Goal: Transaction & Acquisition: Purchase product/service

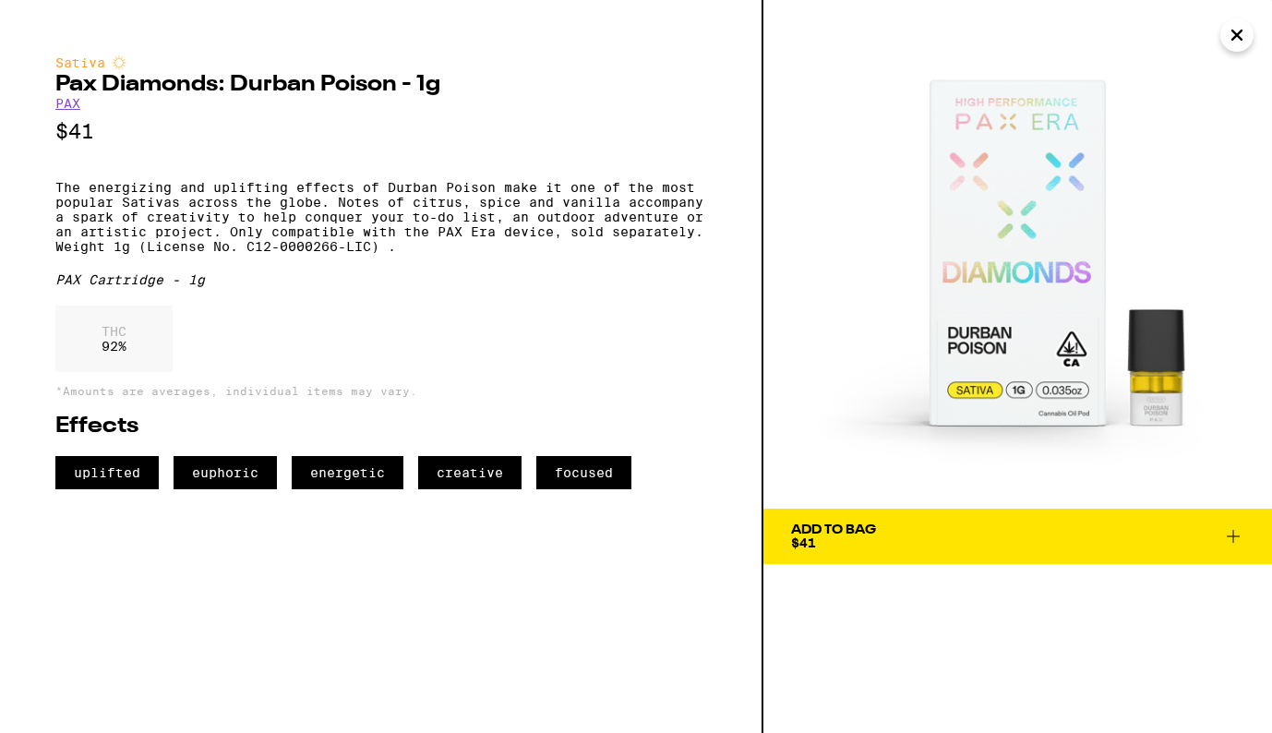
click at [1232, 38] on icon "Close" at bounding box center [1236, 34] width 9 height 9
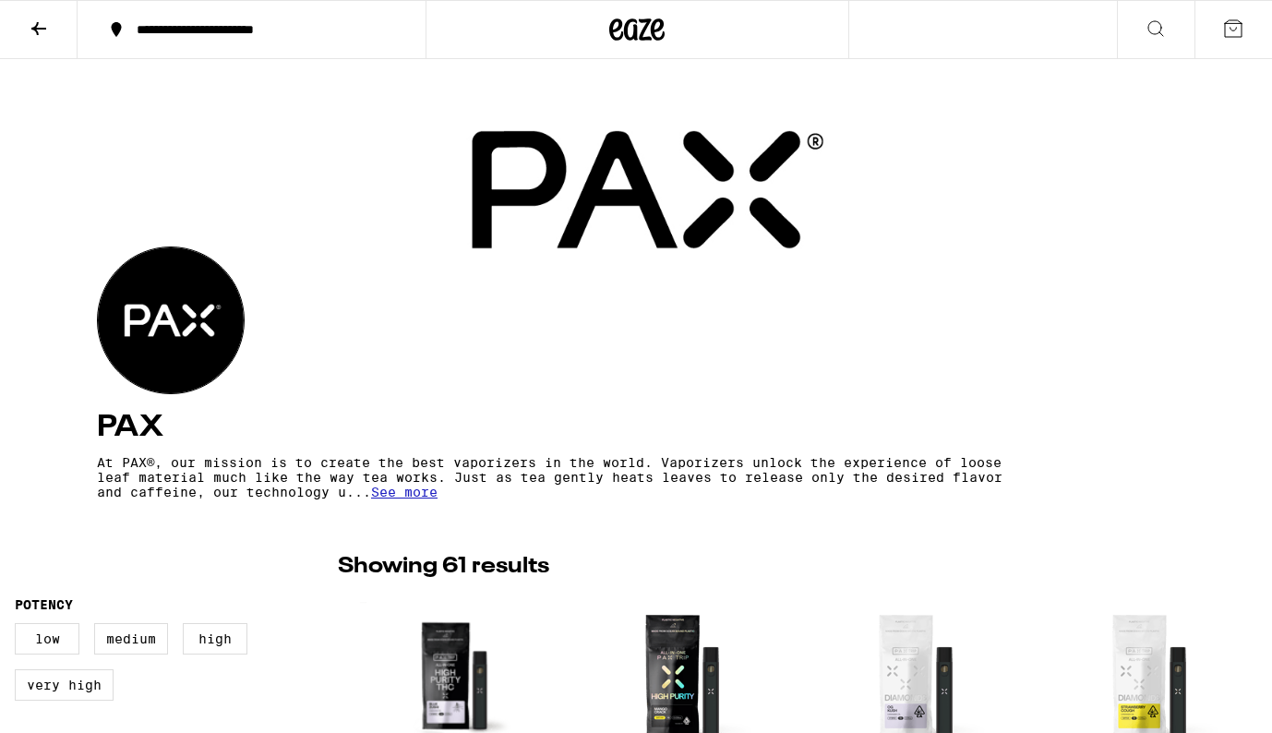
click at [41, 30] on icon at bounding box center [39, 29] width 22 height 22
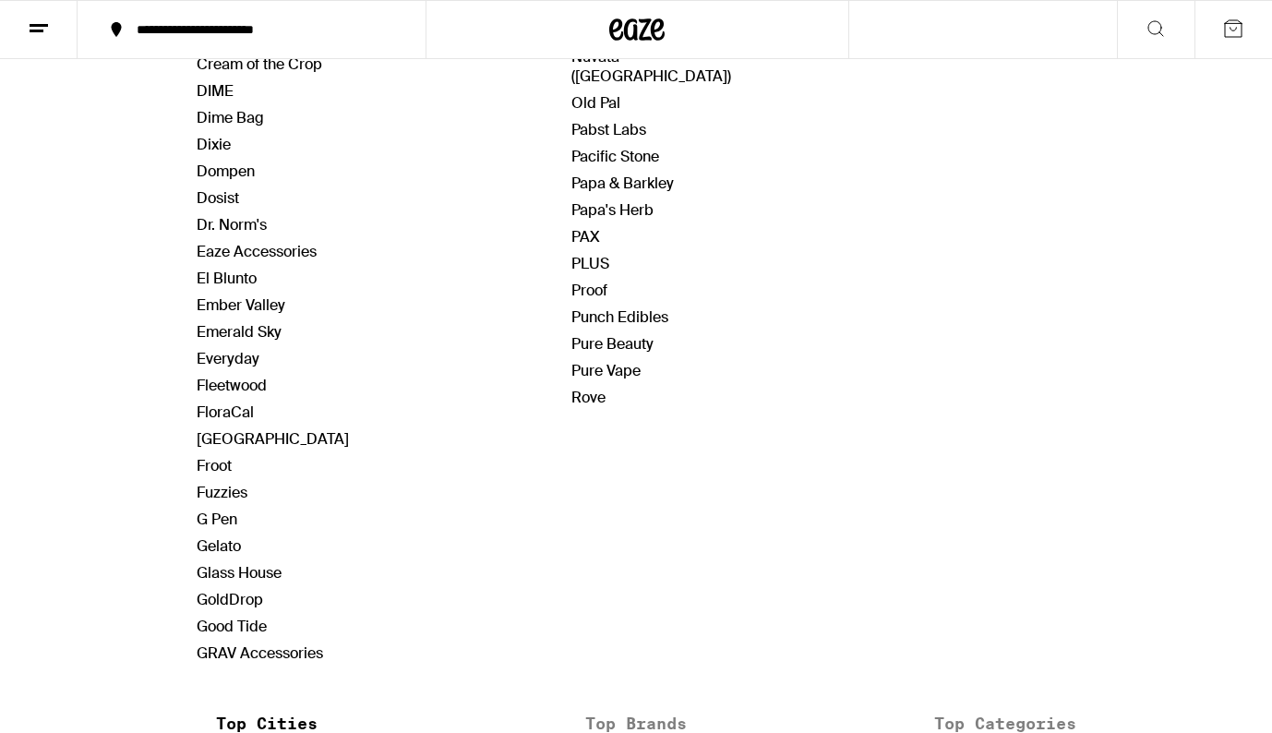
scroll to position [979, 0]
click at [230, 546] on link "Gelato" at bounding box center [219, 543] width 44 height 19
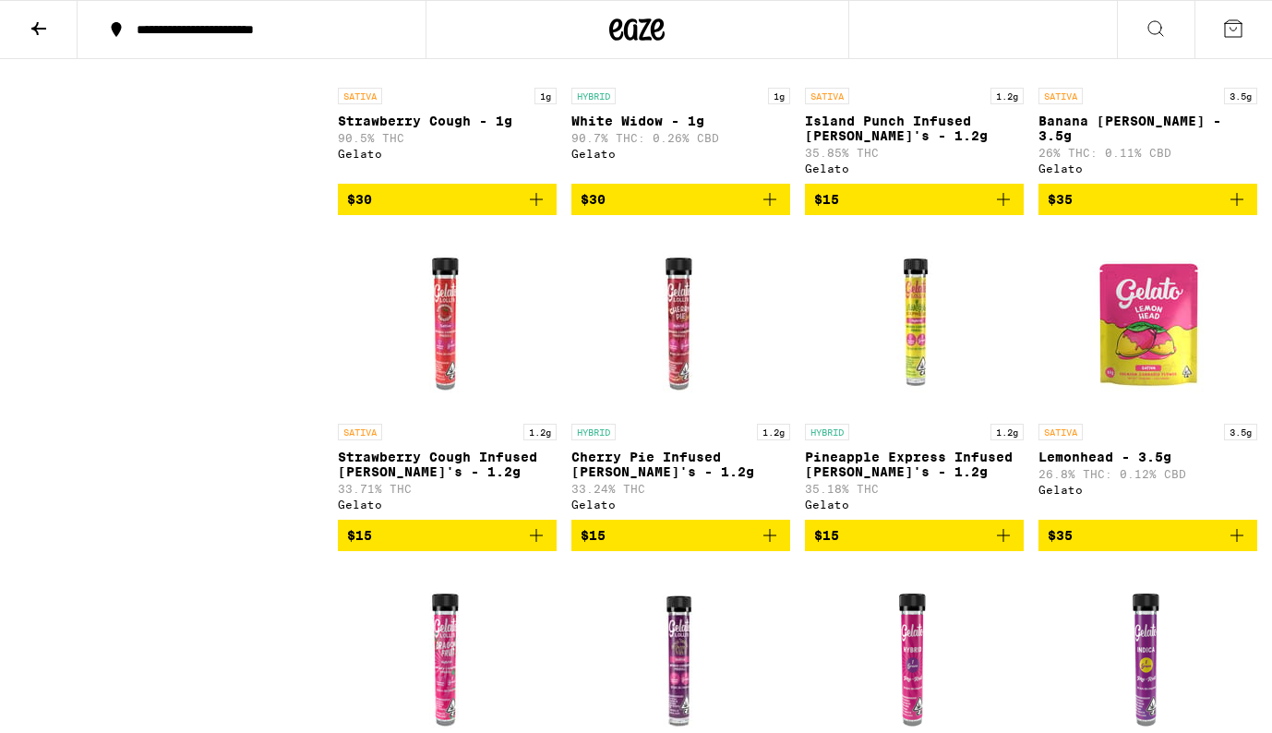
scroll to position [3342, 0]
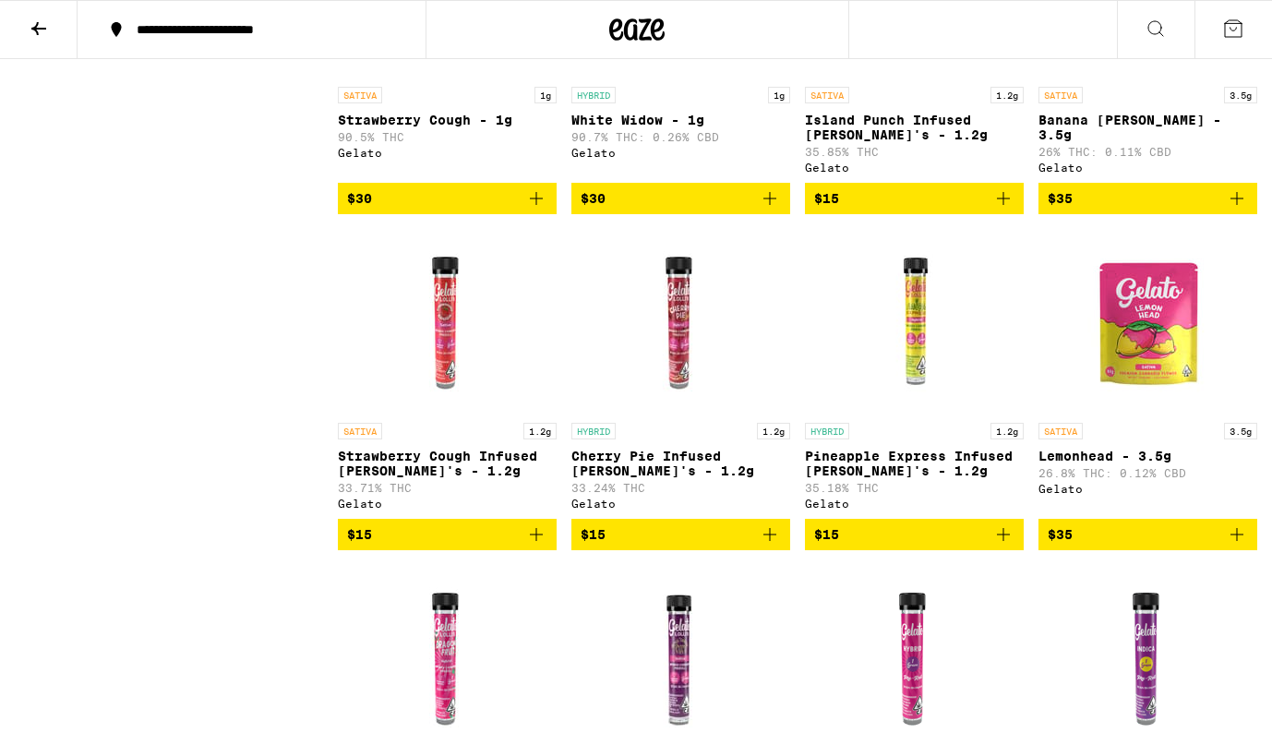
click at [1145, 414] on img "Open page for Lemonhead - 3.5g from Gelato" at bounding box center [1148, 321] width 185 height 185
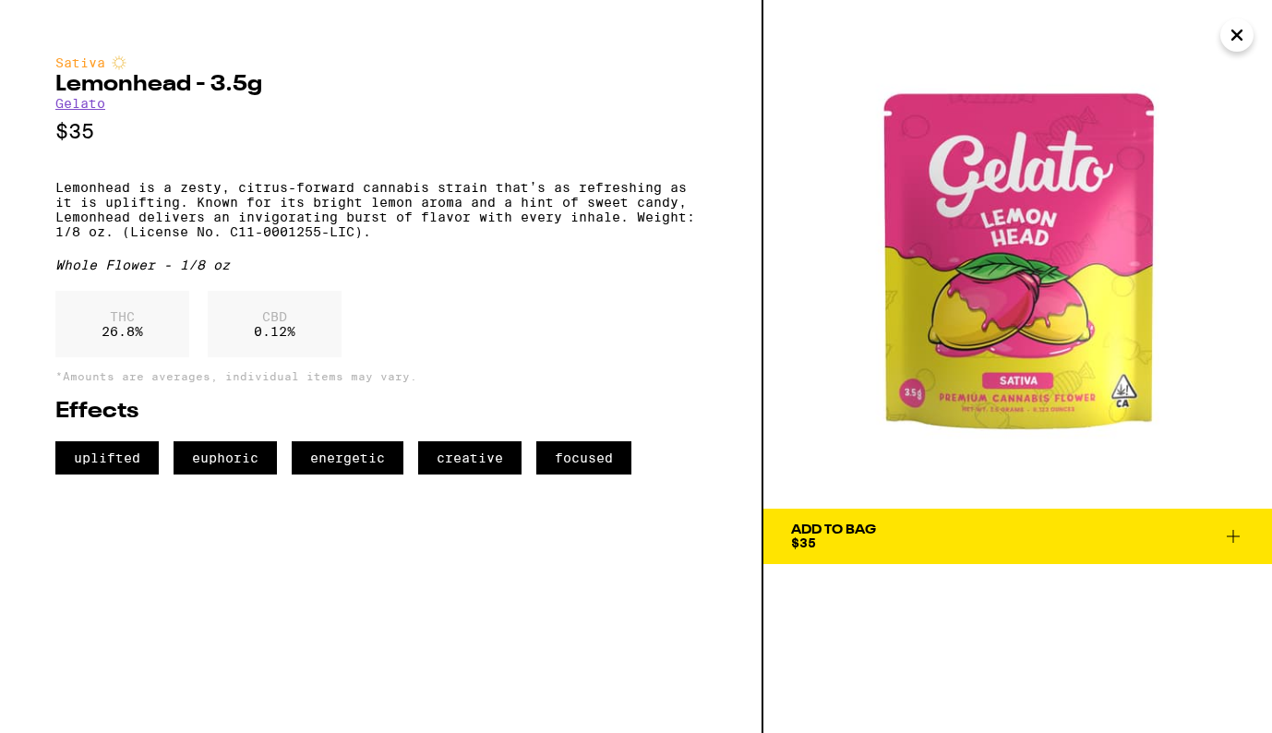
drag, startPoint x: 1010, startPoint y: 305, endPoint x: 727, endPoint y: 13, distance: 406.0
click at [0, 0] on div "Sativa Lemonhead - 3.5g Gelato $35 Lemonhead is a zesty, citrus-forward cannabi…" at bounding box center [636, 366] width 1272 height 733
click at [95, 87] on h2 "Lemonhead - 3.5g" at bounding box center [380, 85] width 651 height 22
copy h2 "Lemonhead"
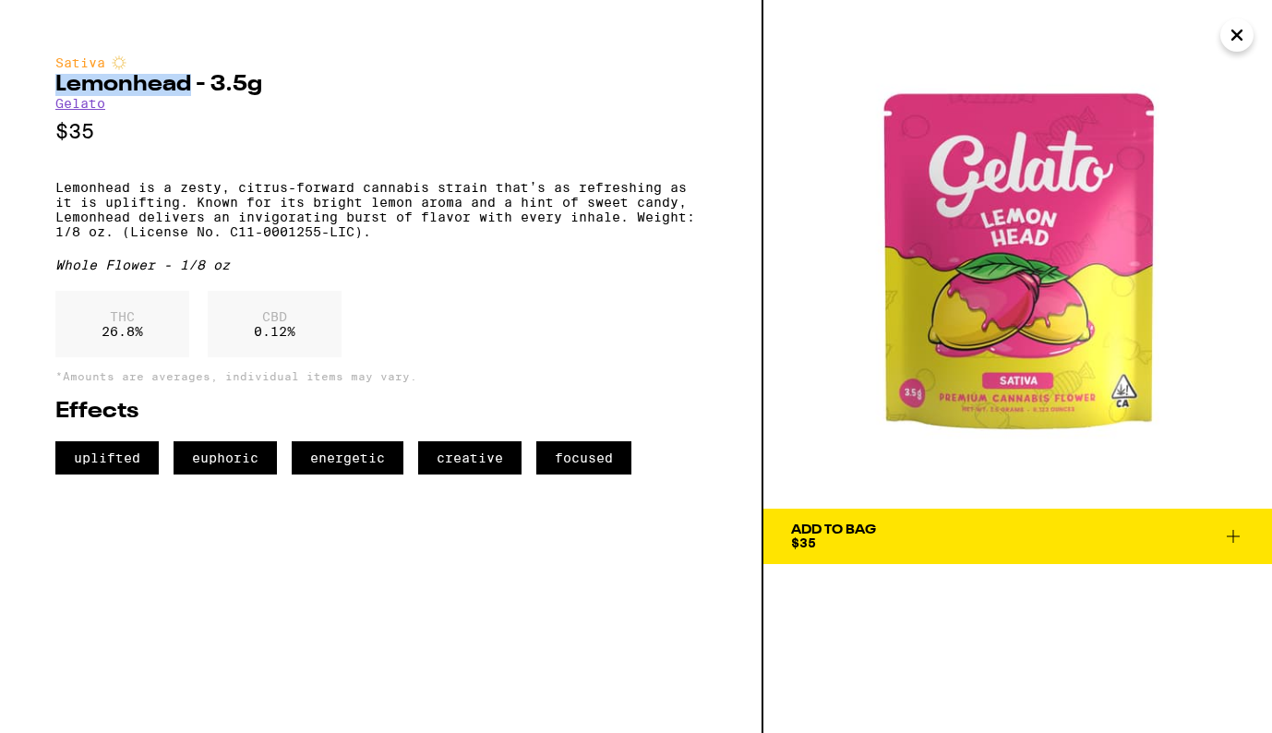
click at [1234, 38] on icon "Close" at bounding box center [1236, 34] width 9 height 9
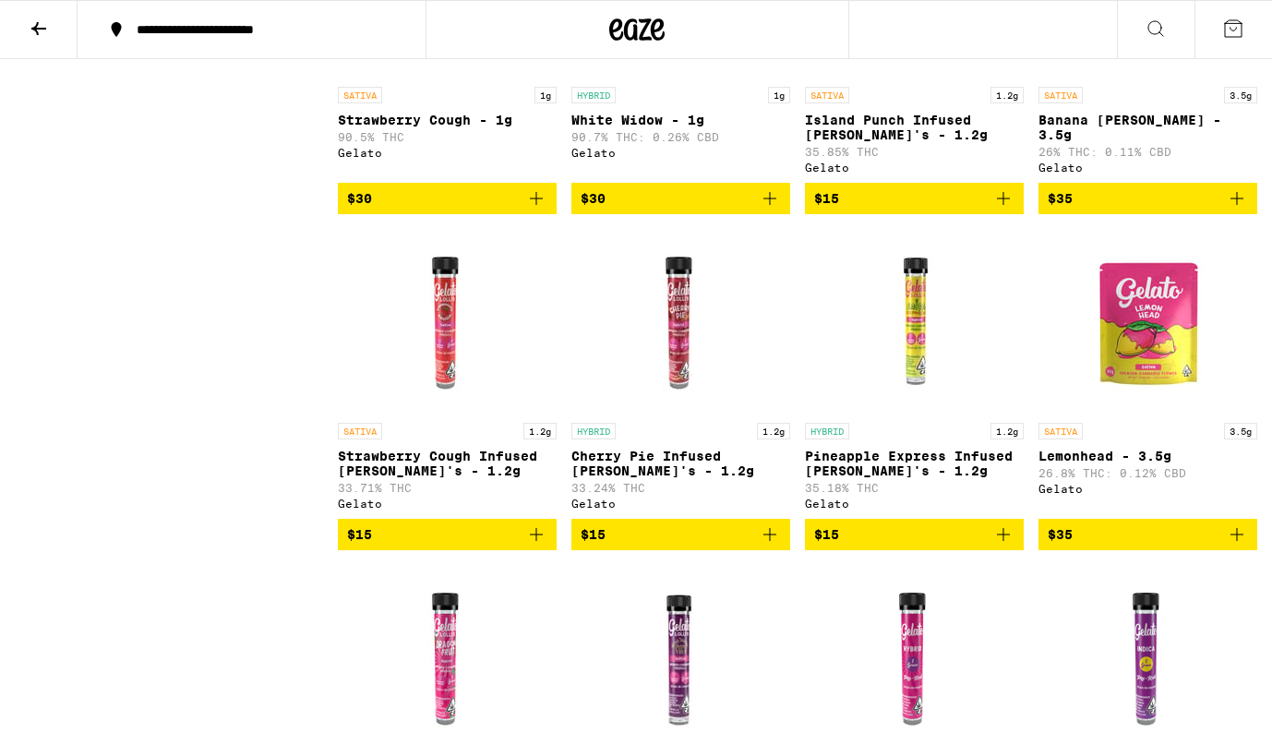
click at [36, 24] on icon at bounding box center [38, 28] width 15 height 13
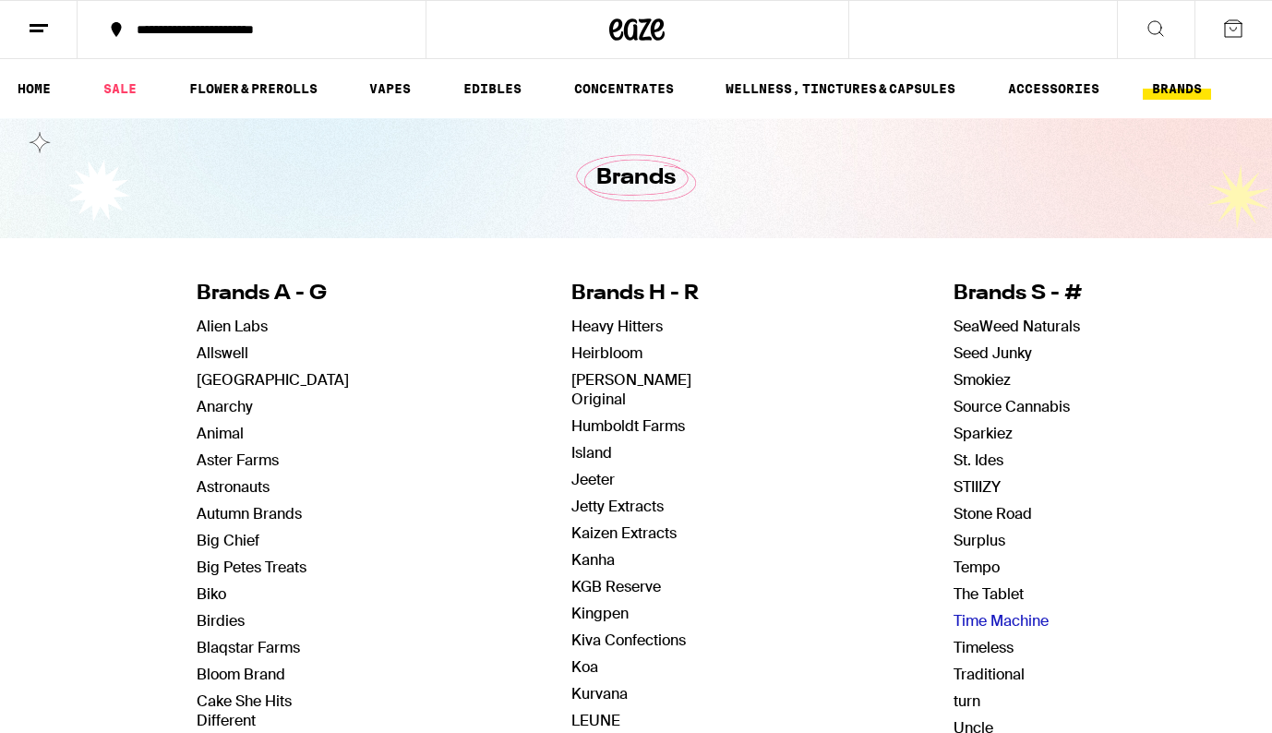
click at [998, 624] on link "Time Machine" at bounding box center [1000, 620] width 95 height 19
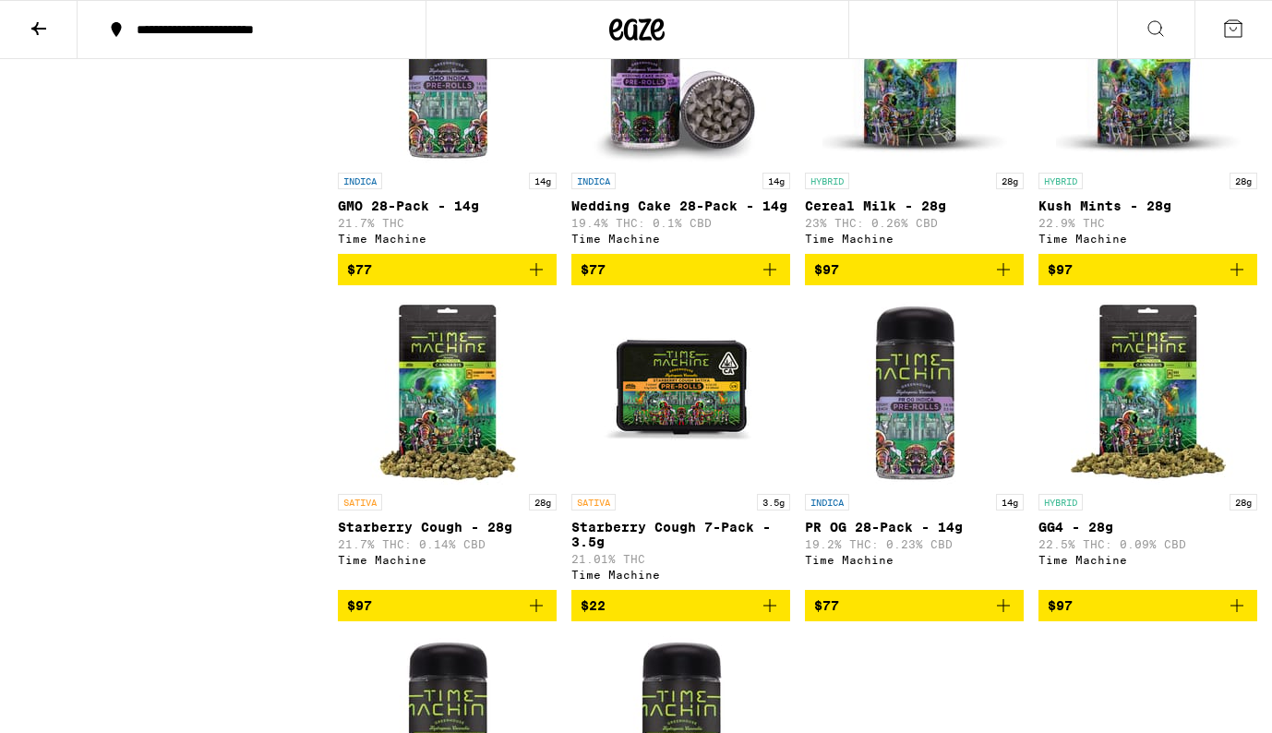
scroll to position [1580, 0]
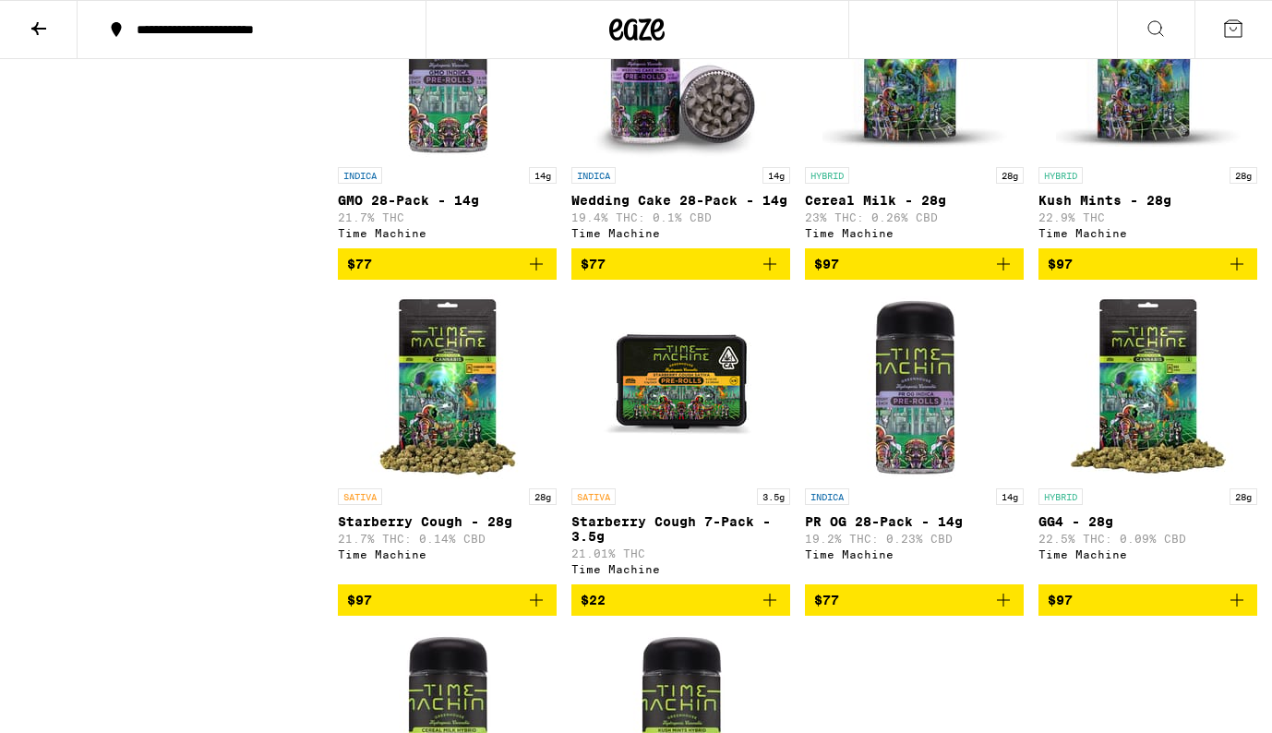
click at [440, 429] on img "Open page for Starberry Cough - 28g from Time Machine" at bounding box center [447, 386] width 185 height 185
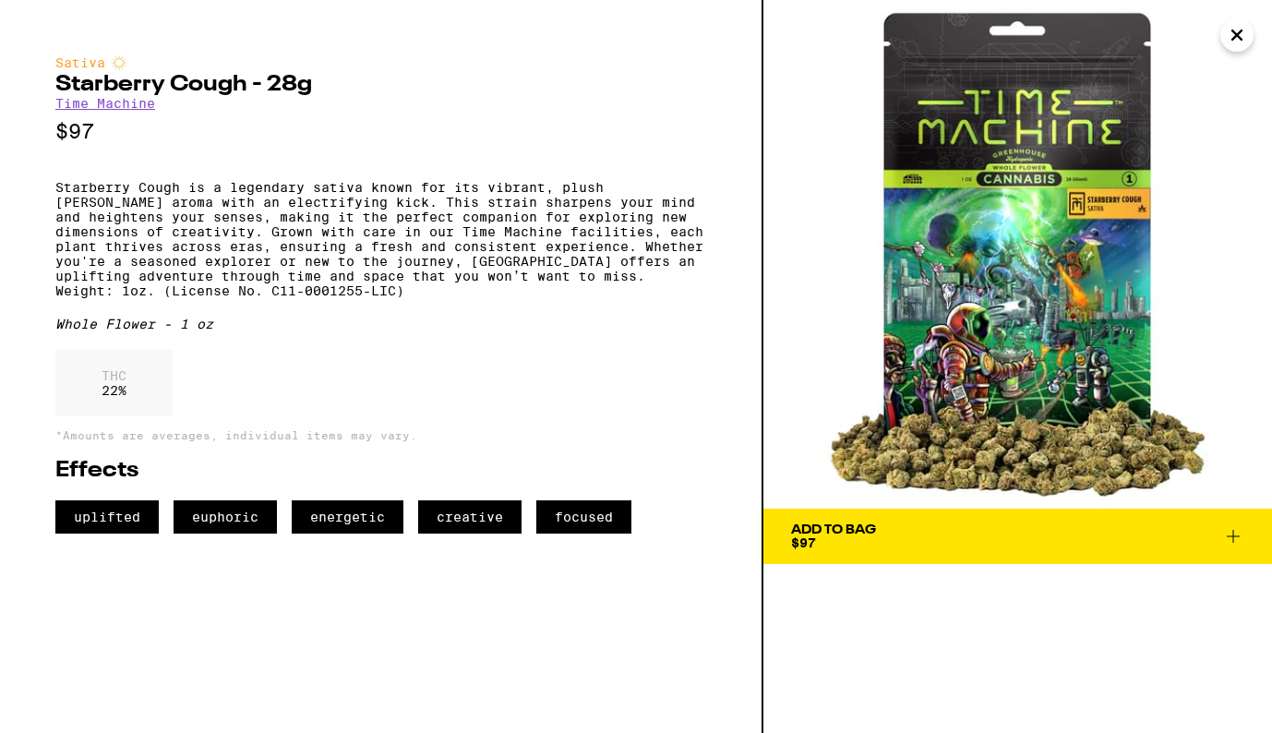
drag, startPoint x: 1005, startPoint y: 277, endPoint x: 629, endPoint y: 2, distance: 465.6
click at [0, 0] on div "Sativa Starberry Cough - 28g Time Machine $97 Starberry Cough is a legendary sa…" at bounding box center [636, 366] width 1272 height 733
click at [1233, 39] on icon "Close" at bounding box center [1236, 34] width 9 height 9
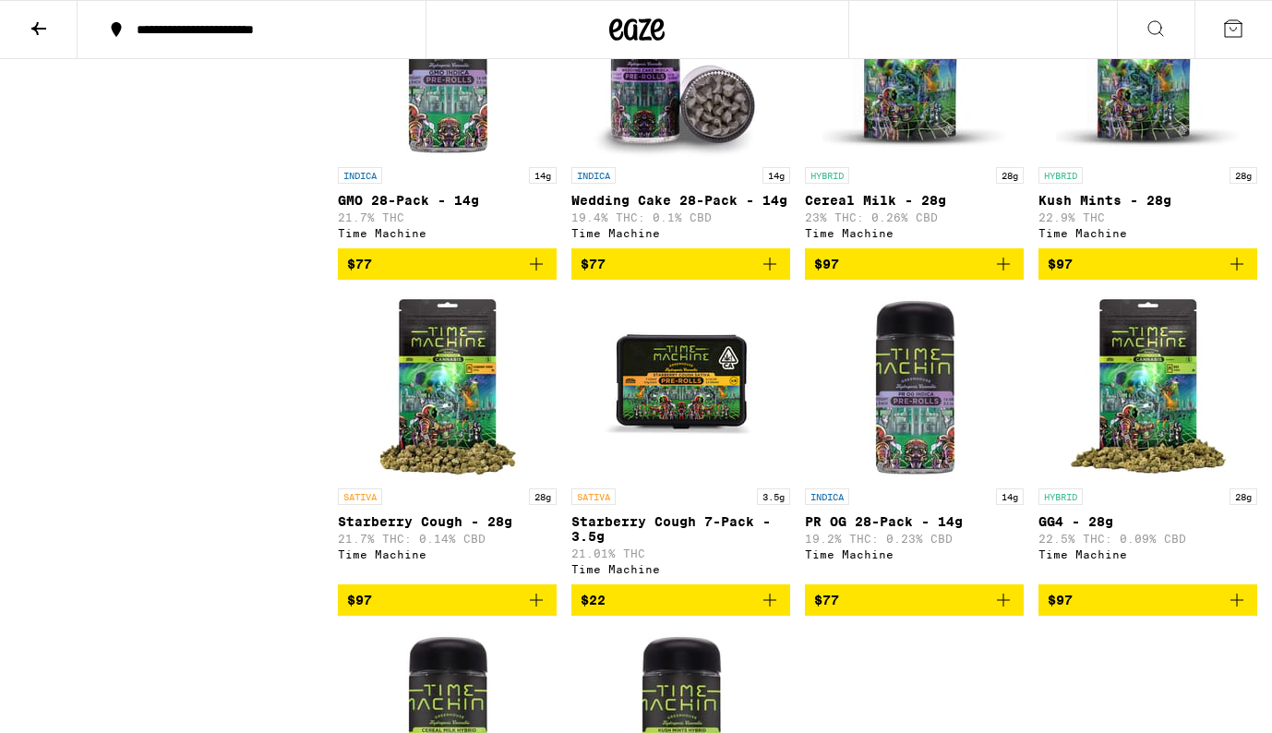
click at [31, 26] on icon at bounding box center [39, 29] width 22 height 22
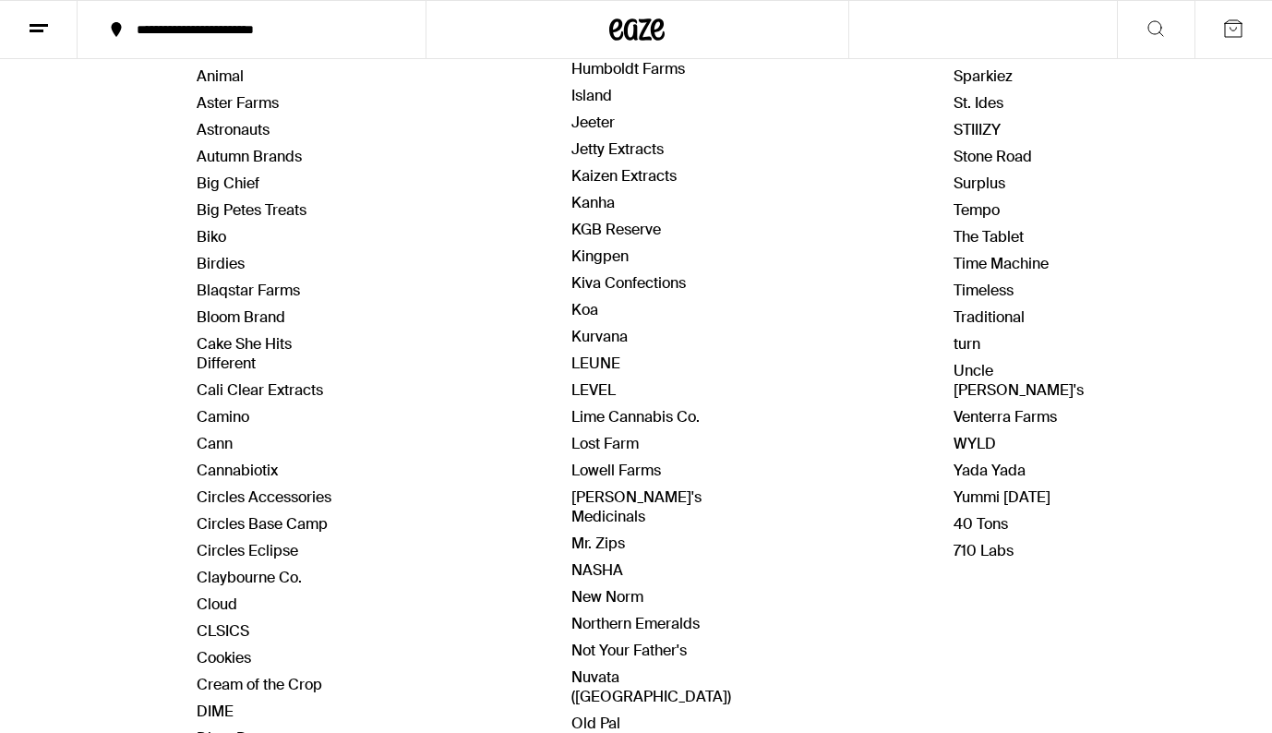
scroll to position [361, 0]
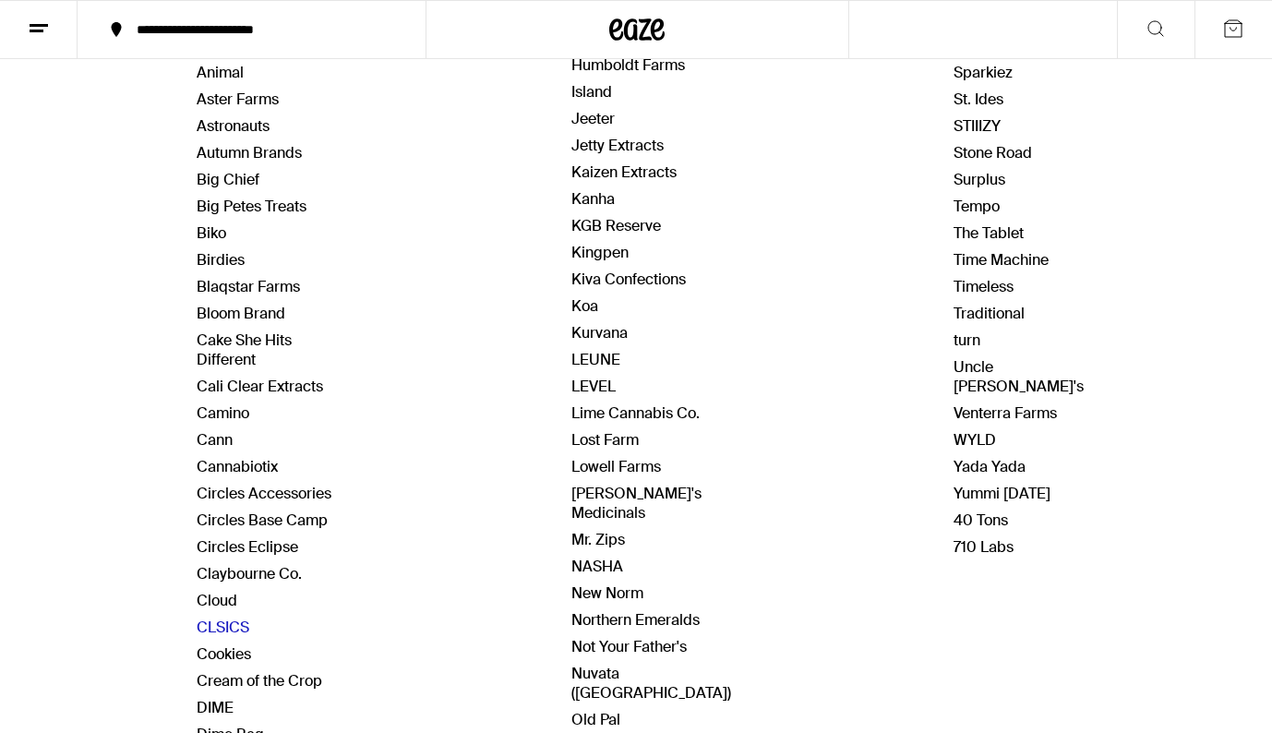
click at [241, 629] on link "CLSICS" at bounding box center [223, 626] width 53 height 19
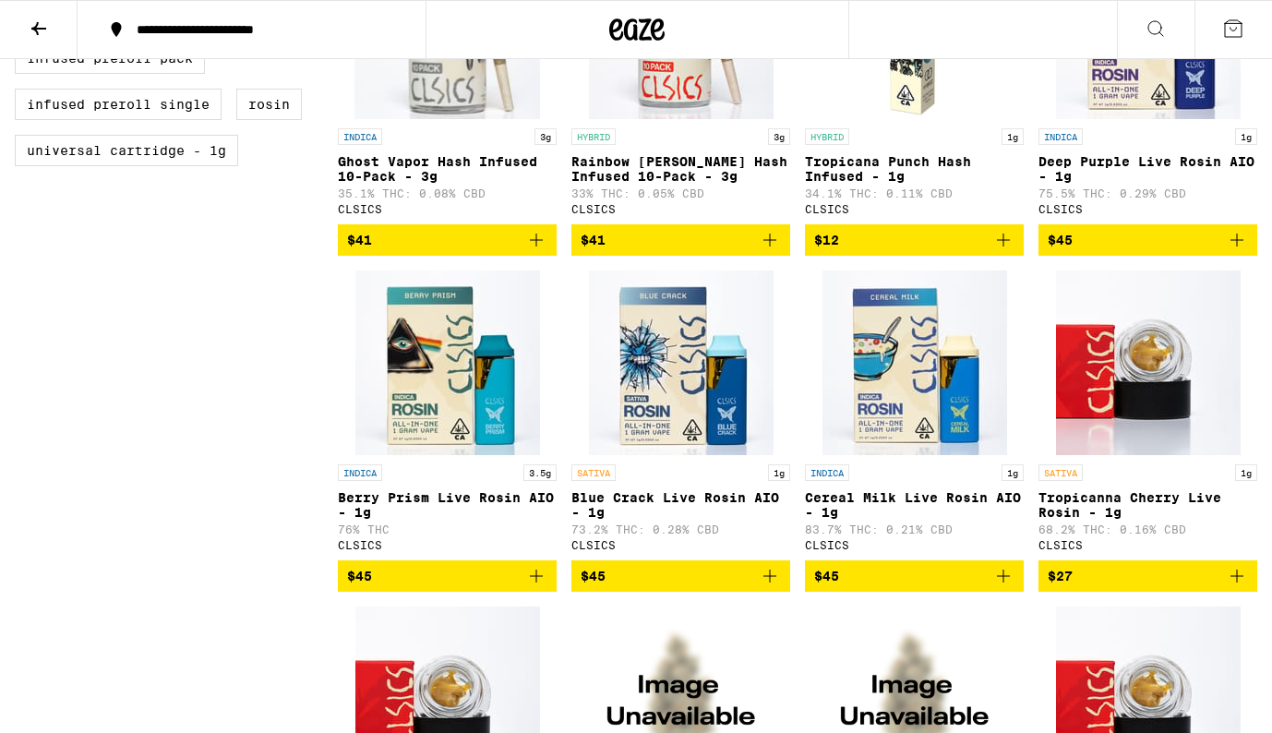
scroll to position [945, 0]
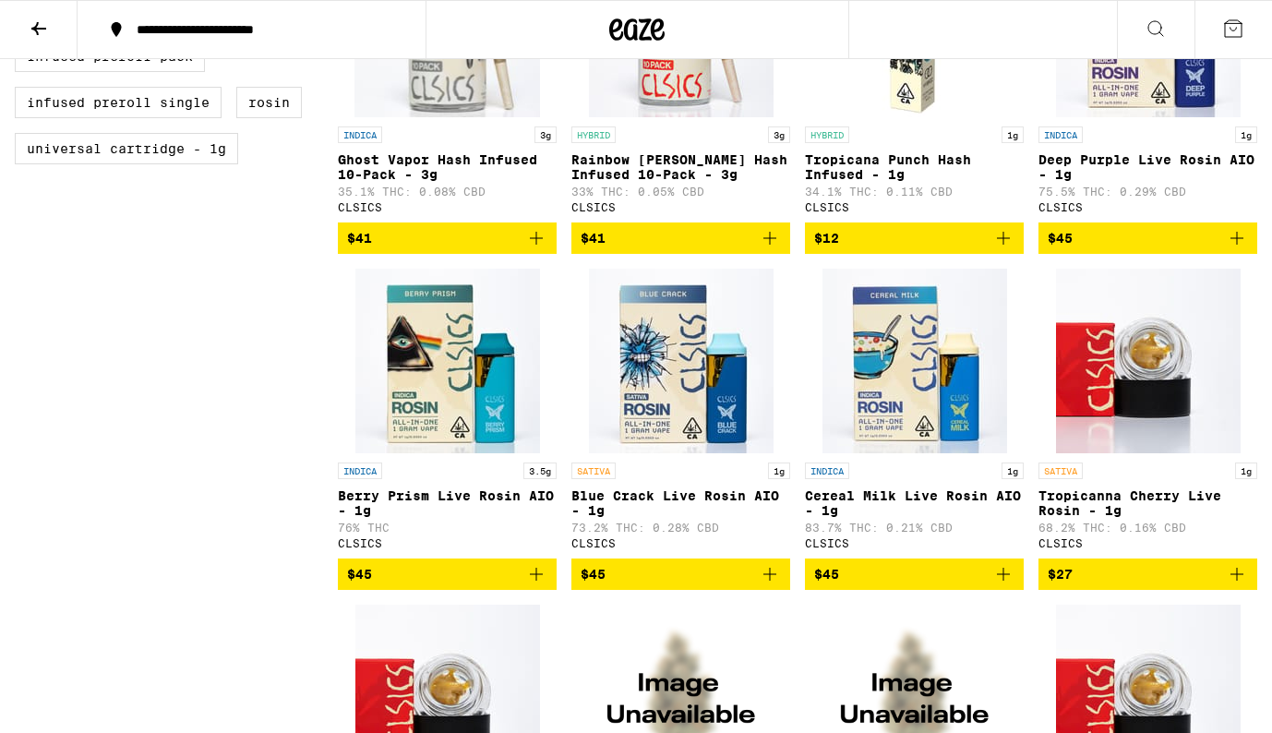
click at [929, 390] on img "Open page for Cereal Milk Live Rosin AIO - 1g from CLSICS" at bounding box center [914, 361] width 185 height 185
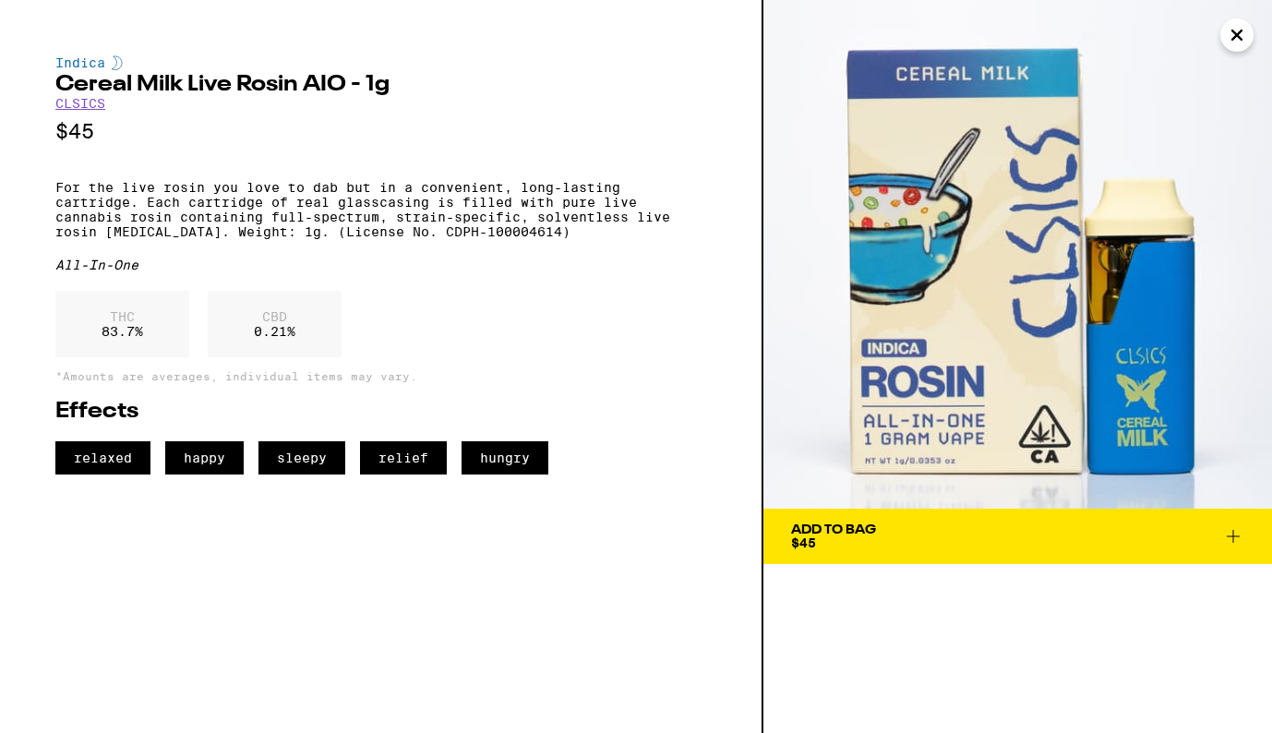
drag, startPoint x: 997, startPoint y: 318, endPoint x: 696, endPoint y: 2, distance: 436.1
click at [0, 0] on div "Indica Cereal Milk Live Rosin AIO - 1g CLSICS $45 For the live rosin you love t…" at bounding box center [636, 366] width 1272 height 733
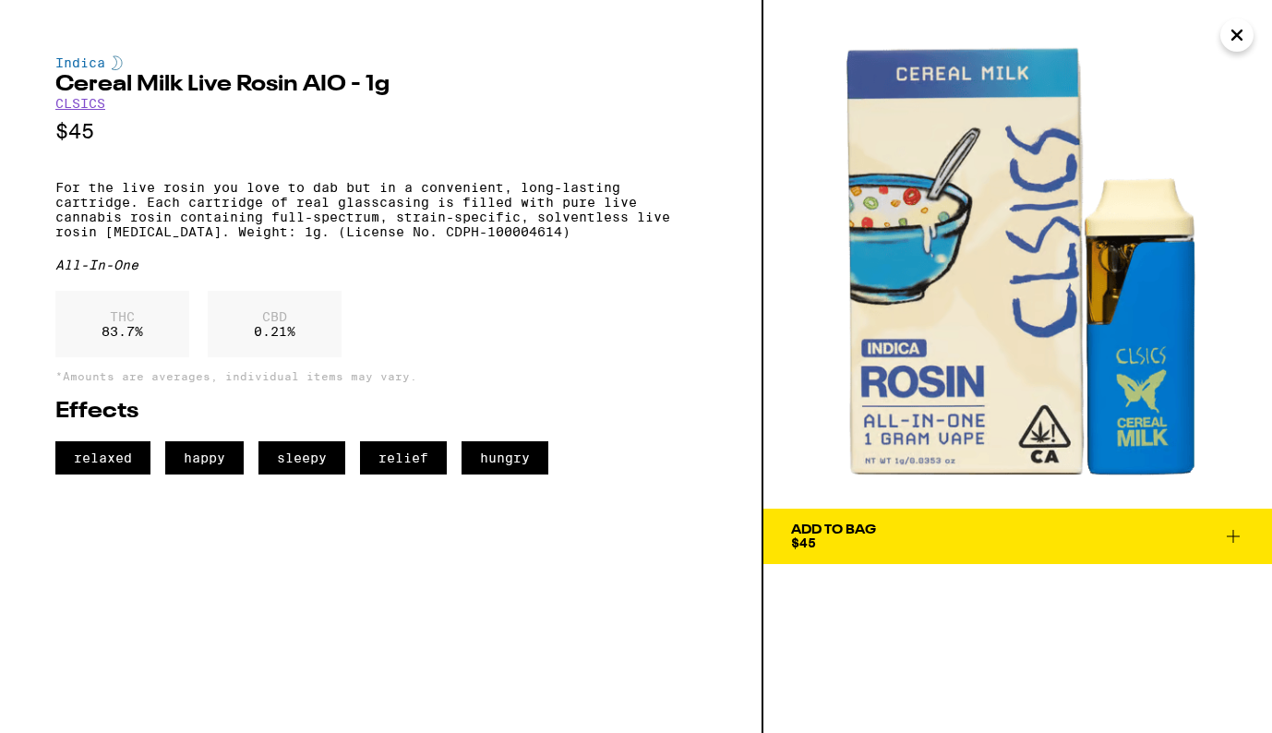
click at [1235, 35] on icon "Close" at bounding box center [1236, 34] width 9 height 9
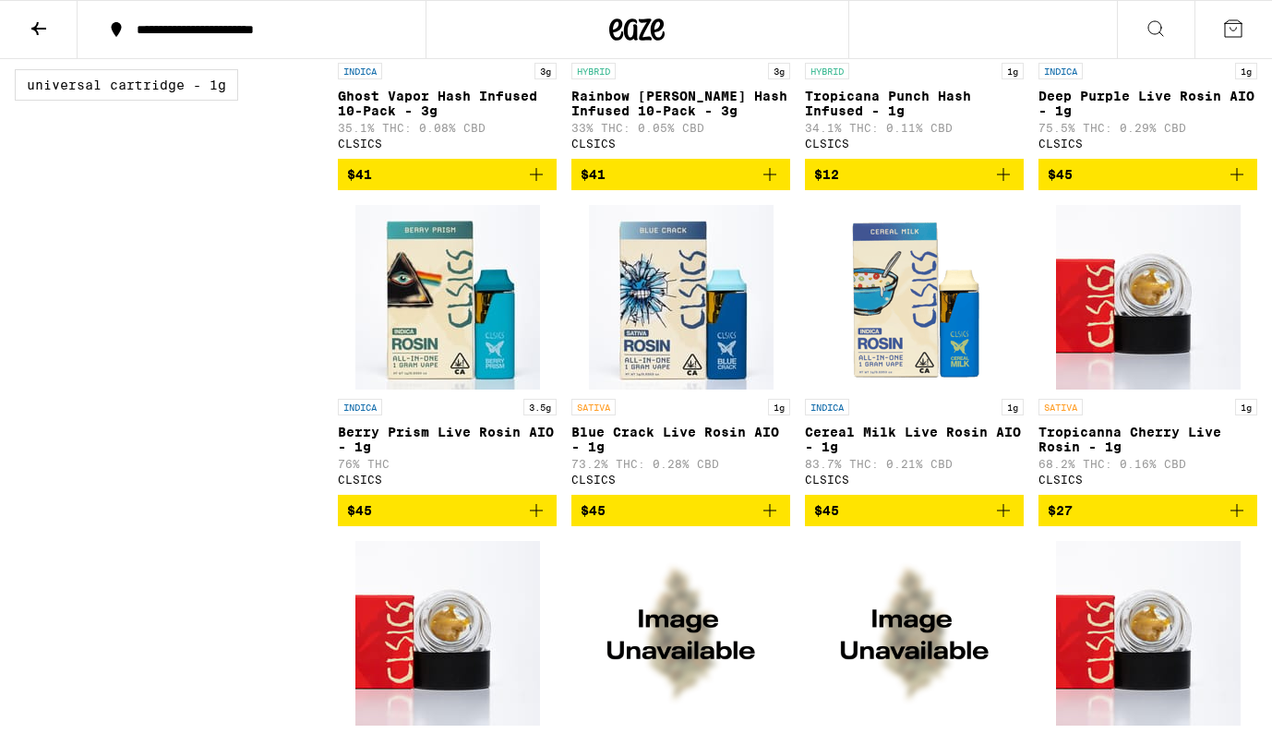
scroll to position [1006, 0]
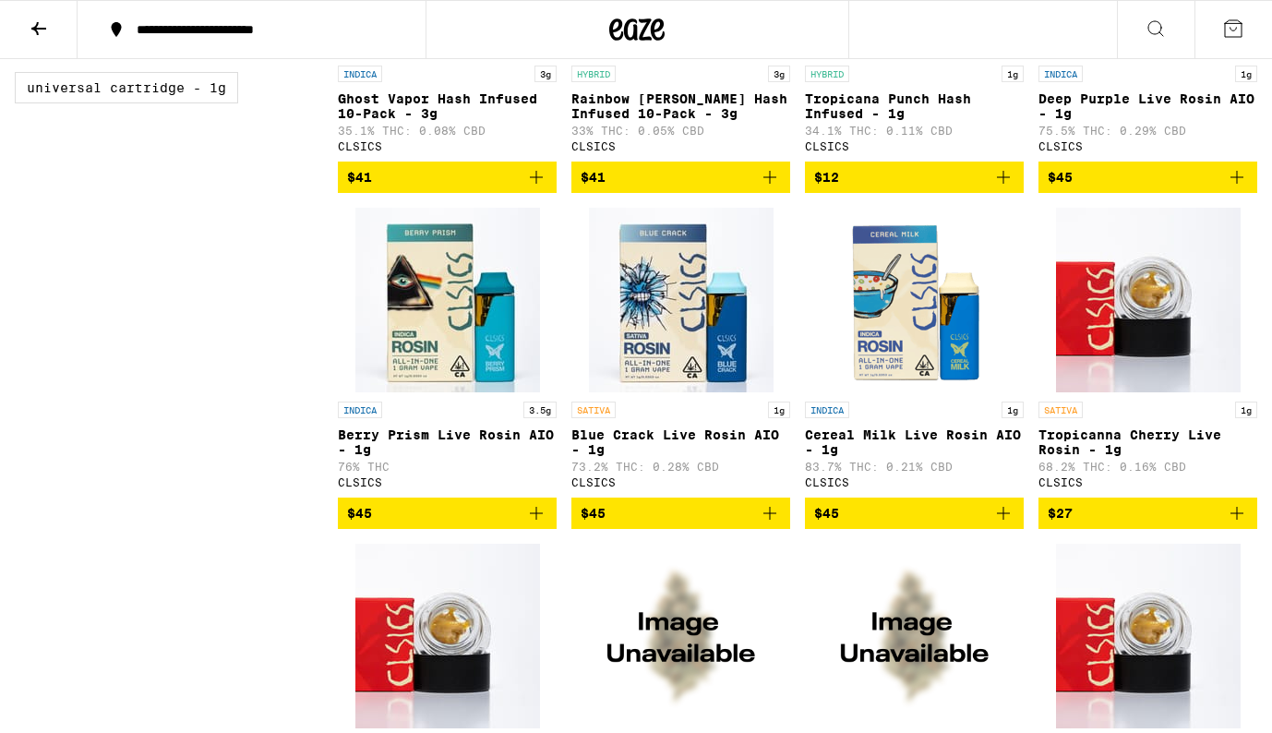
click at [33, 26] on icon at bounding box center [39, 29] width 22 height 22
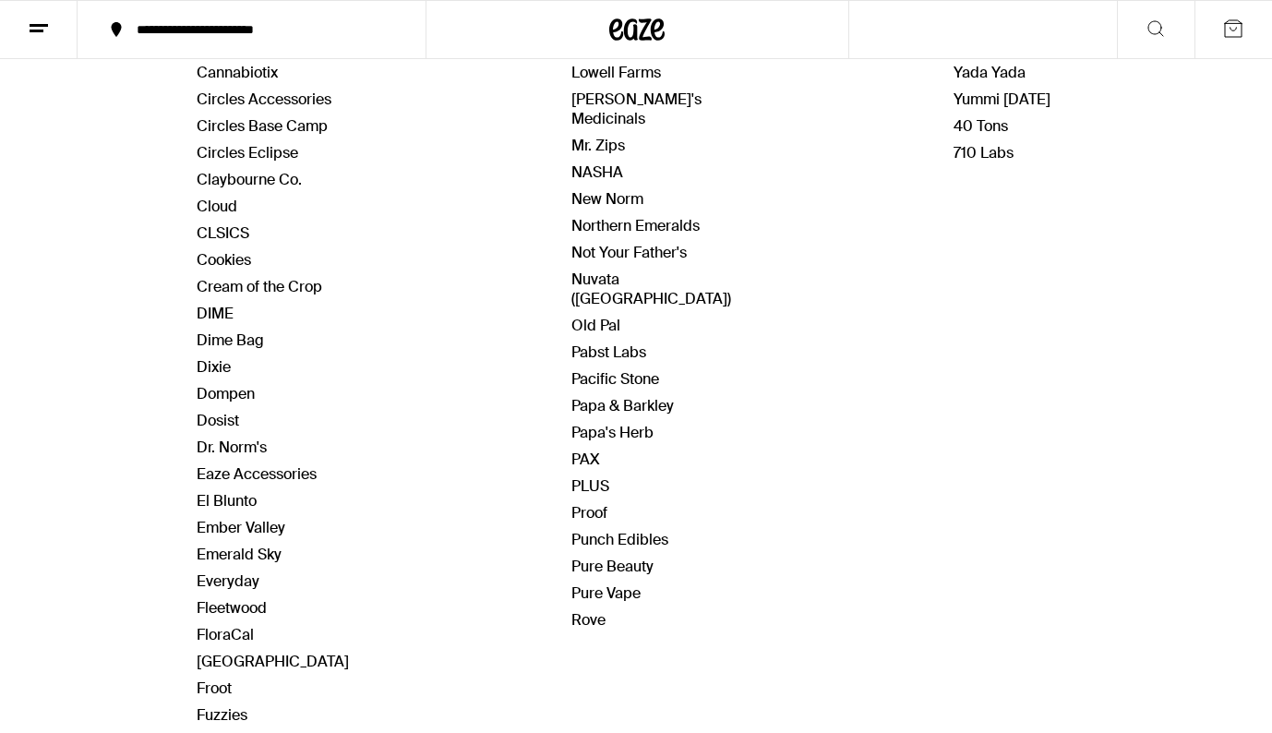
scroll to position [756, 0]
click at [580, 449] on link "PAX" at bounding box center [585, 458] width 29 height 19
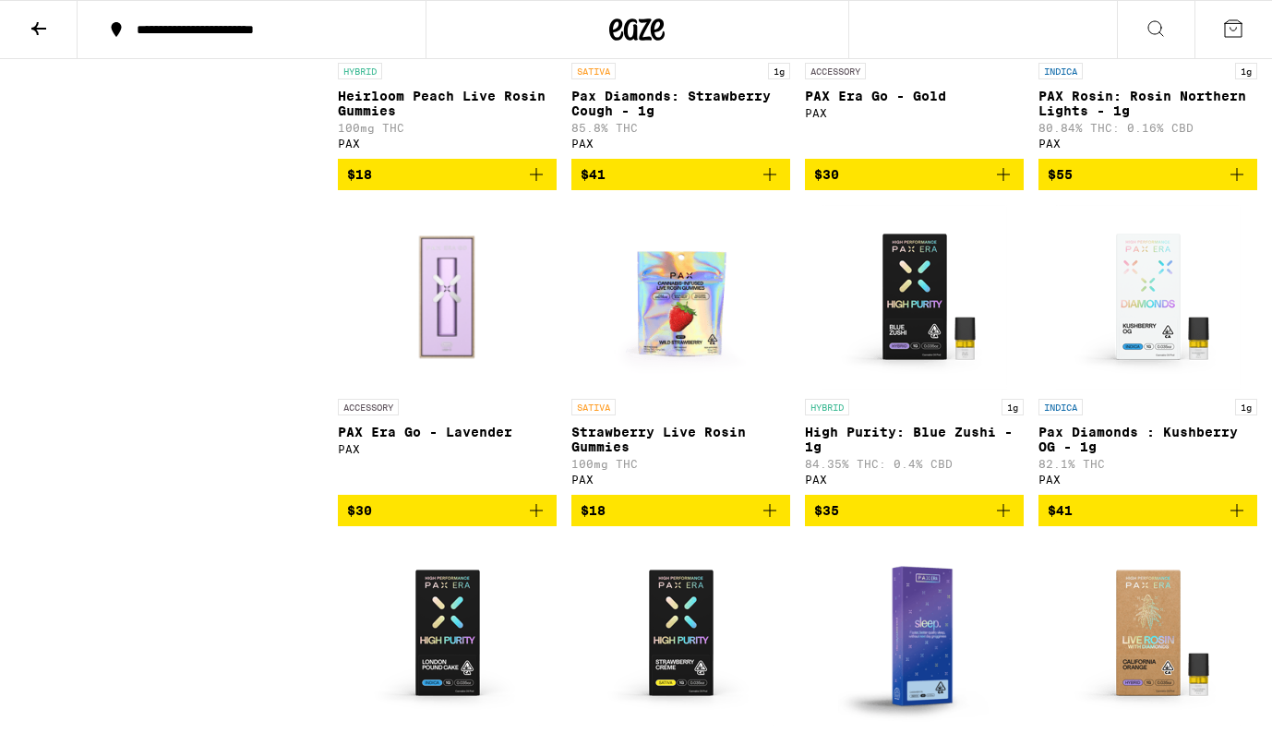
scroll to position [4756, 0]
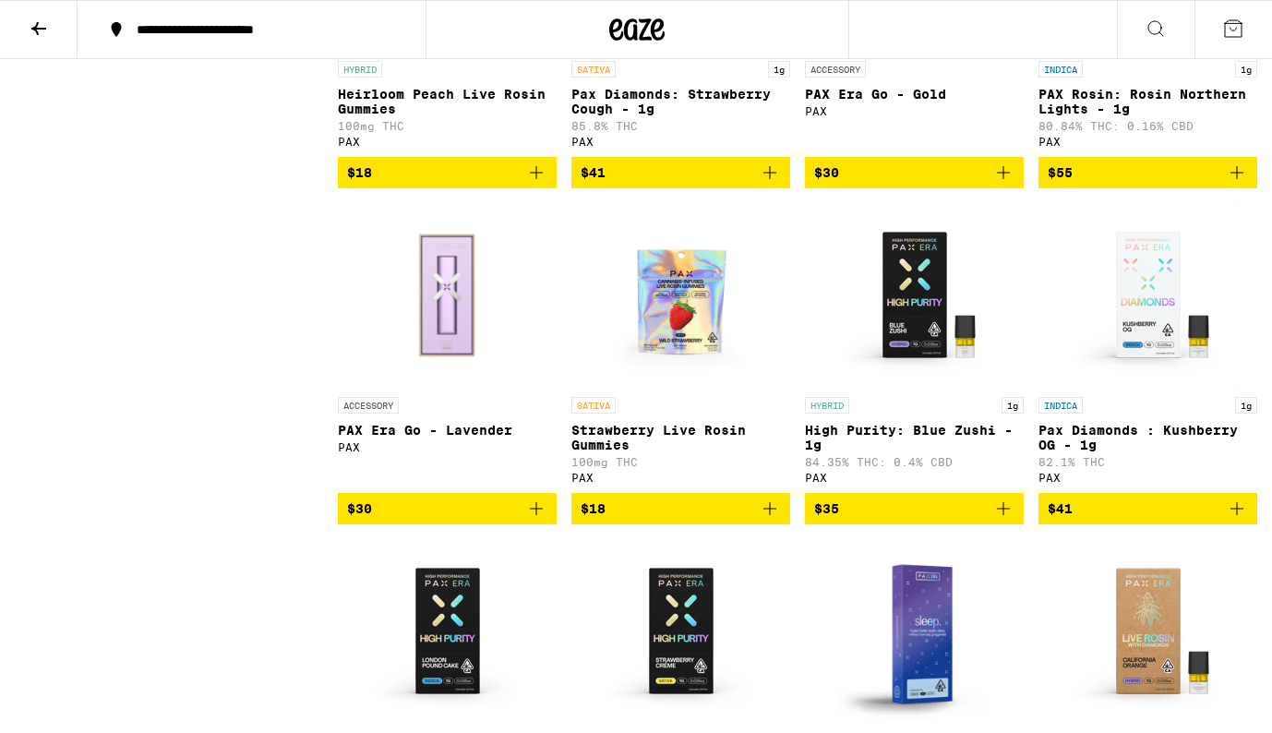
click at [1150, 388] on img "Open page for Pax Diamonds : Kushberry OG - 1g from PAX" at bounding box center [1148, 295] width 185 height 185
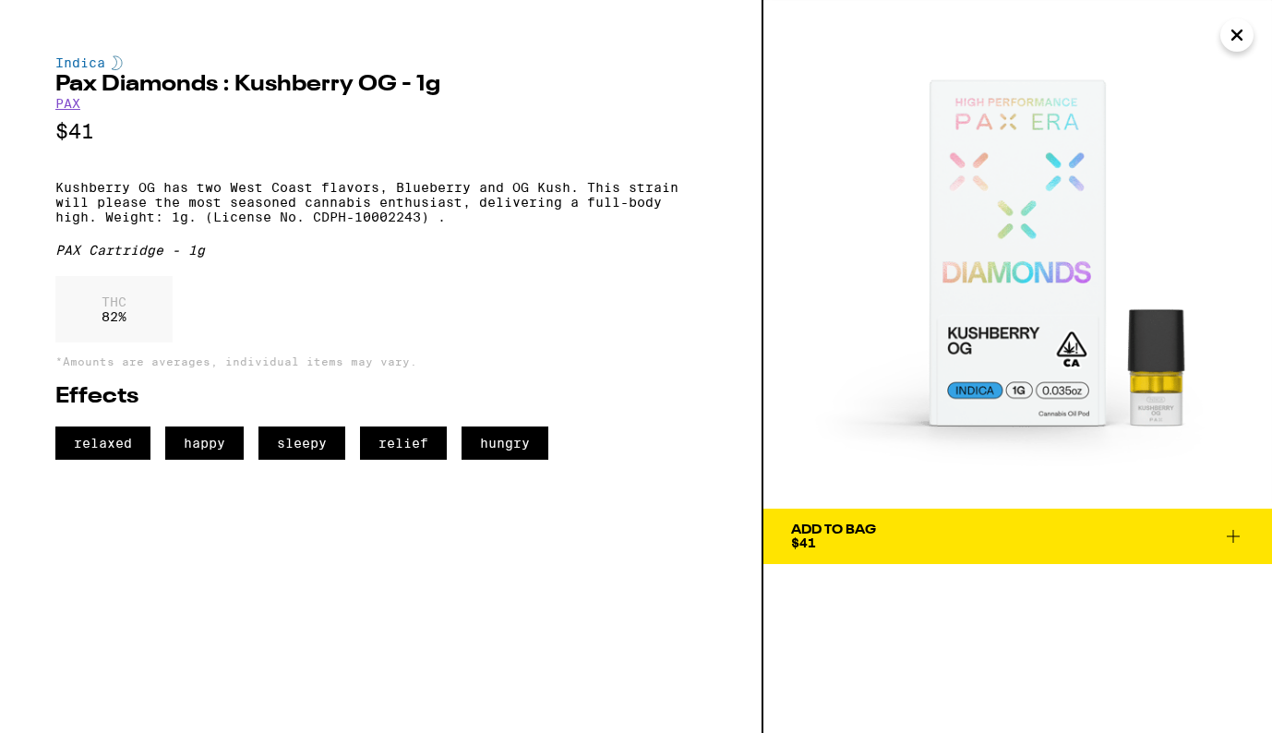
drag, startPoint x: 1050, startPoint y: 323, endPoint x: 636, endPoint y: 3, distance: 523.8
click at [0, 0] on div "Indica Pax Diamonds : Kushberry OG - 1g PAX $41 Kushberry OG has two West Coast…" at bounding box center [636, 366] width 1272 height 733
click at [1238, 40] on icon "Close" at bounding box center [1237, 35] width 22 height 28
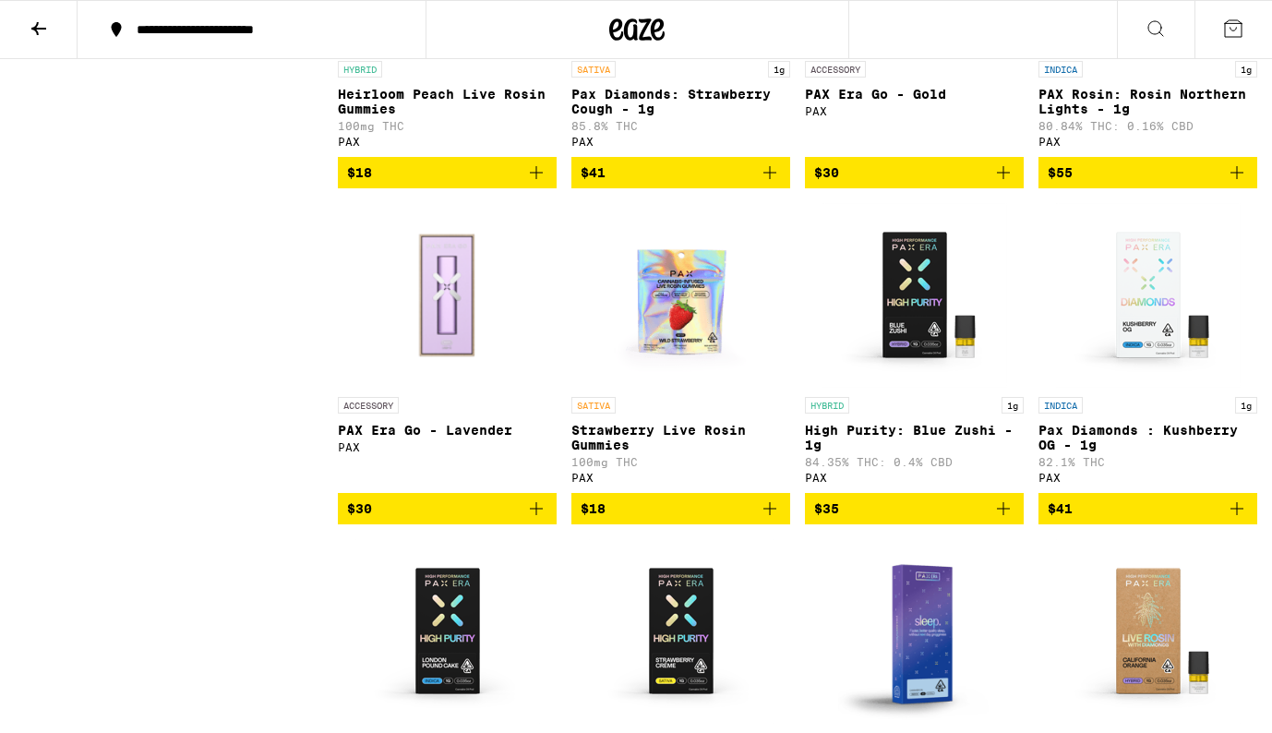
click at [40, 32] on icon at bounding box center [39, 29] width 22 height 22
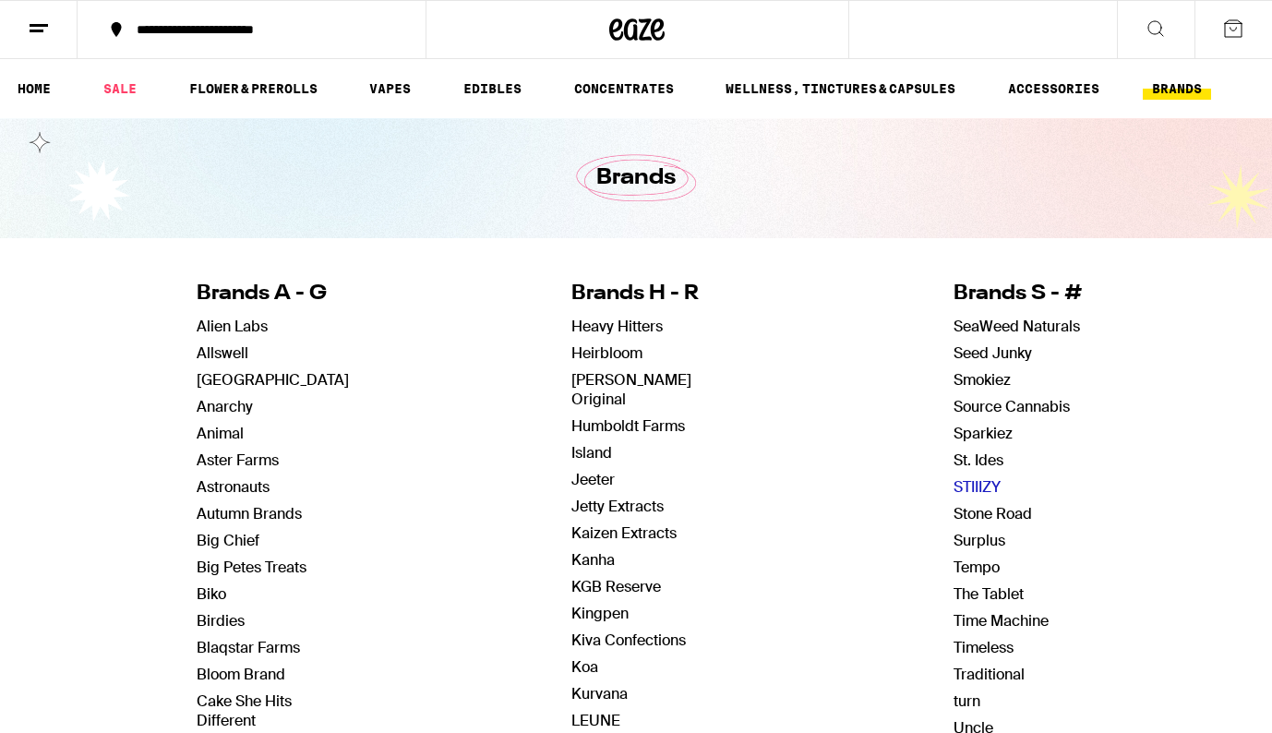
click at [969, 486] on link "STIIIZY" at bounding box center [976, 486] width 47 height 19
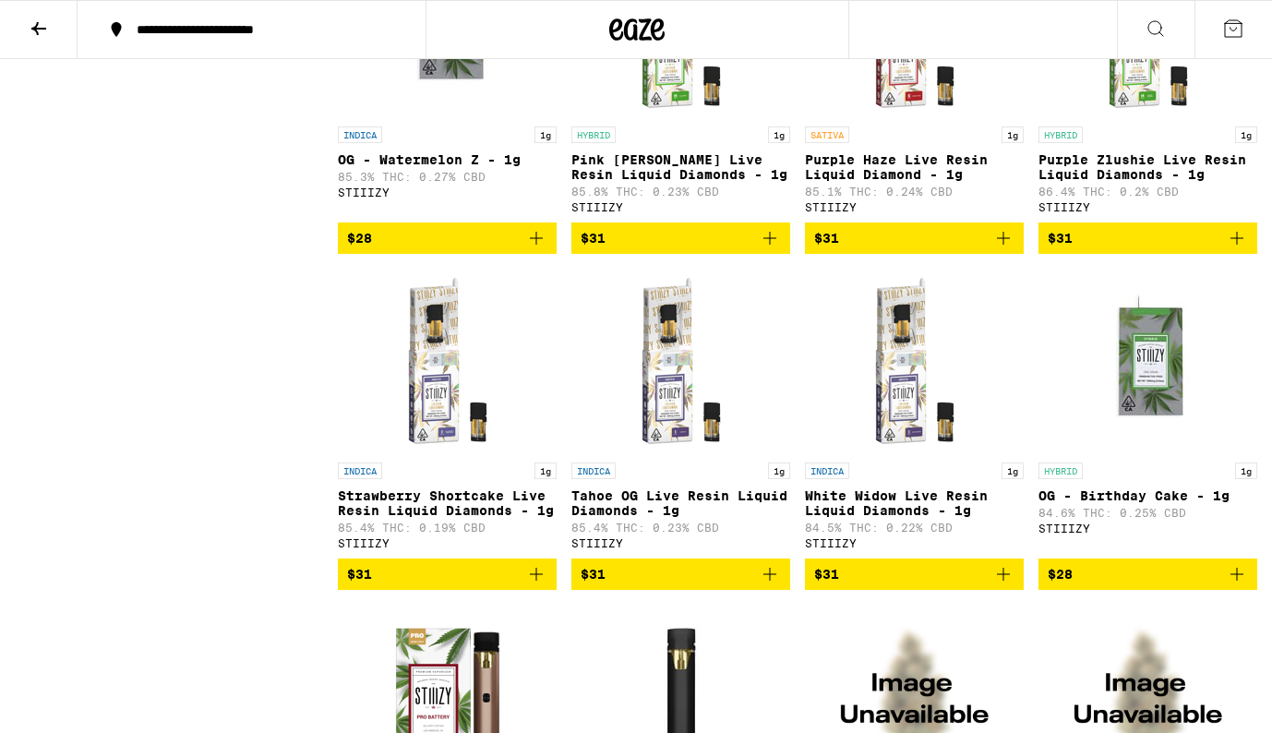
scroll to position [14010, 0]
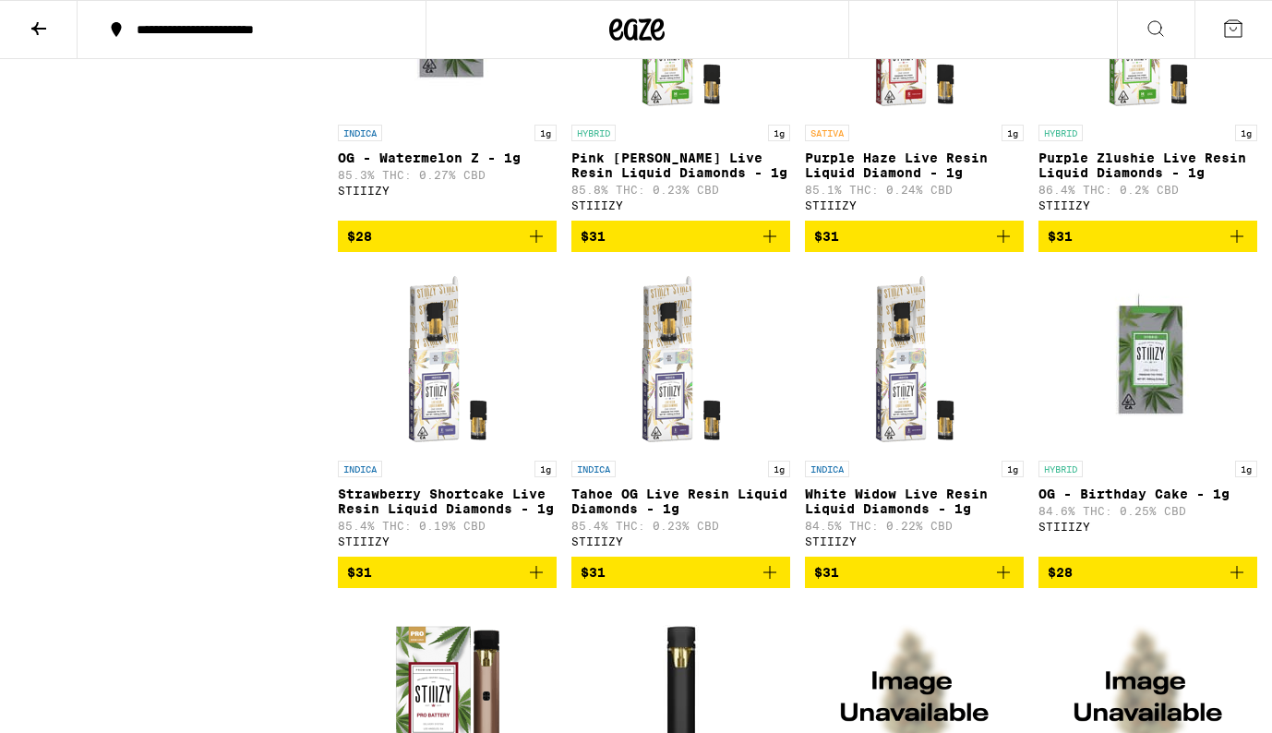
click at [906, 115] on img "Open page for Purple Haze Live Resin Liquid Diamond - 1g from STIIIZY" at bounding box center [914, 23] width 185 height 185
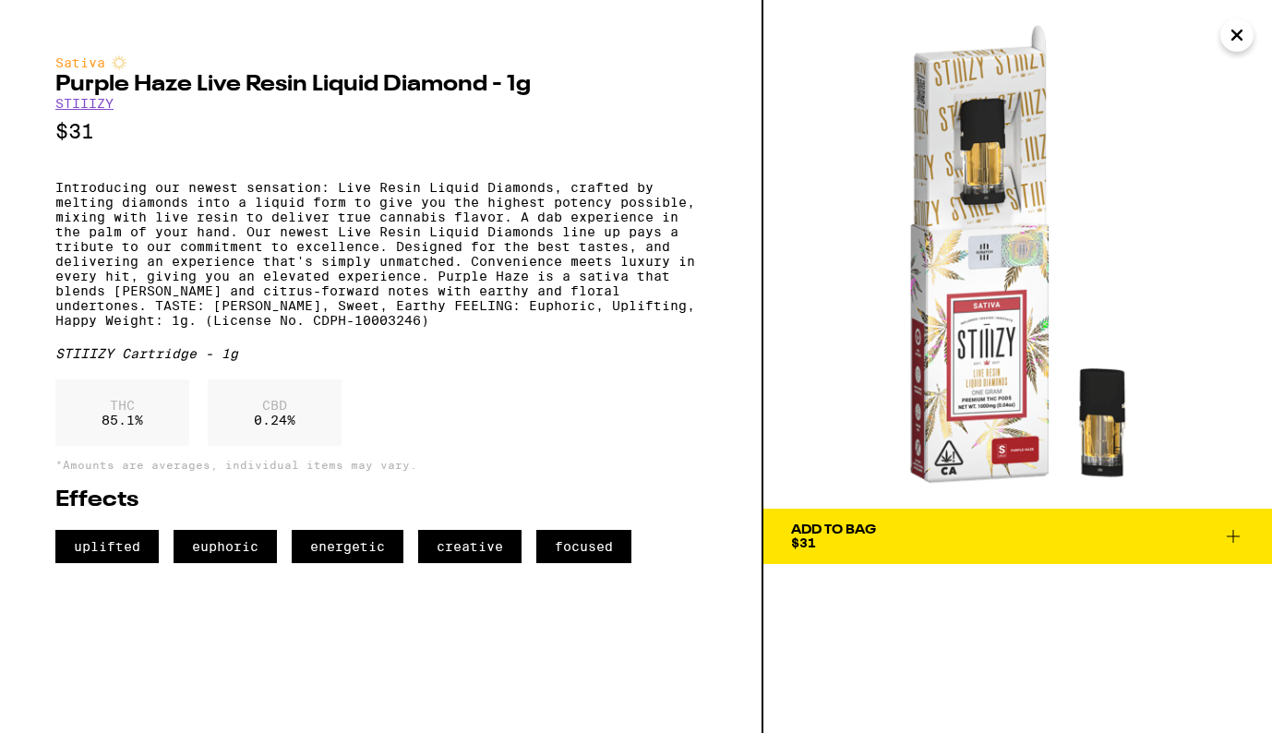
click at [1243, 35] on icon "Close" at bounding box center [1237, 35] width 22 height 28
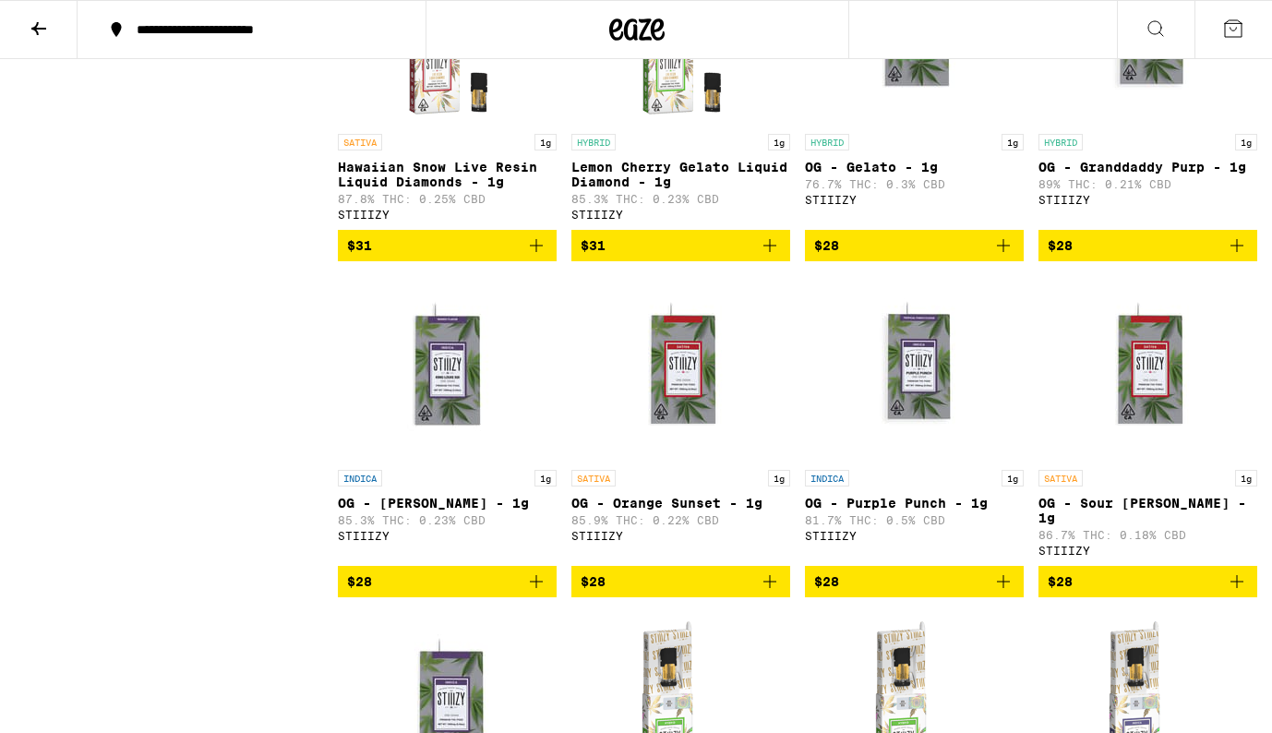
scroll to position [13330, 0]
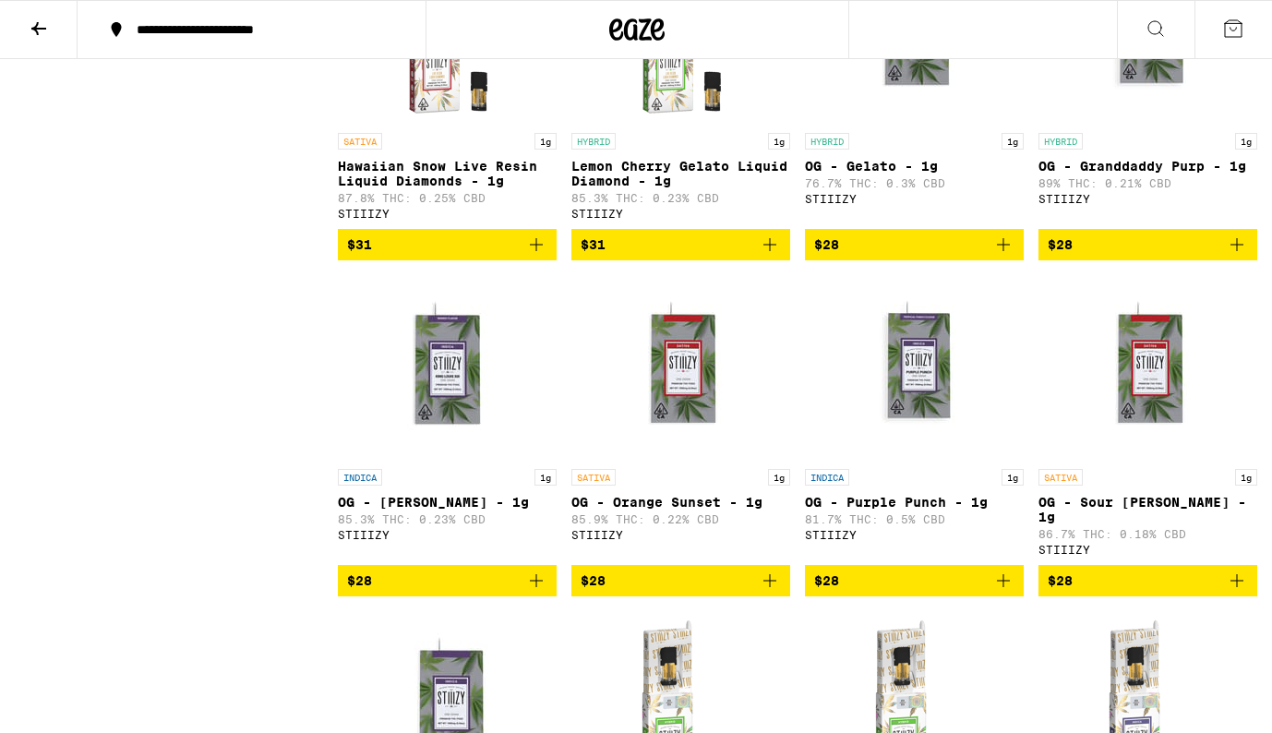
click at [929, 124] on img "Open page for OG - Gelato - 1g from STIIIZY" at bounding box center [914, 31] width 185 height 185
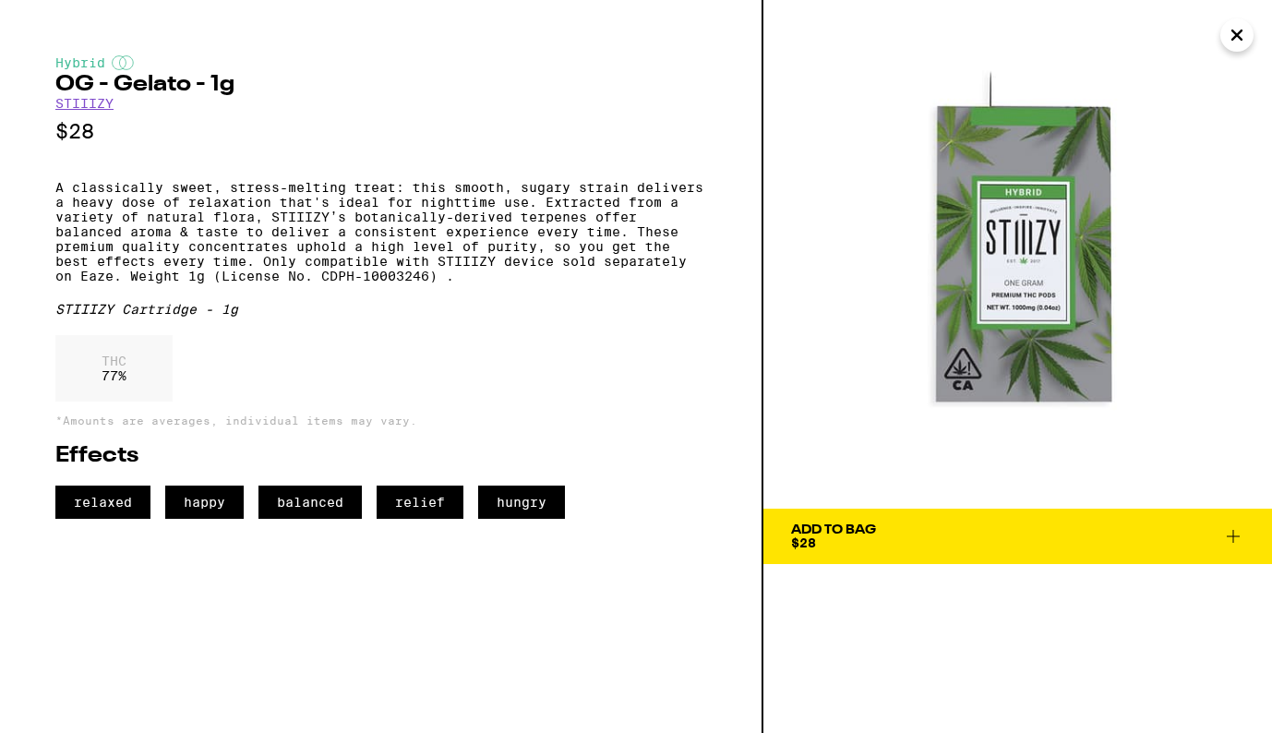
click at [1235, 37] on icon "Close" at bounding box center [1236, 34] width 9 height 9
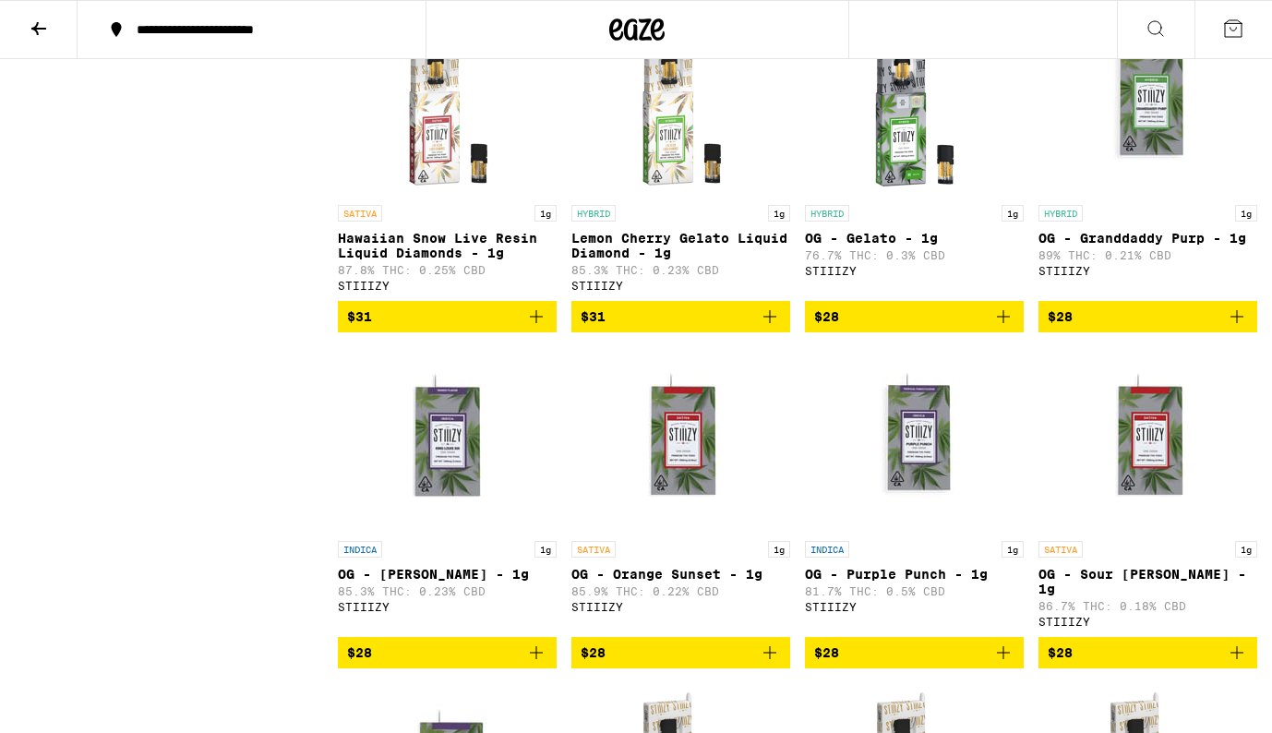
scroll to position [13264, 0]
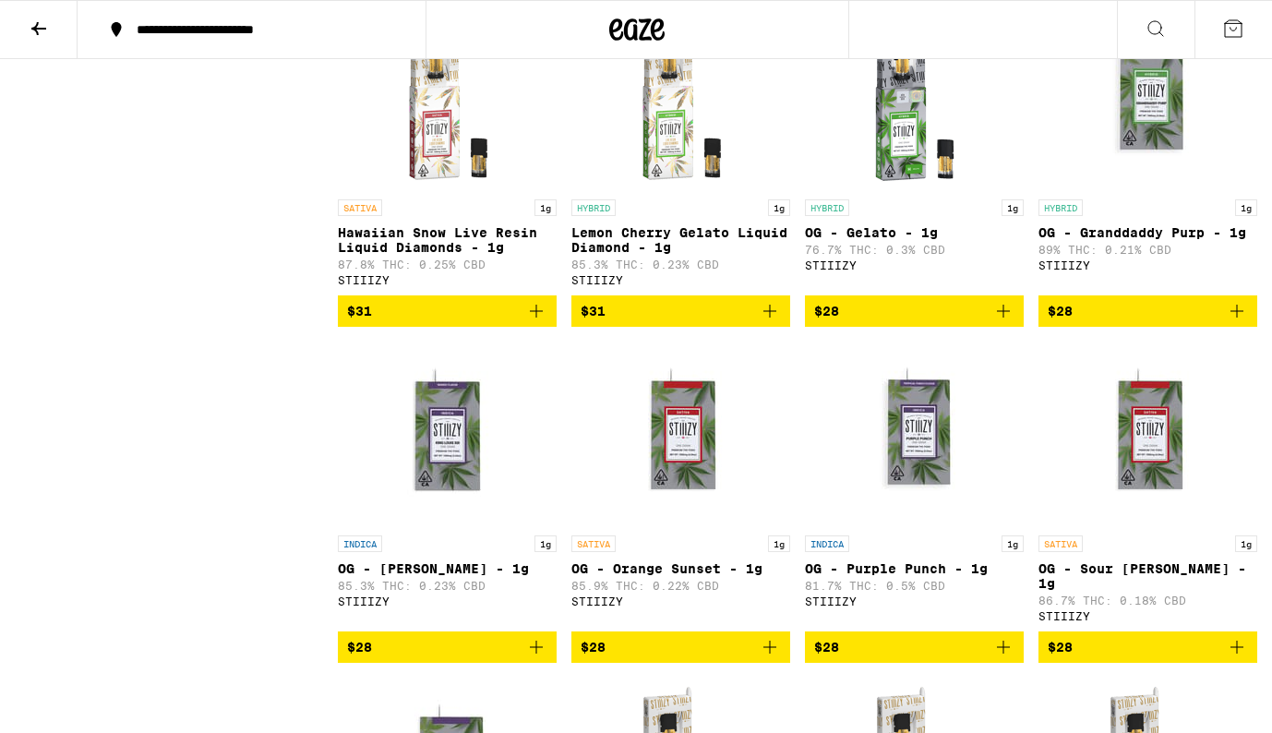
click at [906, 190] on img "Open page for OG - Gelato - 1g from STIIIZY" at bounding box center [914, 98] width 185 height 185
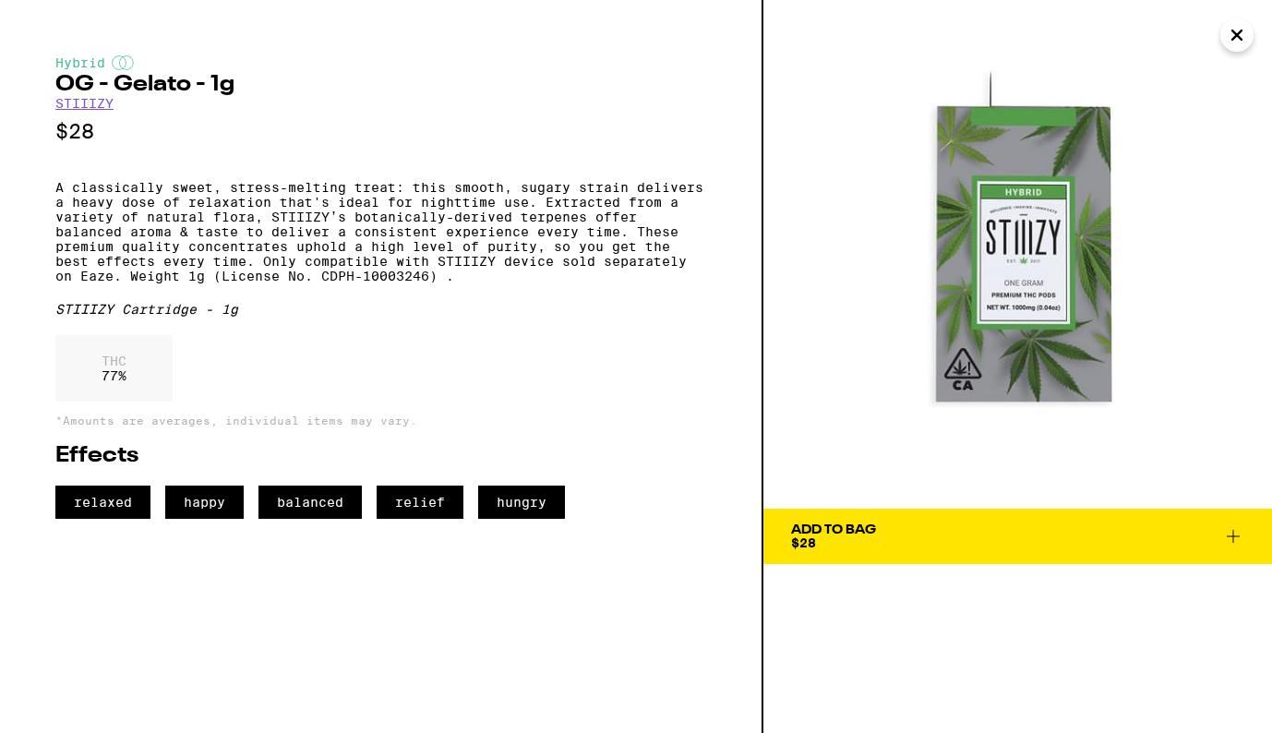
click at [1237, 37] on icon "Close" at bounding box center [1236, 34] width 9 height 9
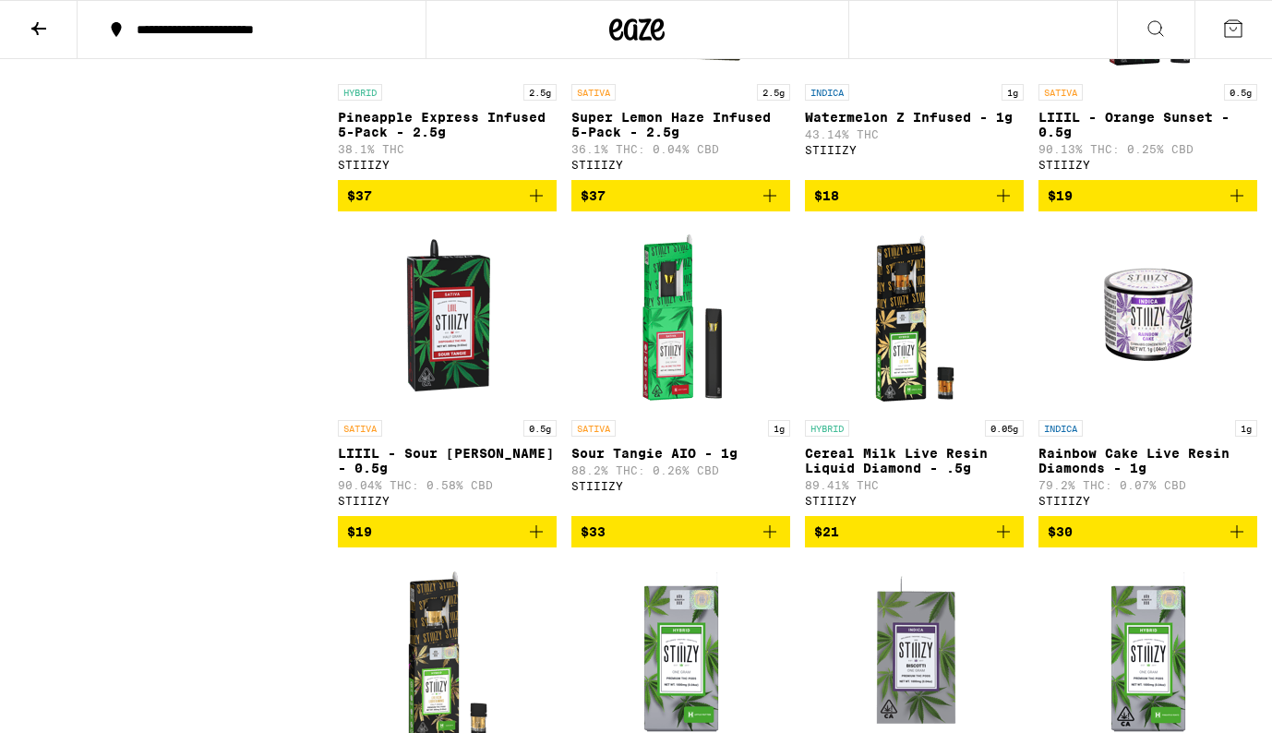
scroll to position [3698, 0]
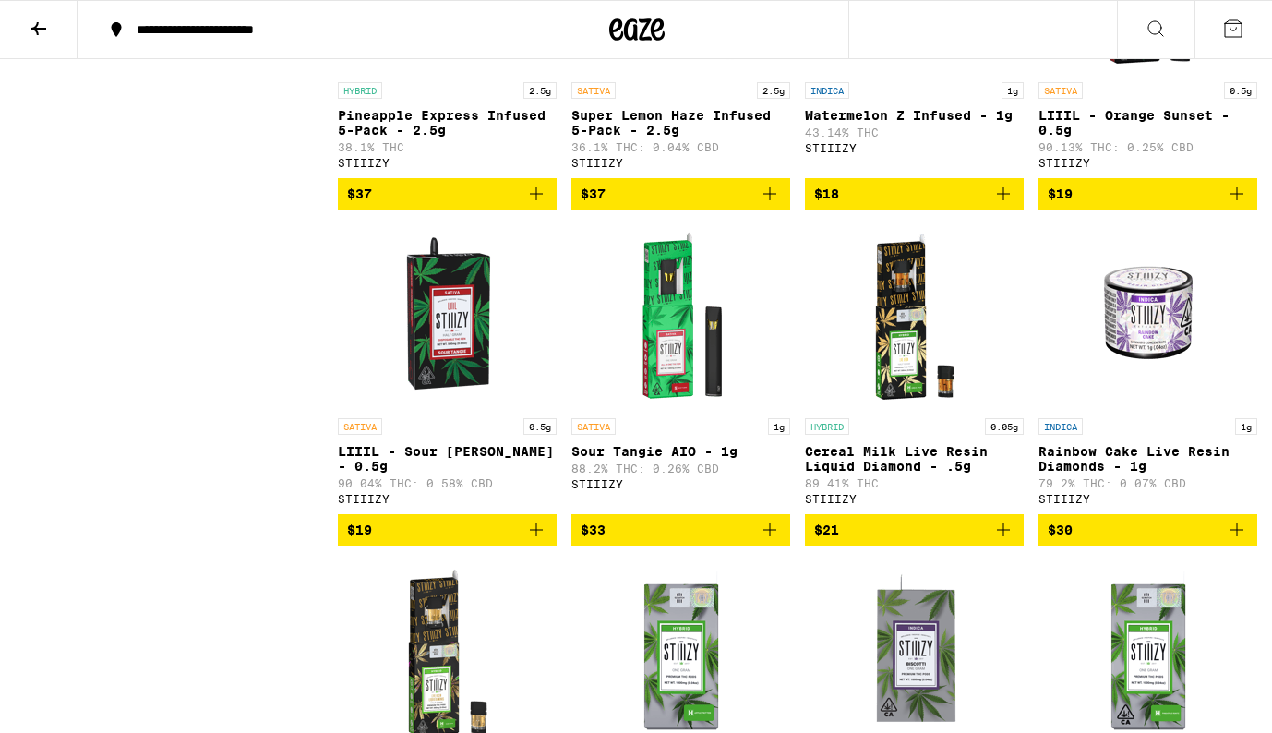
click at [677, 409] on img "Open page for Sour Tangie AIO - 1g from STIIIZY" at bounding box center [681, 316] width 185 height 185
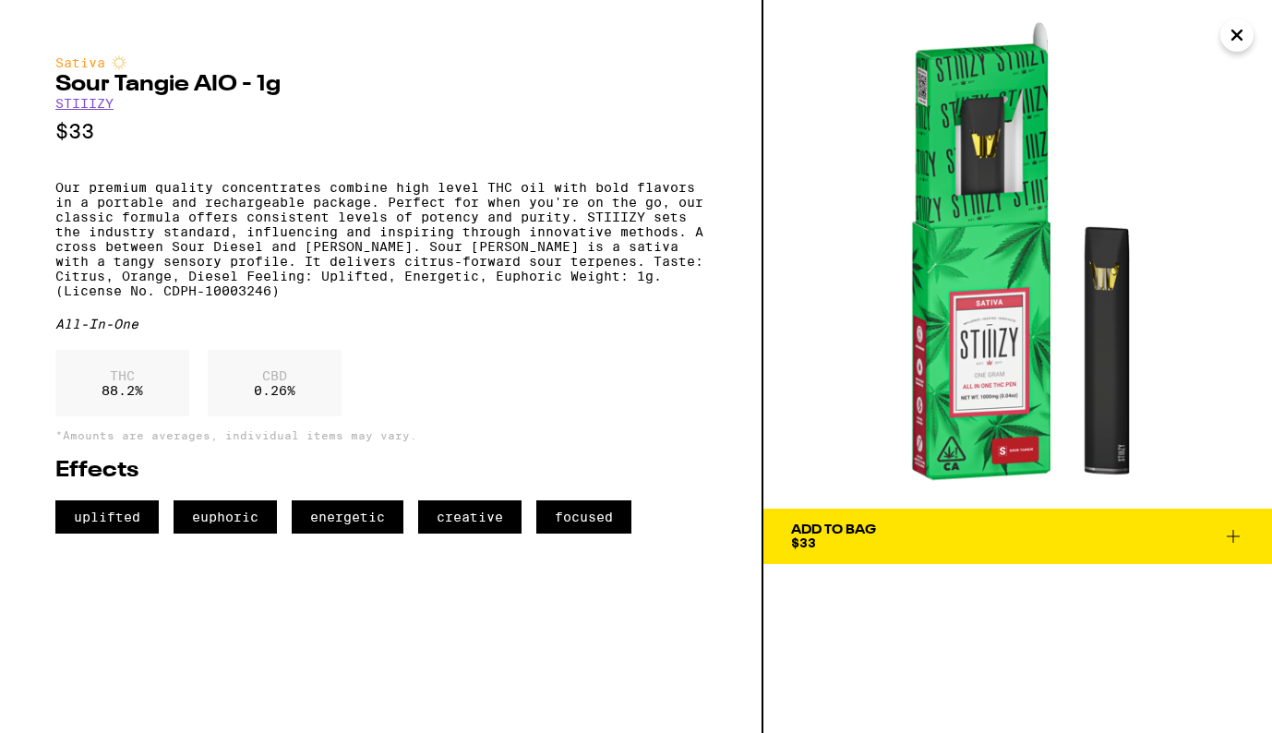
click at [1239, 40] on icon "Close" at bounding box center [1237, 35] width 22 height 28
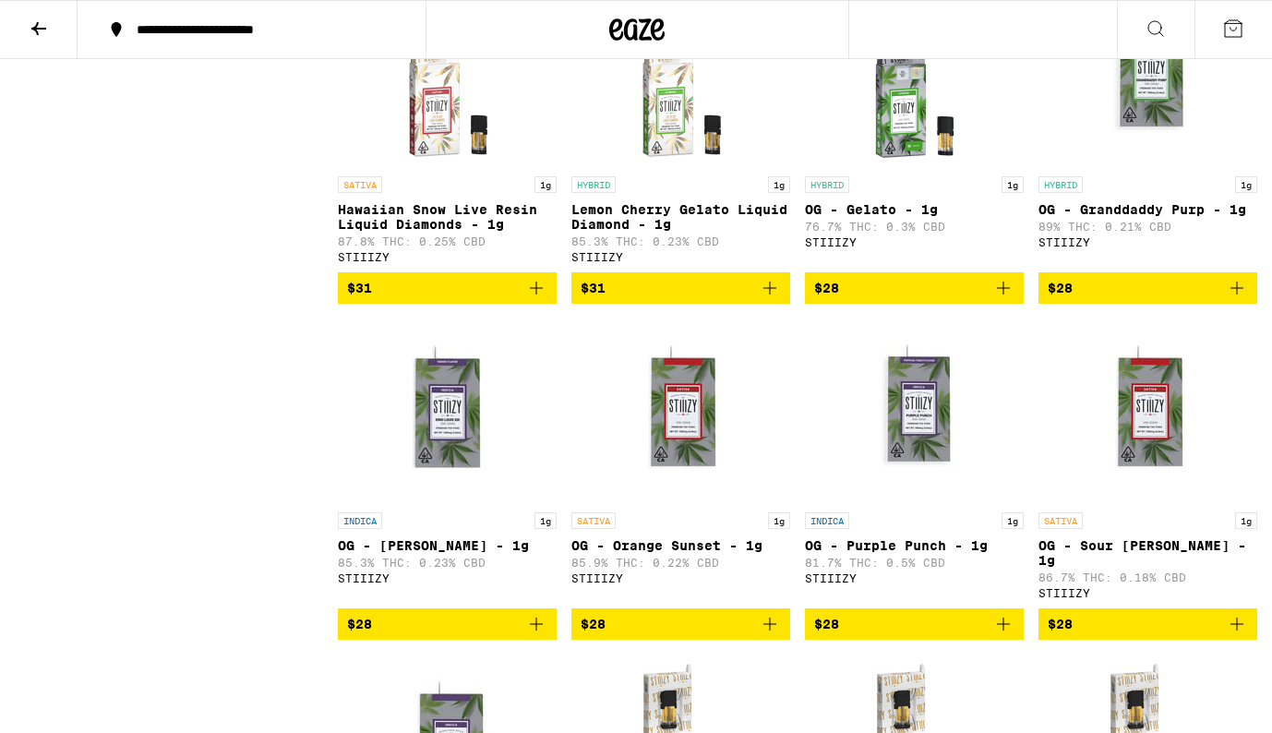
scroll to position [13292, 0]
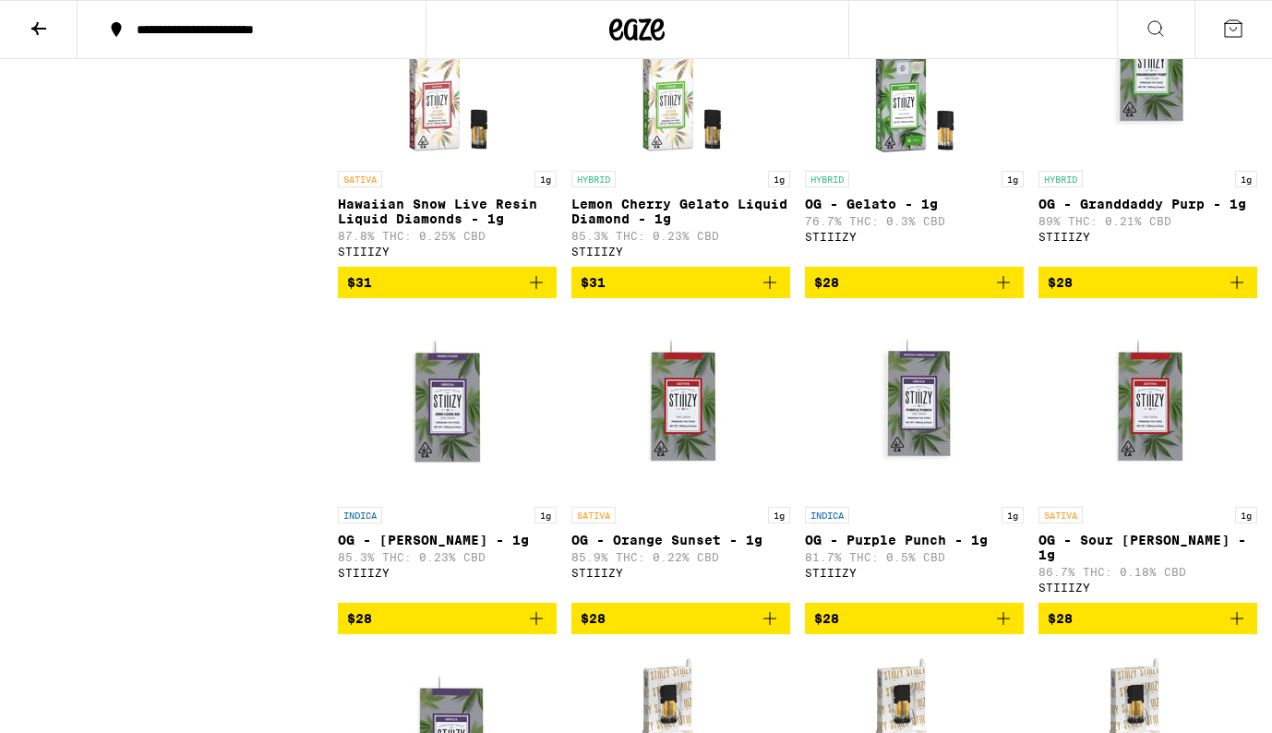
click at [913, 162] on img "Open page for OG - Gelato - 1g from STIIIZY" at bounding box center [914, 69] width 185 height 185
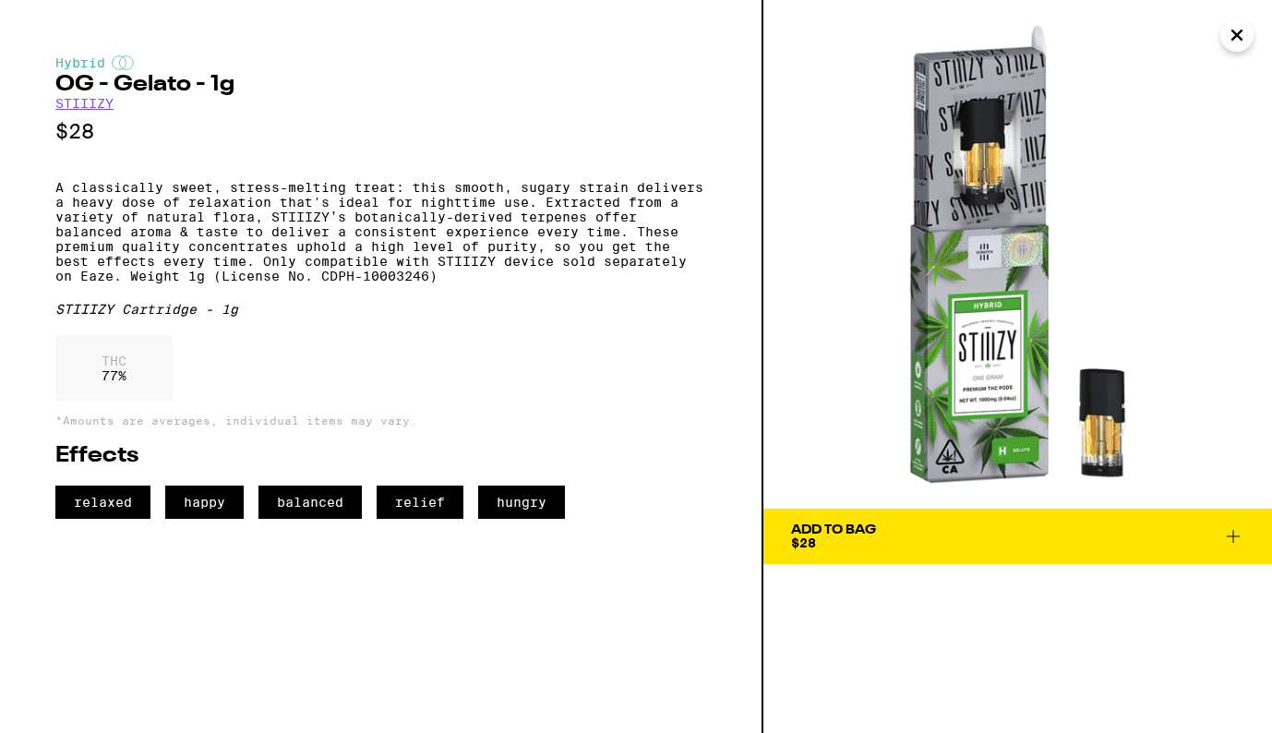
click at [1241, 36] on icon "Close" at bounding box center [1237, 35] width 22 height 28
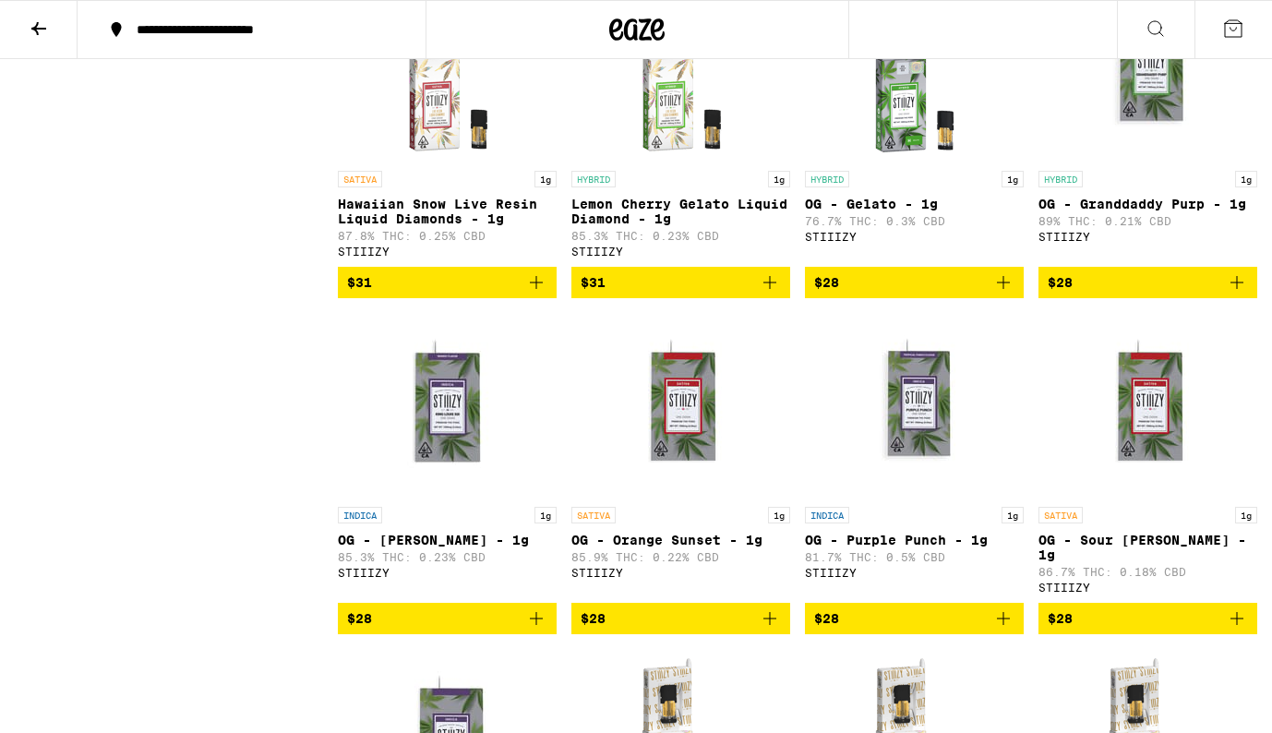
click at [665, 162] on img "Open page for Lemon Cherry Gelato Liquid Diamond - 1g from STIIIZY" at bounding box center [681, 69] width 185 height 185
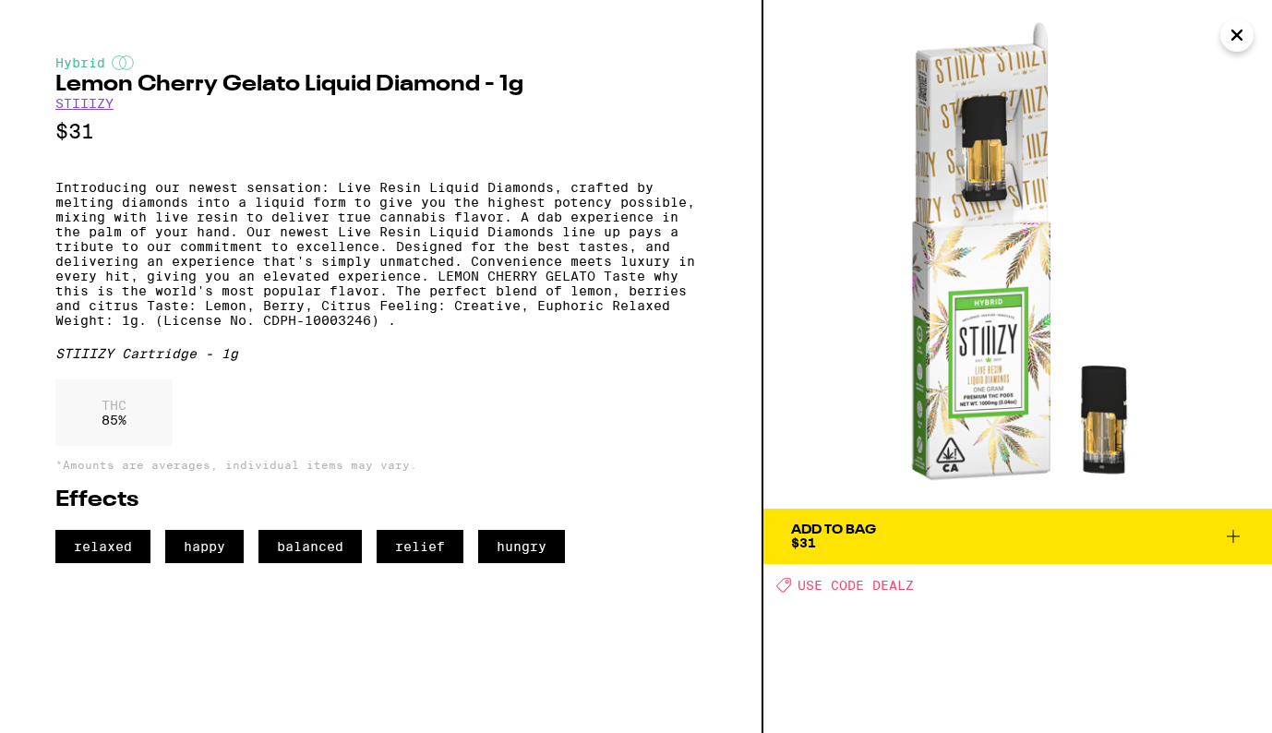
click at [439, 297] on p "Introducing our newest sensation: Live Resin Liquid Diamonds, crafted by meltin…" at bounding box center [380, 254] width 651 height 148
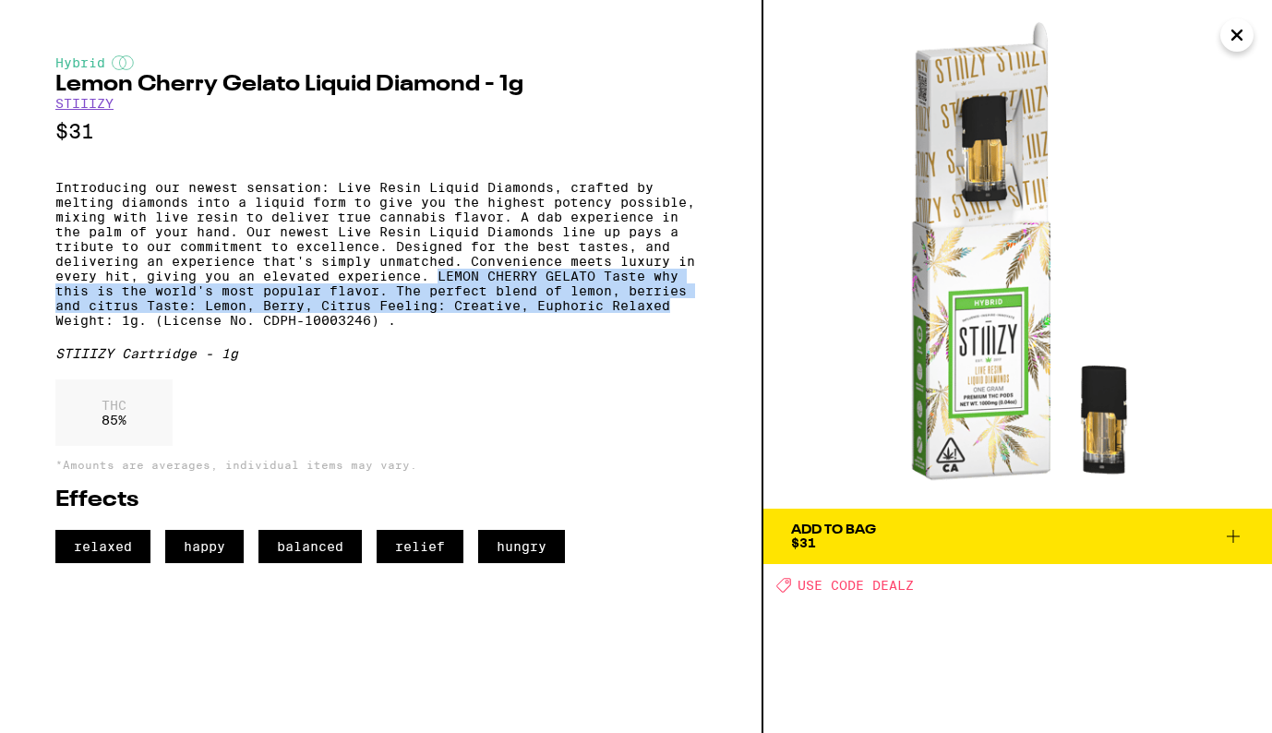
click at [680, 328] on p "Introducing our newest sensation: Live Resin Liquid Diamonds, crafted by meltin…" at bounding box center [380, 254] width 651 height 148
copy p "LEMON CHERRY GELATO Taste why this is the world's most popular flavor. The perf…"
click at [1241, 37] on icon "Close" at bounding box center [1237, 35] width 22 height 28
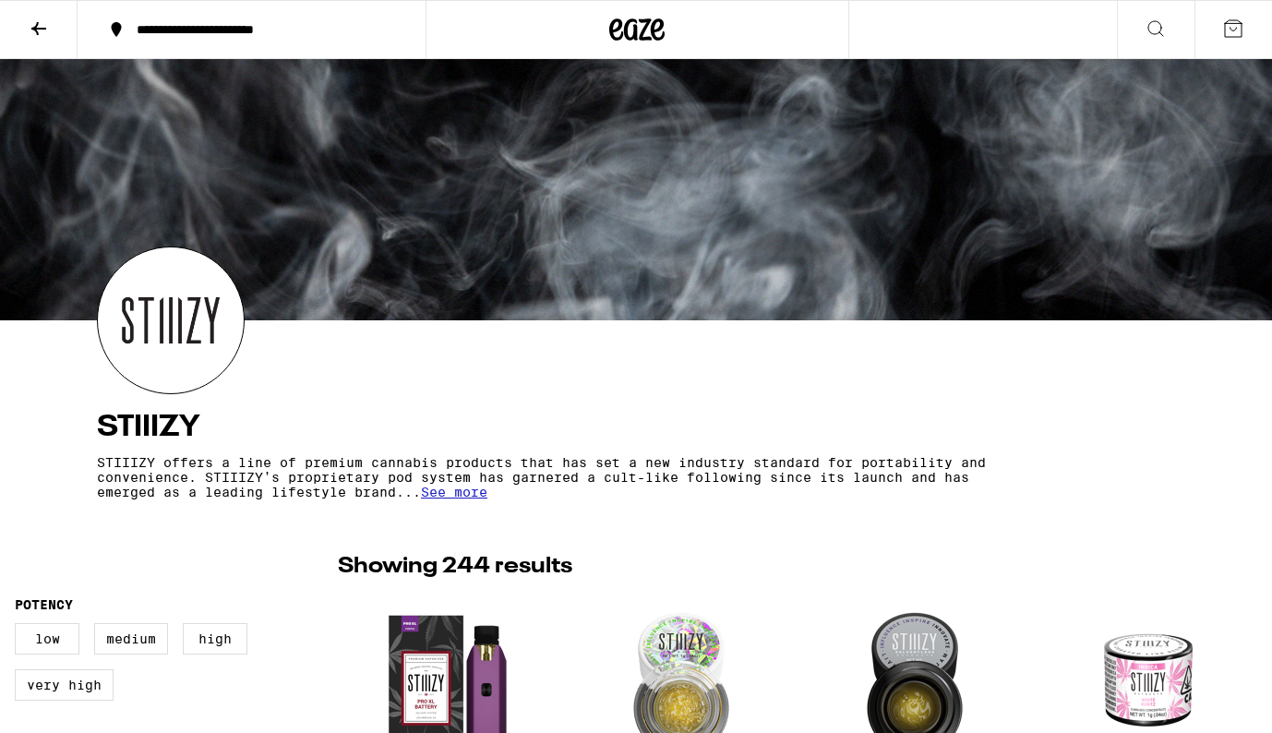
click at [1160, 30] on icon at bounding box center [1156, 29] width 22 height 22
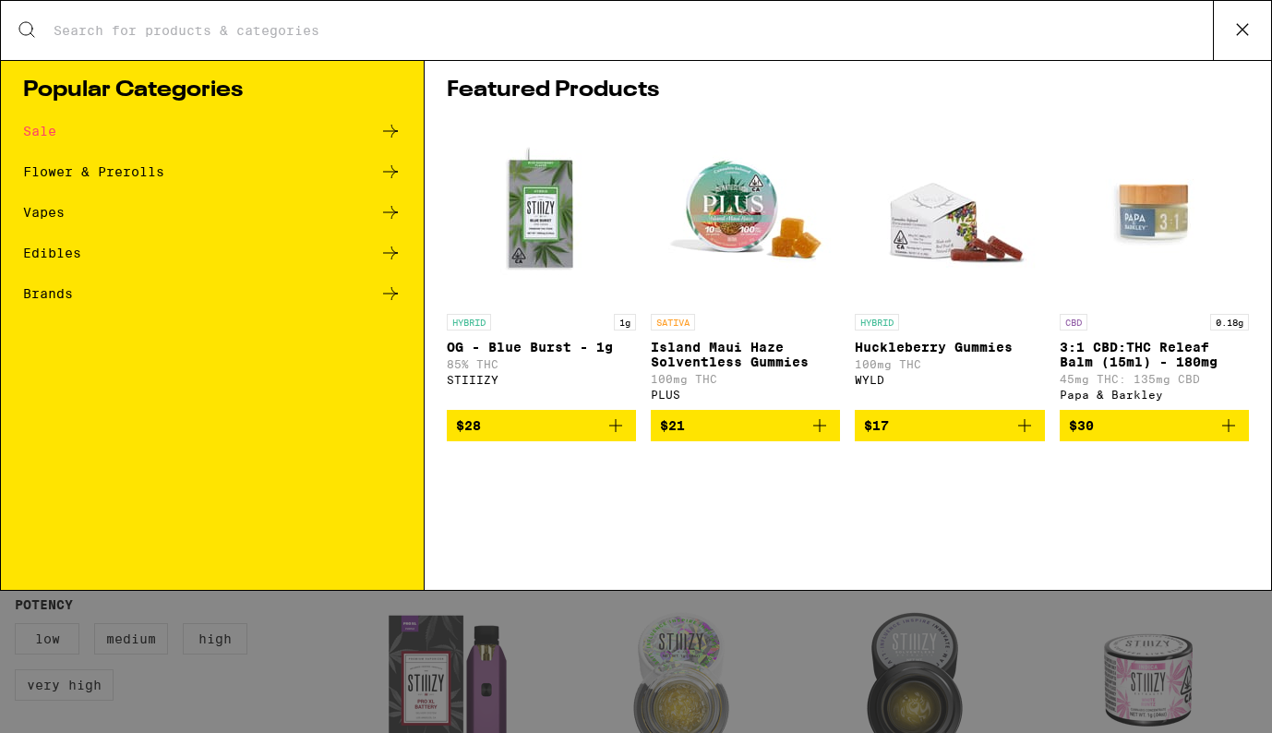
click at [306, 41] on div "Search for Products" at bounding box center [636, 30] width 1270 height 59
click at [324, 30] on input "Search for Products" at bounding box center [633, 30] width 1160 height 17
click at [343, 31] on input "Search for Products" at bounding box center [633, 30] width 1160 height 17
click at [1244, 25] on icon at bounding box center [1243, 30] width 28 height 28
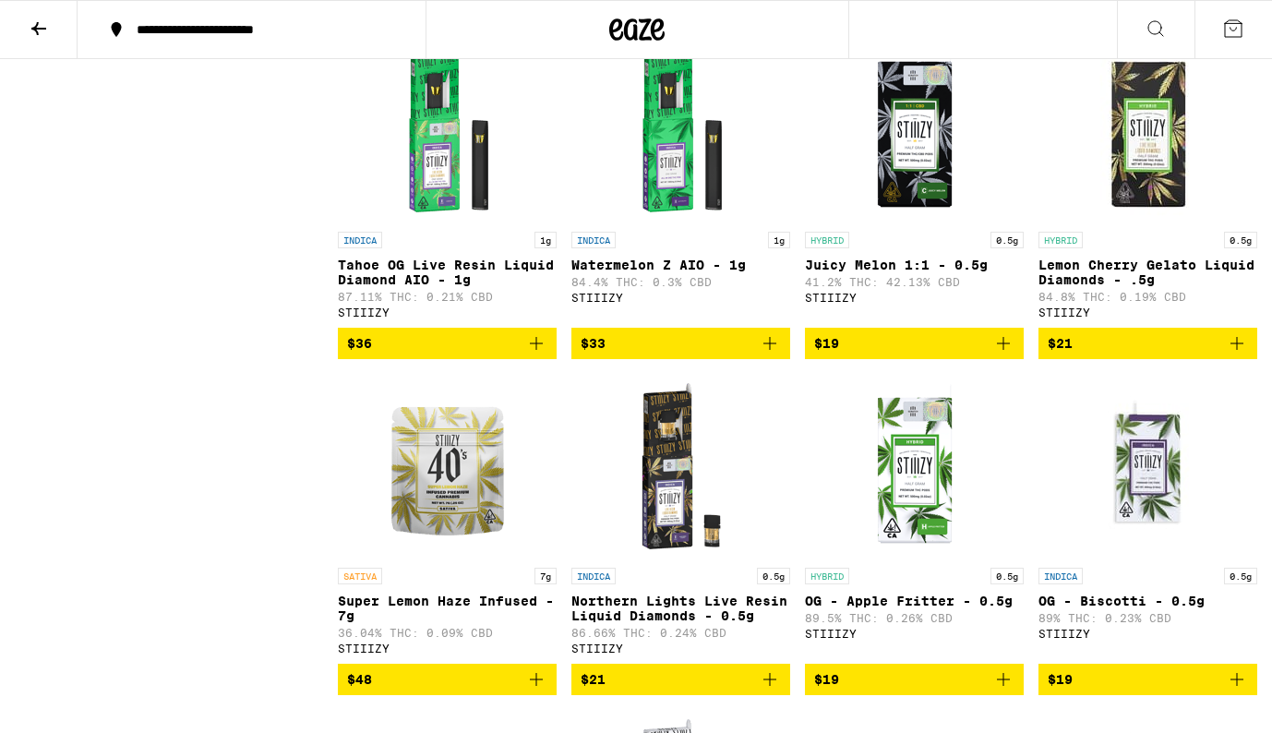
scroll to position [11231, 0]
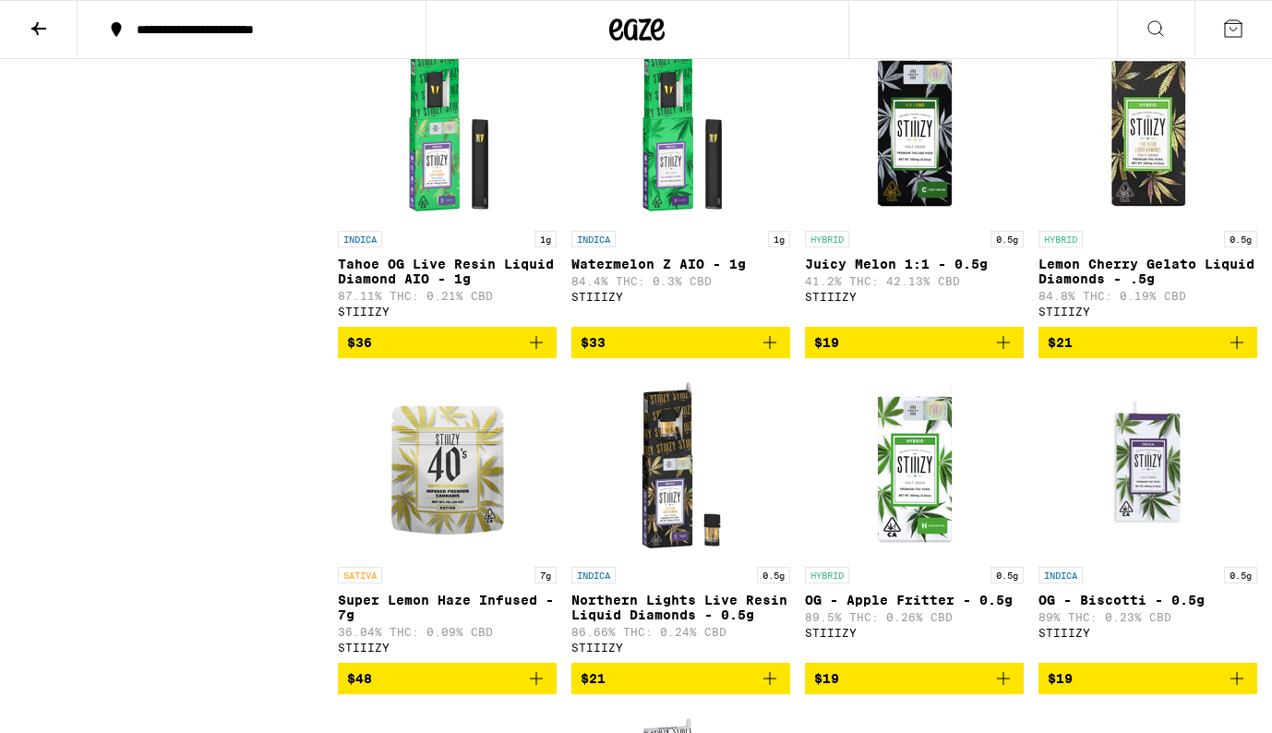
click at [711, 222] on img "Open page for Watermelon Z AIO - 1g from STIIIZY" at bounding box center [681, 129] width 185 height 185
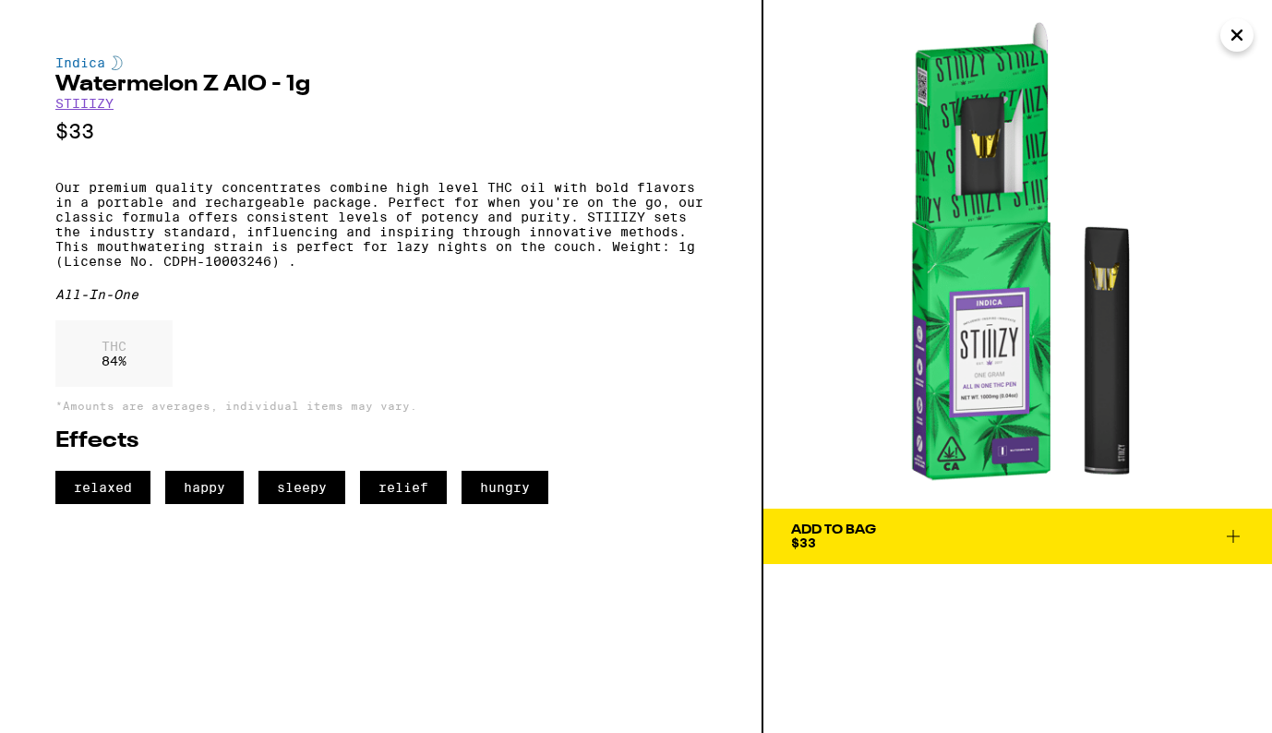
click at [57, 195] on p "Our premium quality concentrates combine high level THC oil with bold flavors i…" at bounding box center [380, 224] width 651 height 89
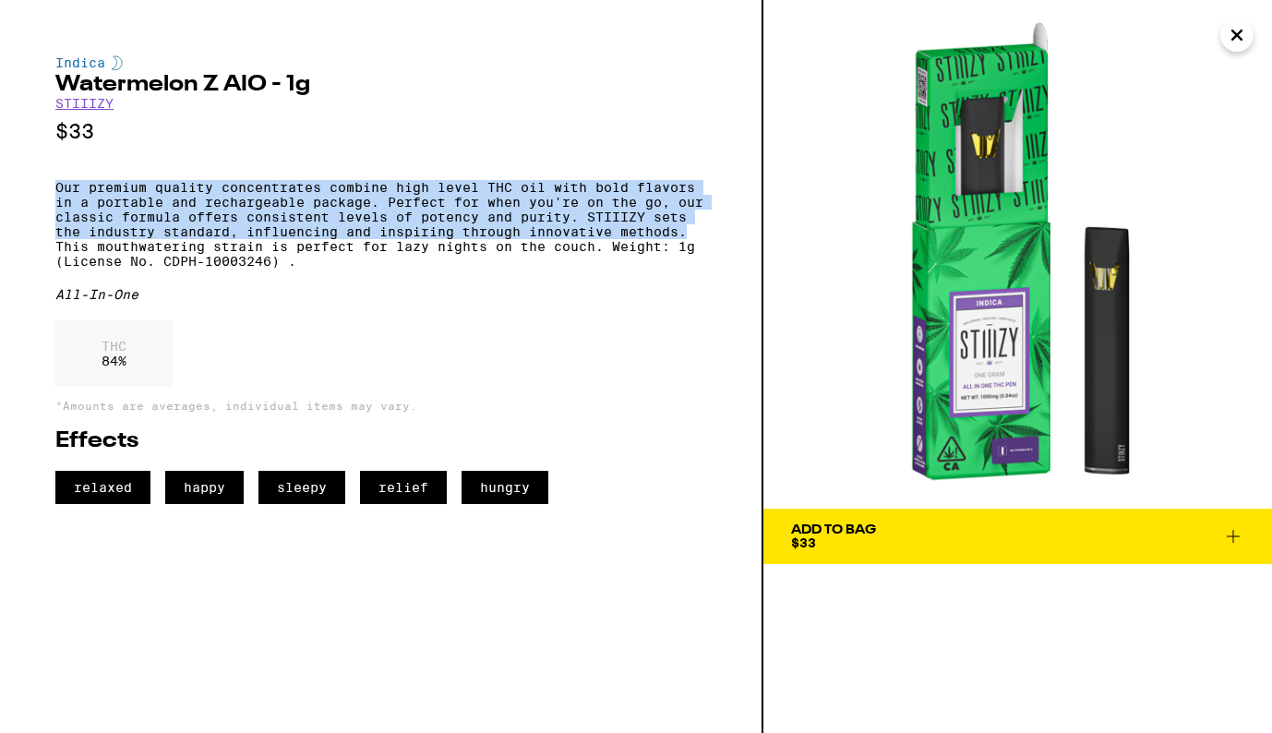
click at [120, 267] on p "Our premium quality concentrates combine high level THC oil with bold flavors i…" at bounding box center [380, 224] width 651 height 89
copy p "Our premium quality concentrates combine high level THC oil with bold flavors i…"
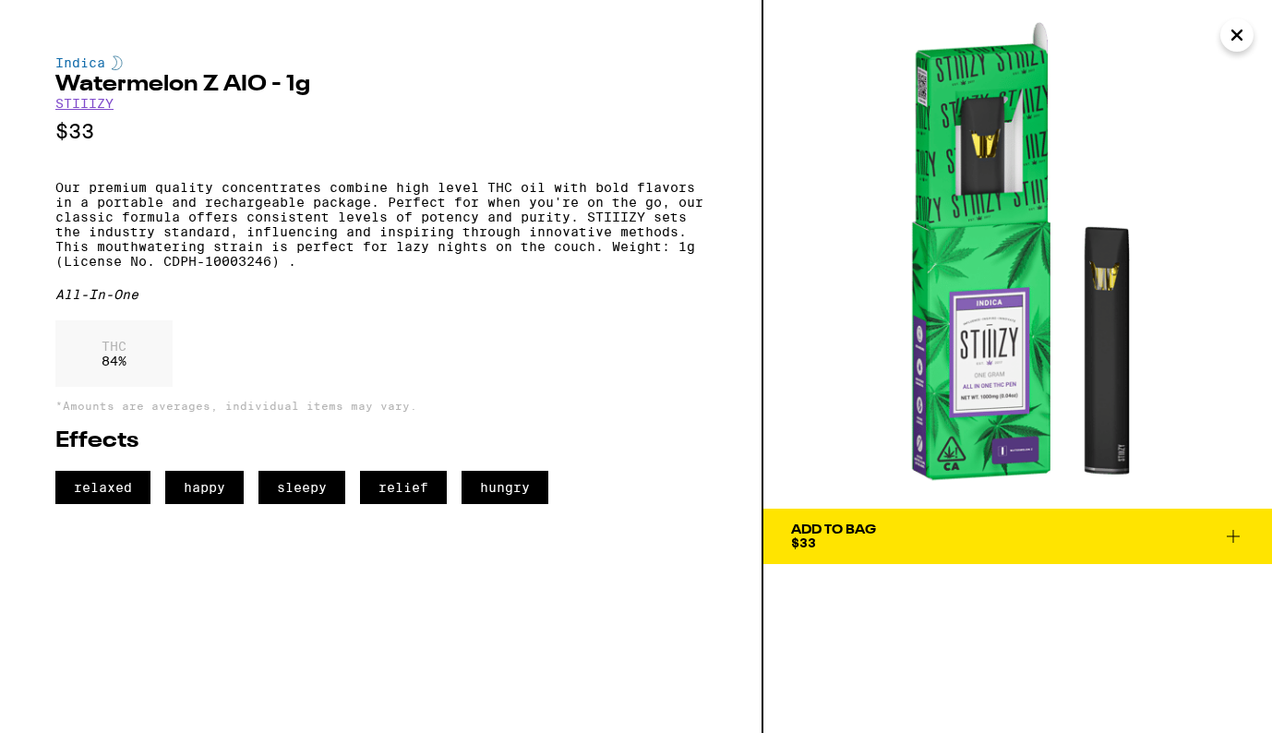
click at [639, 396] on div "THC 84 %" at bounding box center [380, 358] width 651 height 76
click at [1238, 36] on icon "Close" at bounding box center [1236, 34] width 9 height 9
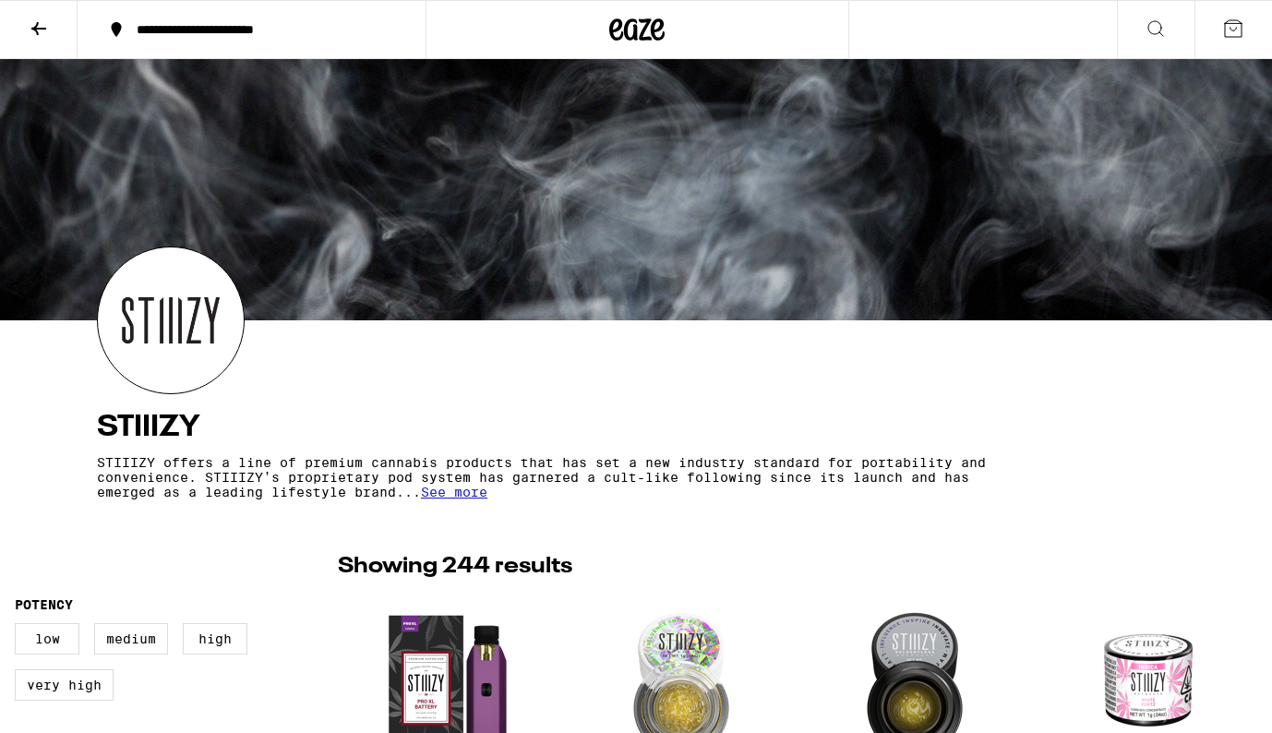
click at [39, 25] on icon at bounding box center [39, 29] width 22 height 22
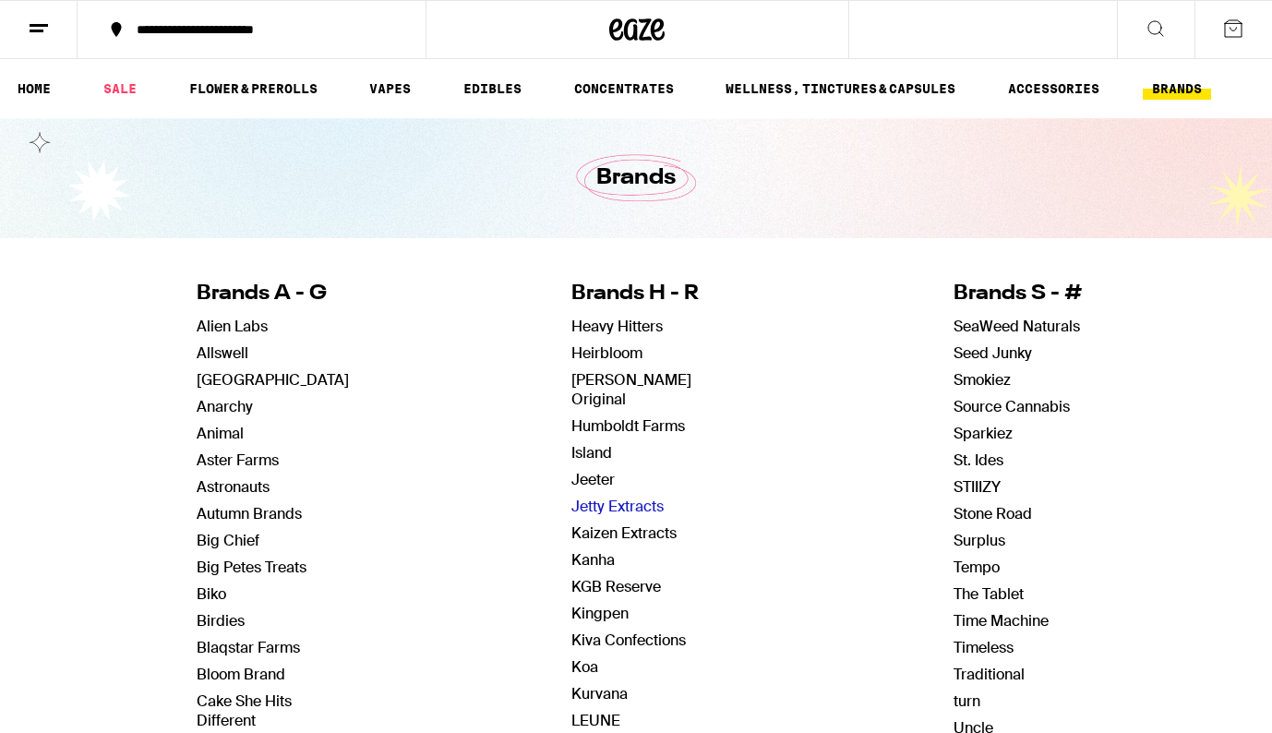
click at [645, 497] on link "Jetty Extracts" at bounding box center [617, 506] width 92 height 19
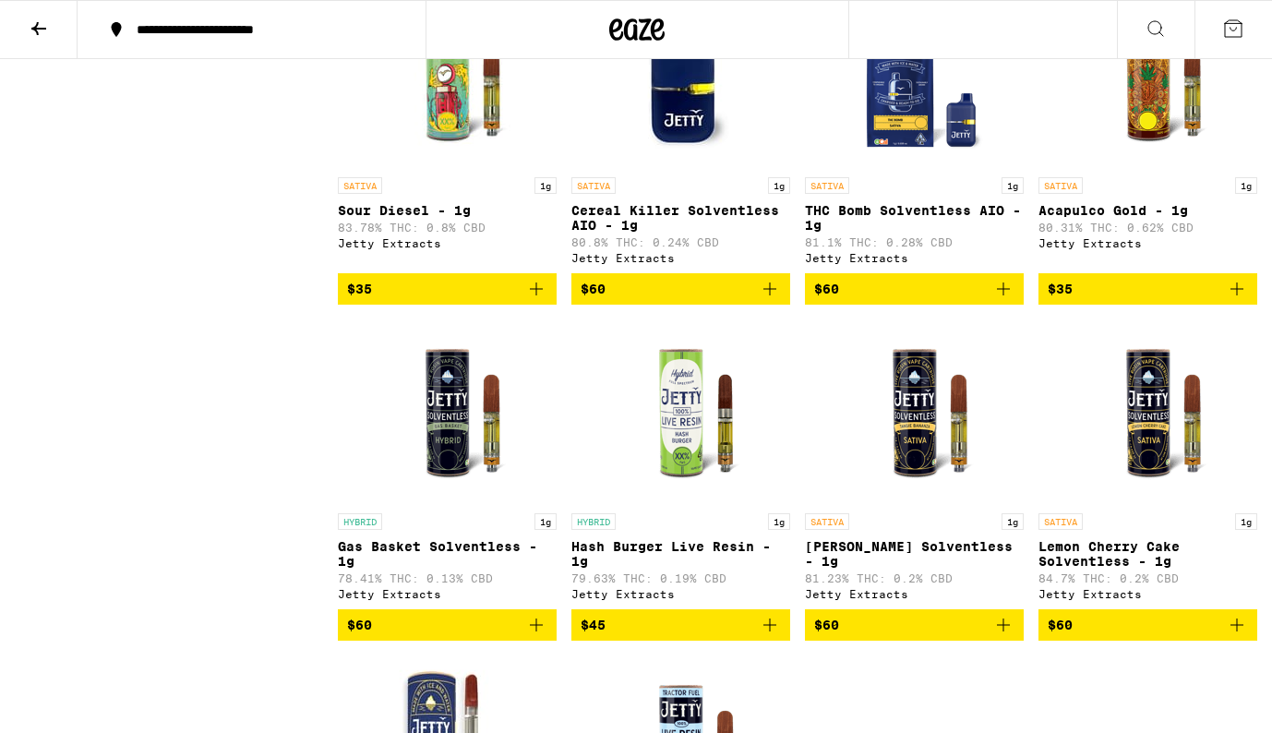
scroll to position [12020, 0]
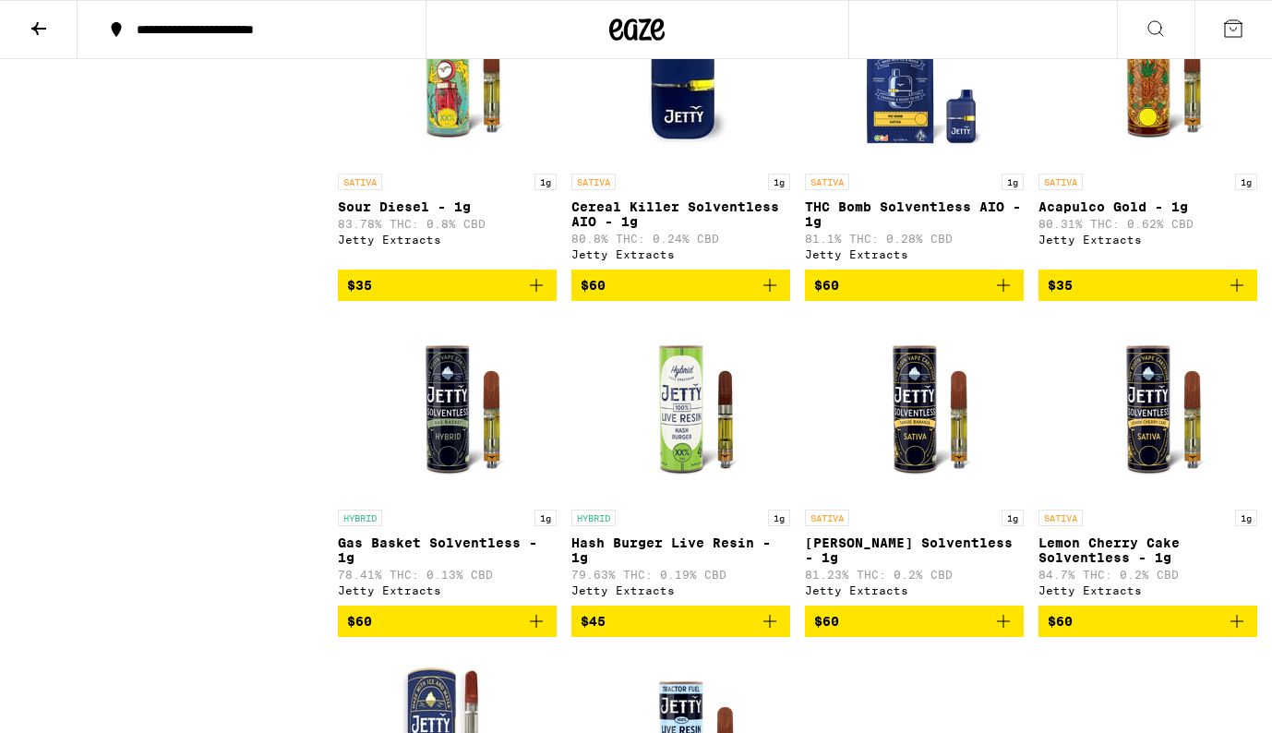
click at [903, 164] on img "Open page for THC Bomb Solventless AIO - 1g from Jetty Extracts" at bounding box center [914, 72] width 185 height 185
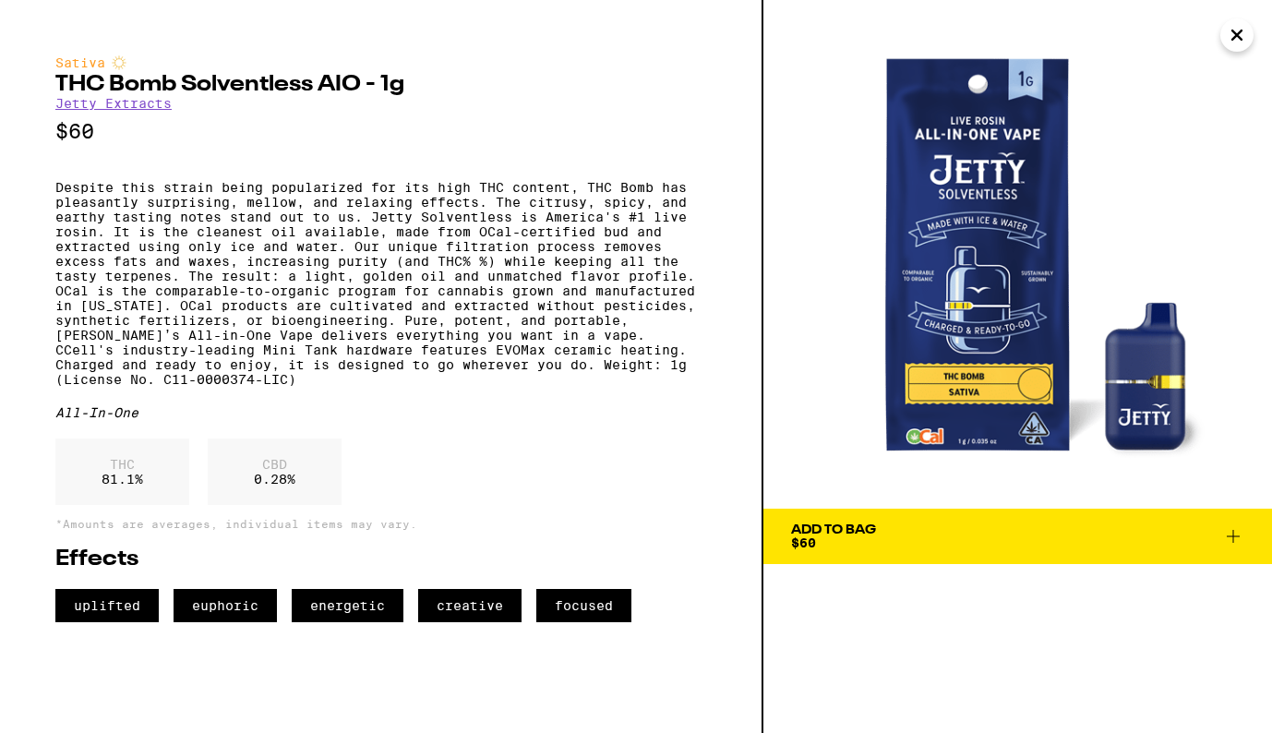
click at [1234, 37] on icon "Close" at bounding box center [1236, 34] width 9 height 9
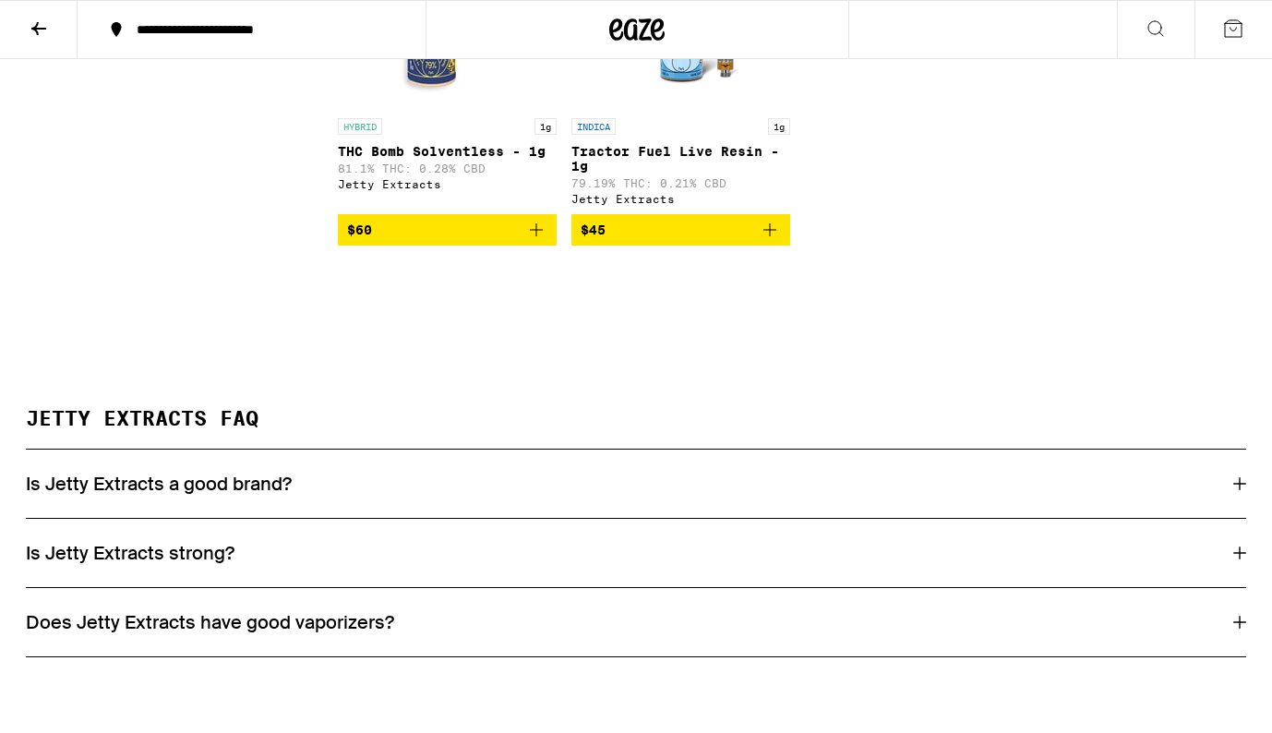
scroll to position [12751, 0]
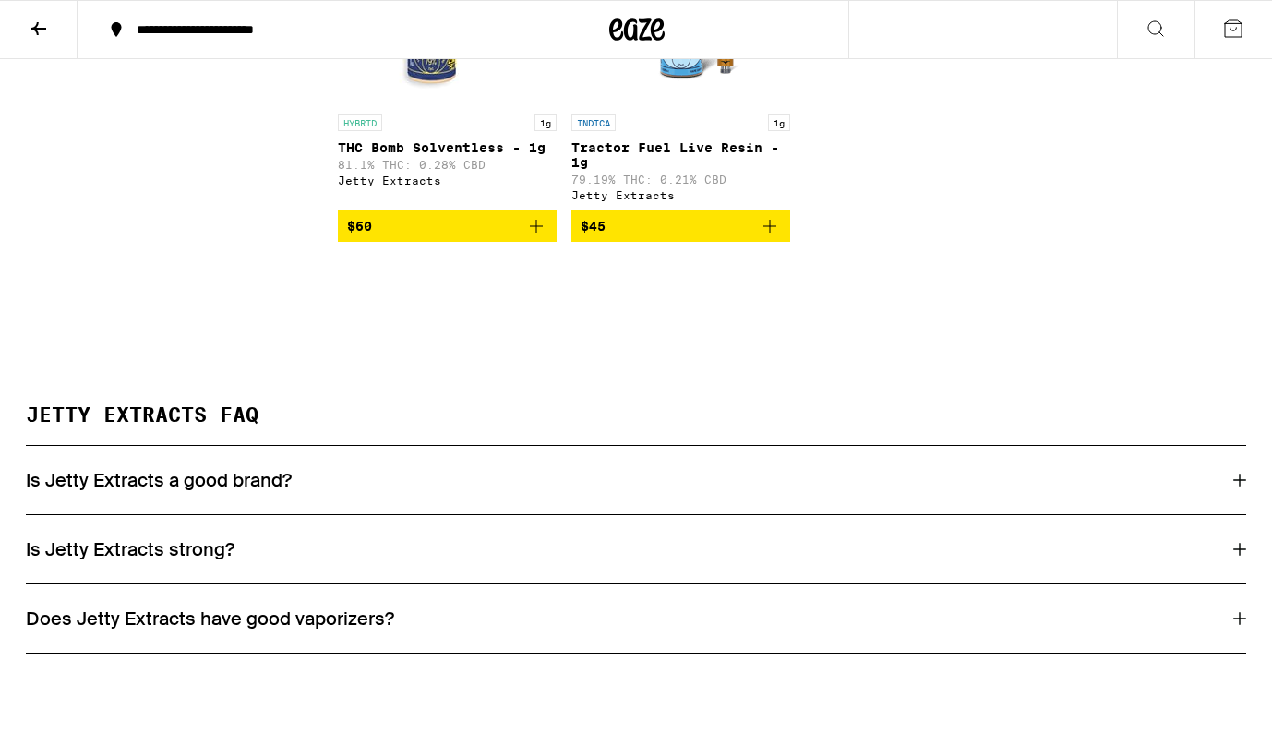
click at [430, 105] on img "Open page for THC Bomb Solventless - 1g from Jetty Extracts" at bounding box center [447, 13] width 185 height 185
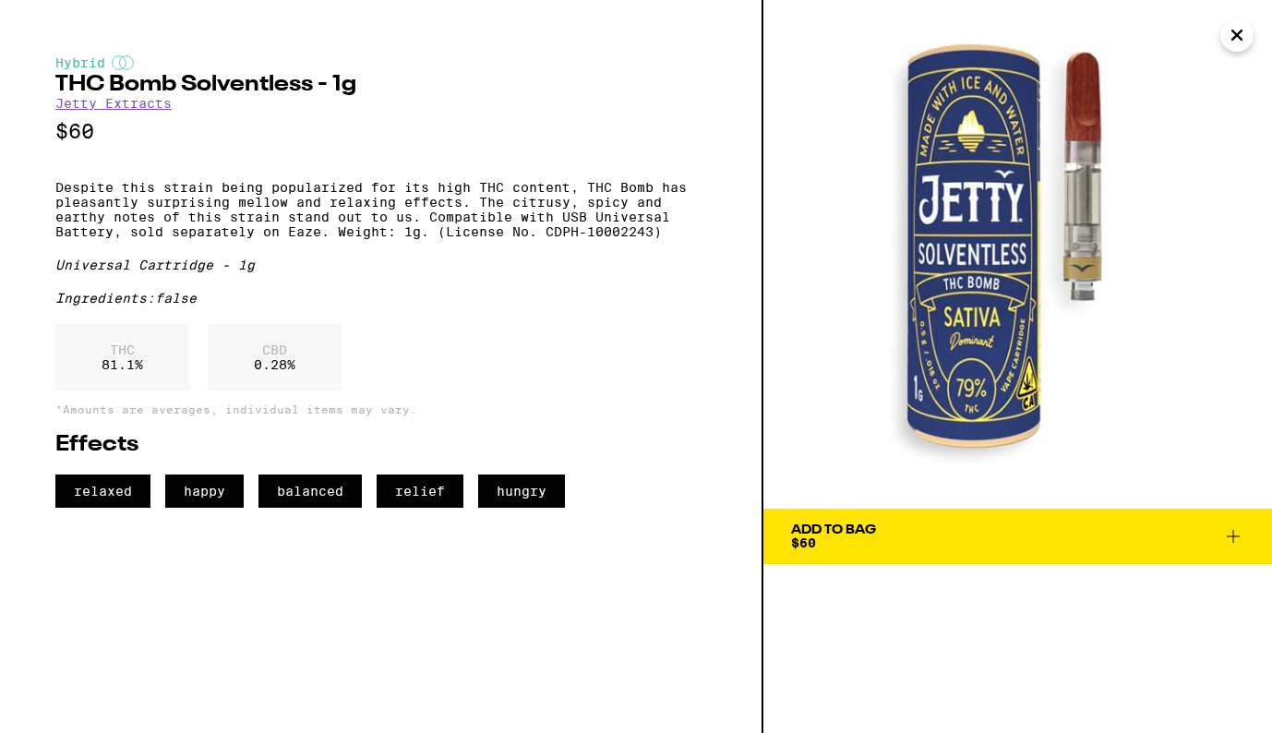
drag, startPoint x: 996, startPoint y: 305, endPoint x: 606, endPoint y: 6, distance: 491.1
click at [0, 0] on div "Hybrid THC Bomb Solventless - 1g Jetty Extracts $60 Despite this strain being p…" at bounding box center [636, 366] width 1272 height 733
click at [55, 195] on p "Despite this strain being popularized for its high THC content, THC Bomb has pl…" at bounding box center [380, 209] width 651 height 59
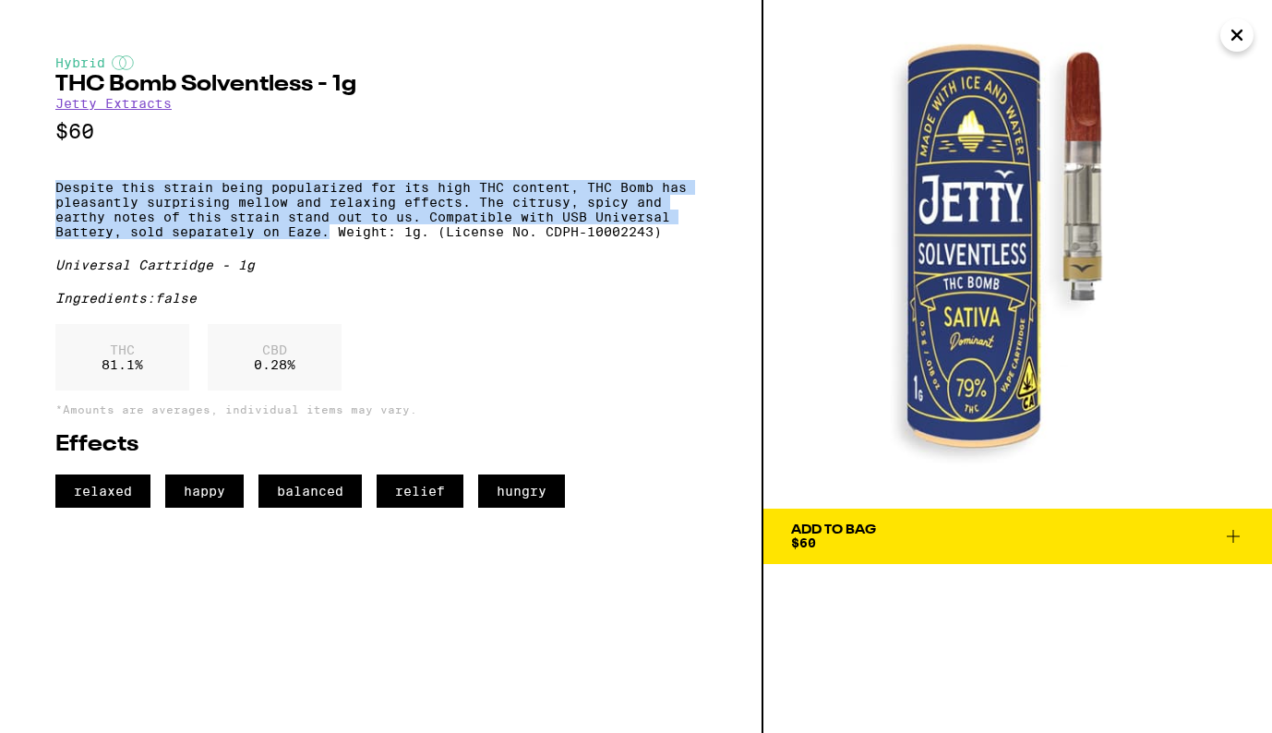
click at [329, 239] on p "Despite this strain being popularized for its high THC content, THC Bomb has pl…" at bounding box center [380, 209] width 651 height 59
copy p "Despite this strain being popularized for its high THC content, THC Bomb has pl…"
click at [1239, 39] on icon "Close" at bounding box center [1236, 34] width 9 height 9
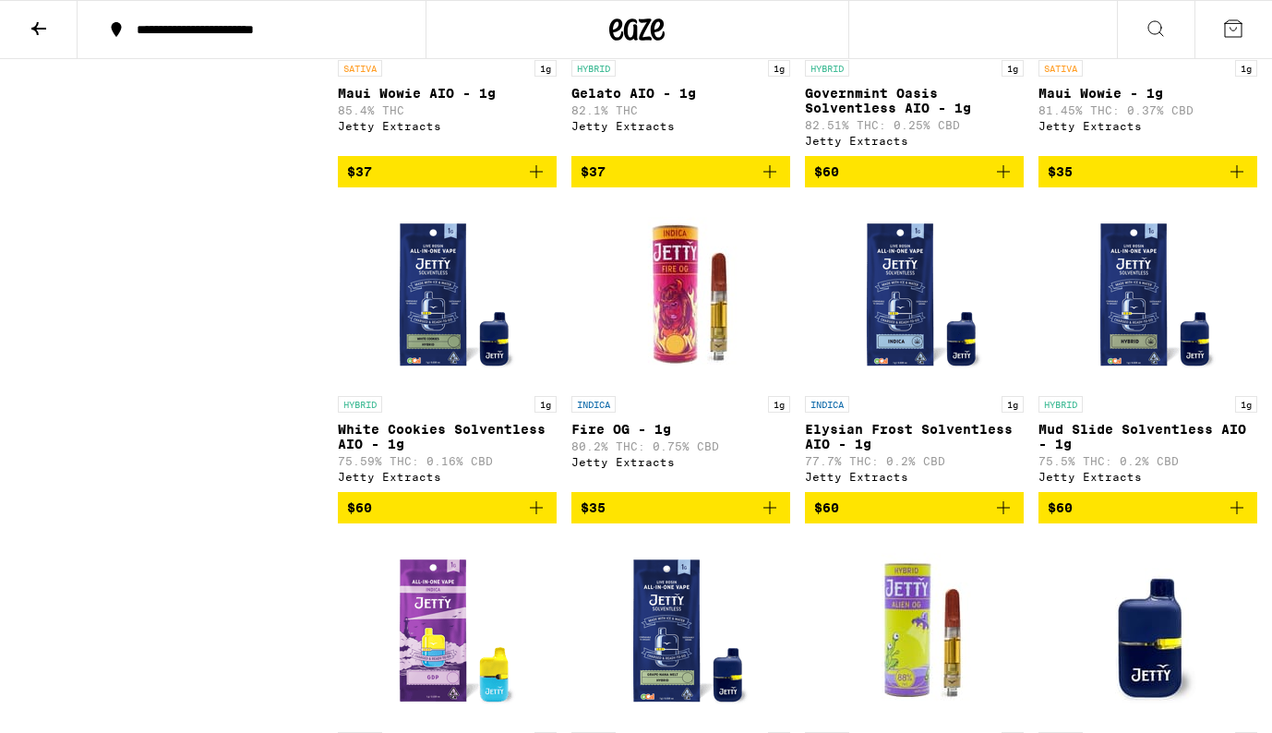
scroll to position [9788, 0]
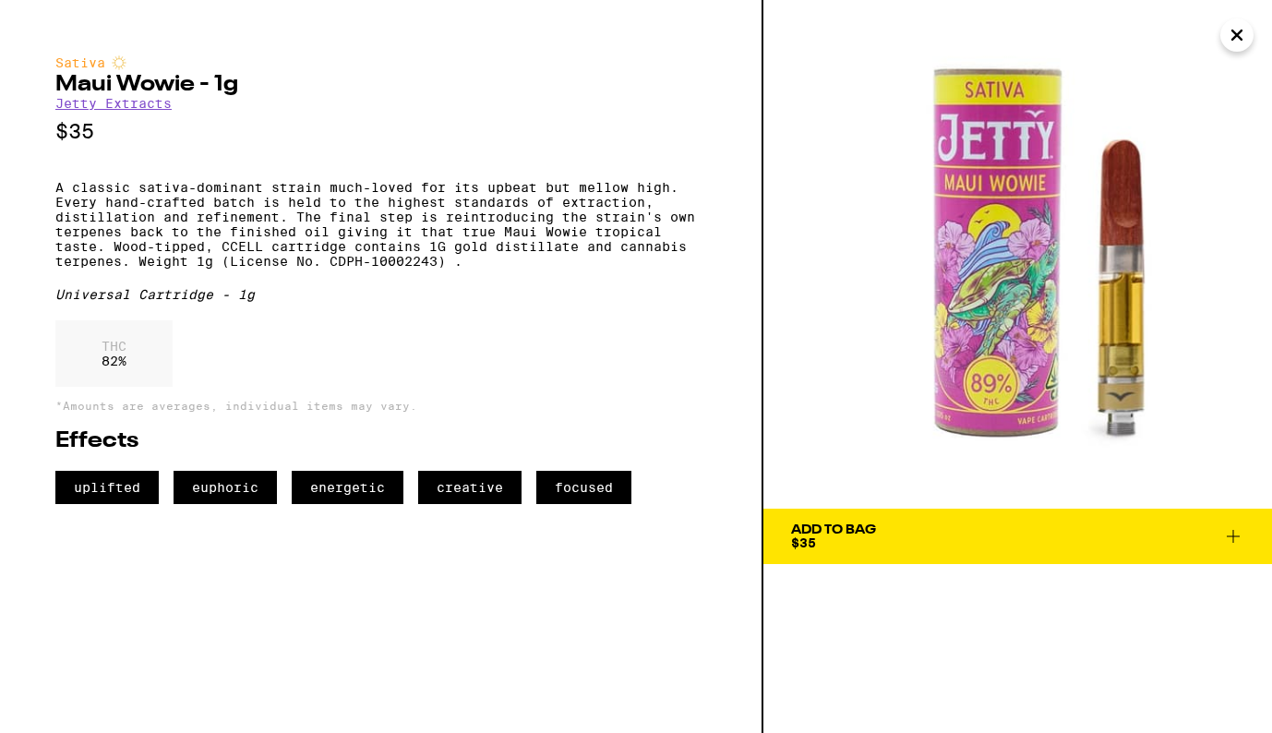
drag, startPoint x: 1024, startPoint y: 298, endPoint x: 668, endPoint y: 2, distance: 462.7
click at [0, 0] on div "Sativa Maui Wowie - 1g Jetty Extracts $35 A classic sativa-dominant strain much…" at bounding box center [636, 366] width 1272 height 733
click at [58, 87] on h2 "Maui Wowie - 1g" at bounding box center [380, 85] width 651 height 22
click at [192, 91] on h2 "Maui Wowie - 1g" at bounding box center [380, 85] width 651 height 22
copy h2 "Maui Wowie"
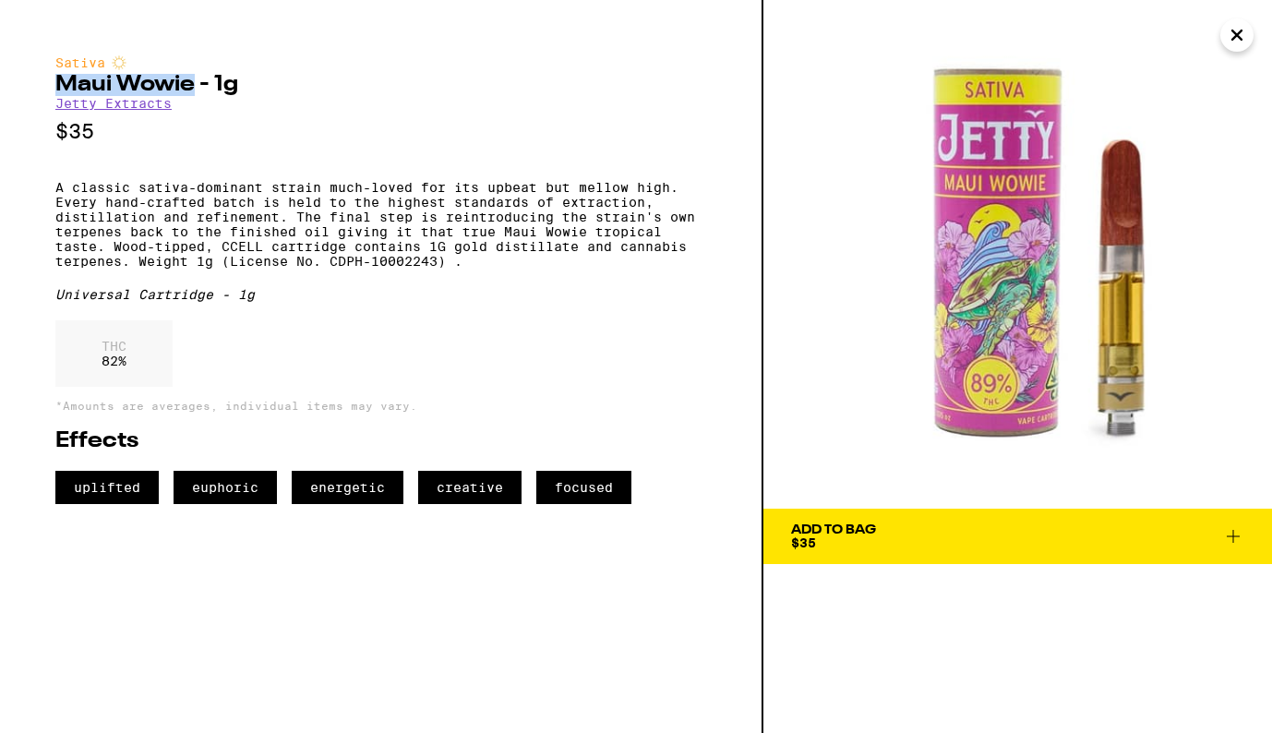
click at [1242, 38] on icon "Close" at bounding box center [1237, 35] width 22 height 28
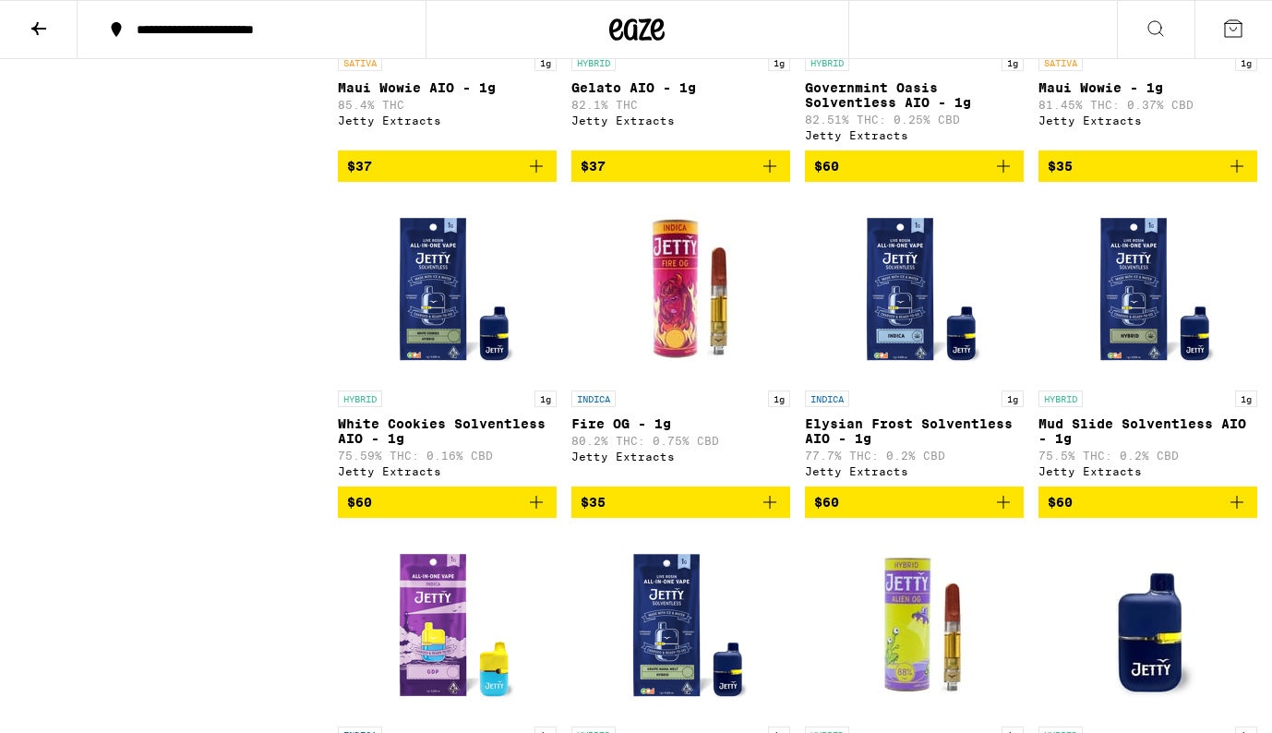
click at [42, 26] on icon at bounding box center [39, 29] width 22 height 22
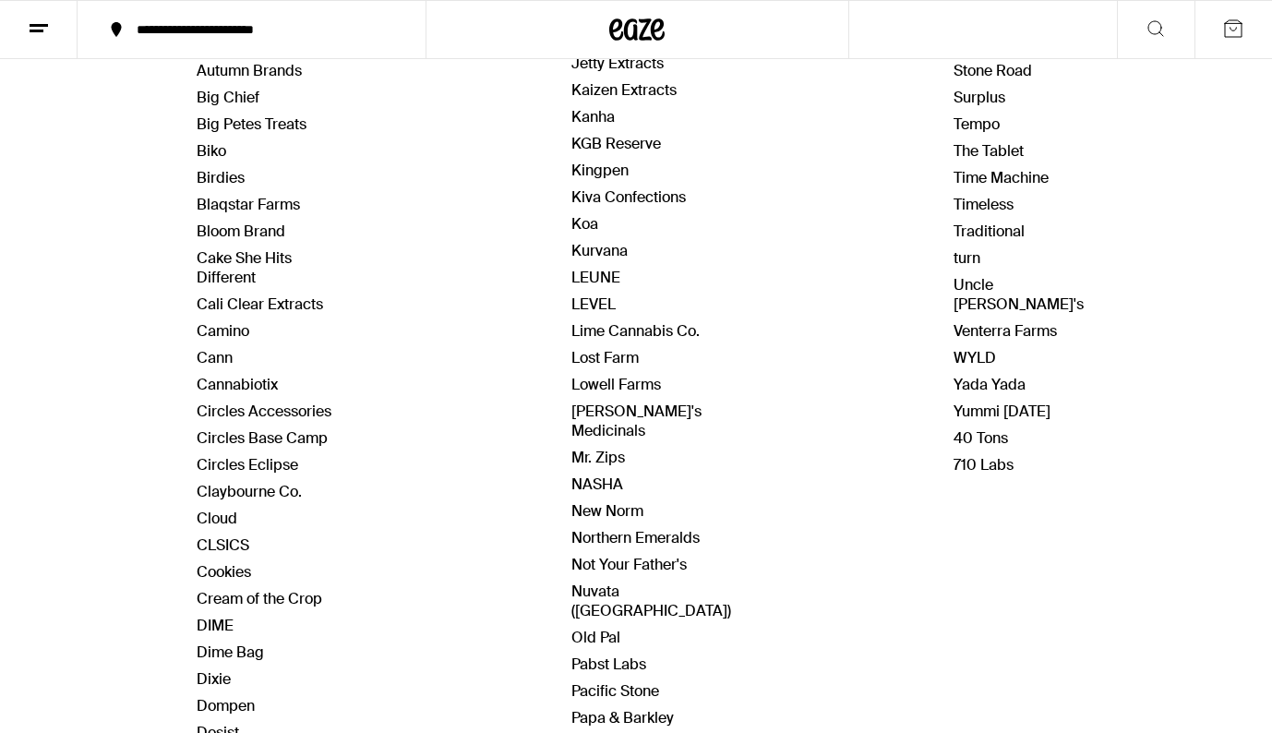
scroll to position [654, 0]
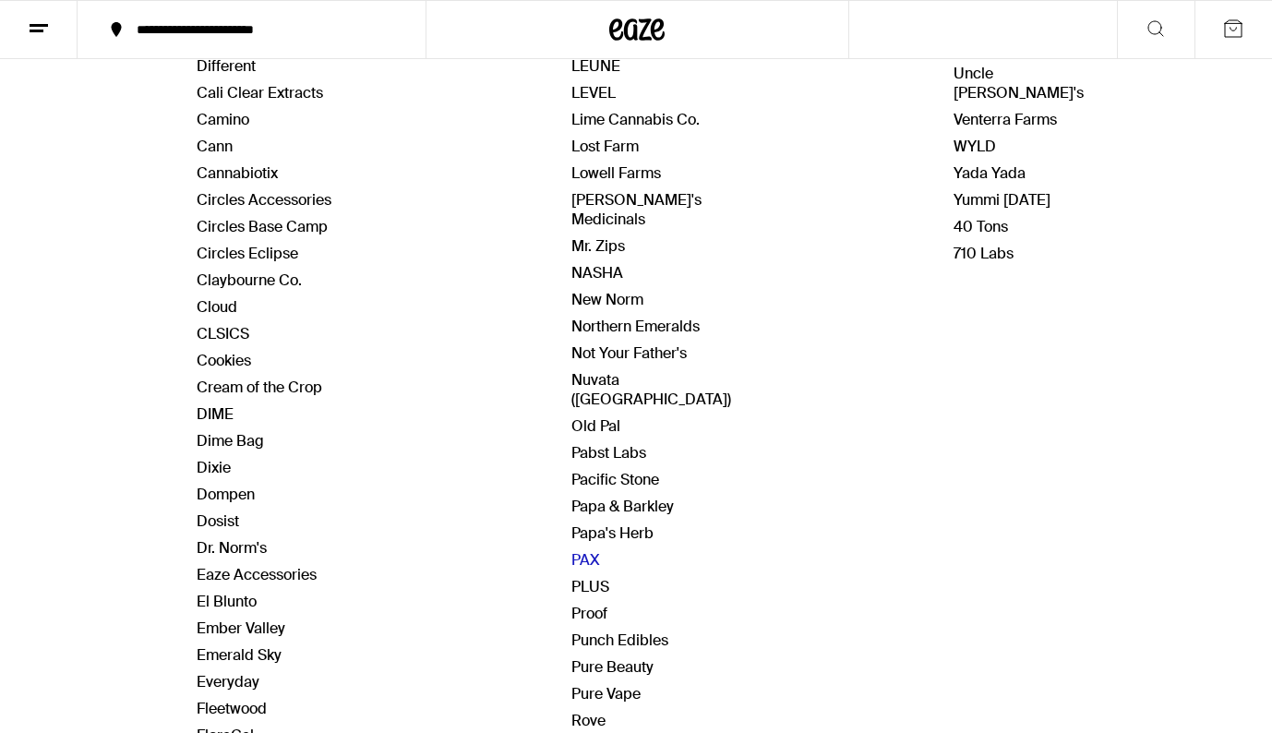
click at [588, 550] on link "PAX" at bounding box center [585, 559] width 29 height 19
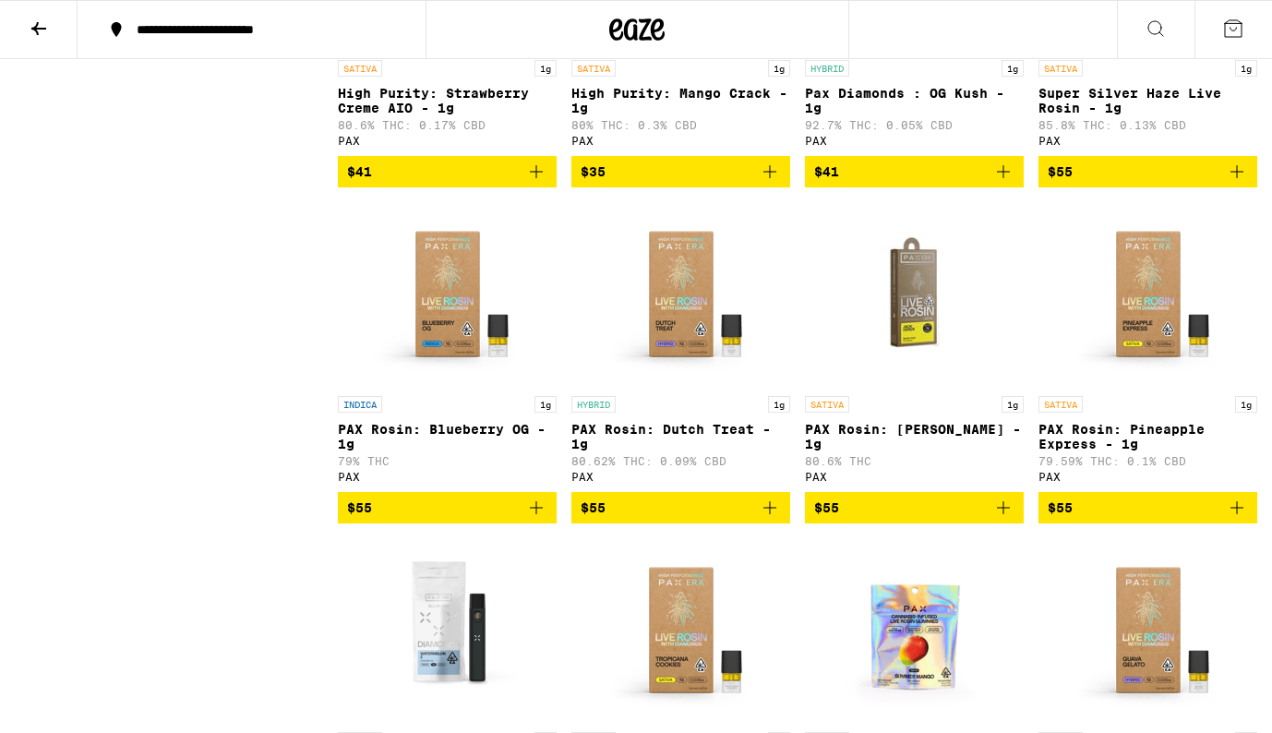
scroll to position [3751, 0]
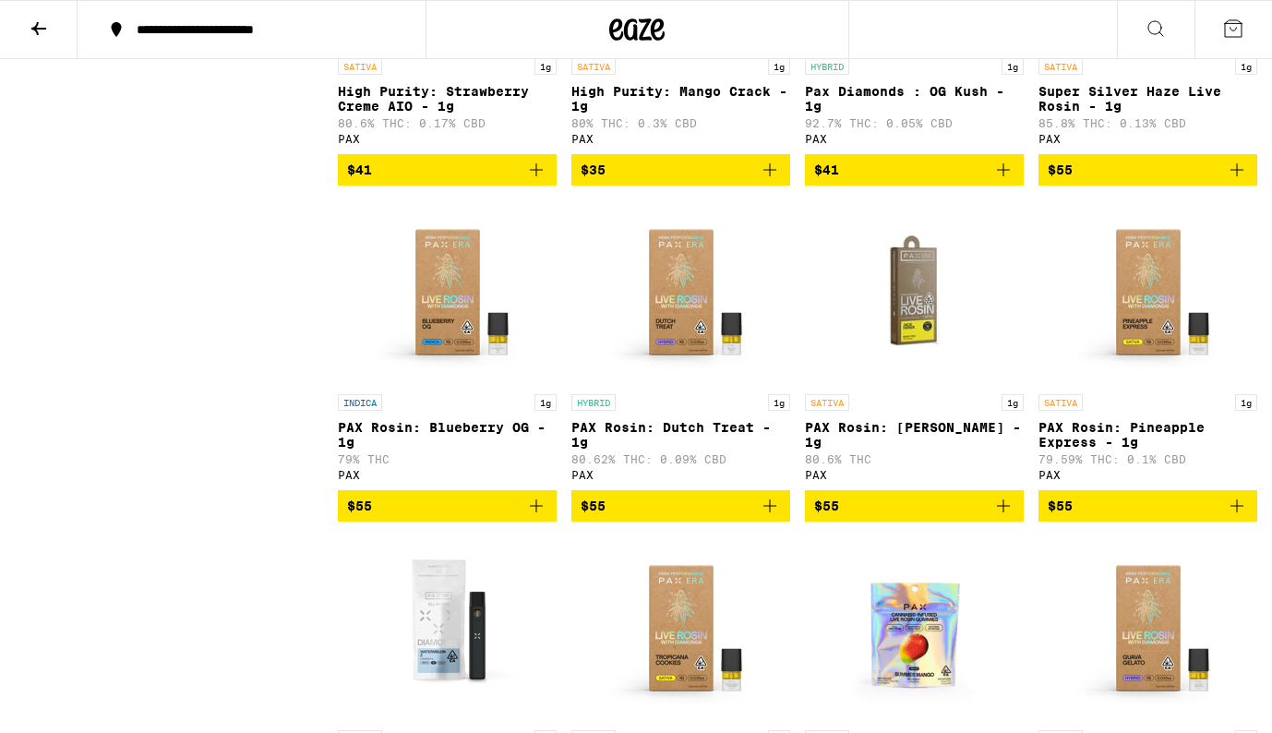
click at [689, 385] on img "Open page for PAX Rosin: Dutch Treat - 1g from PAX" at bounding box center [681, 292] width 185 height 185
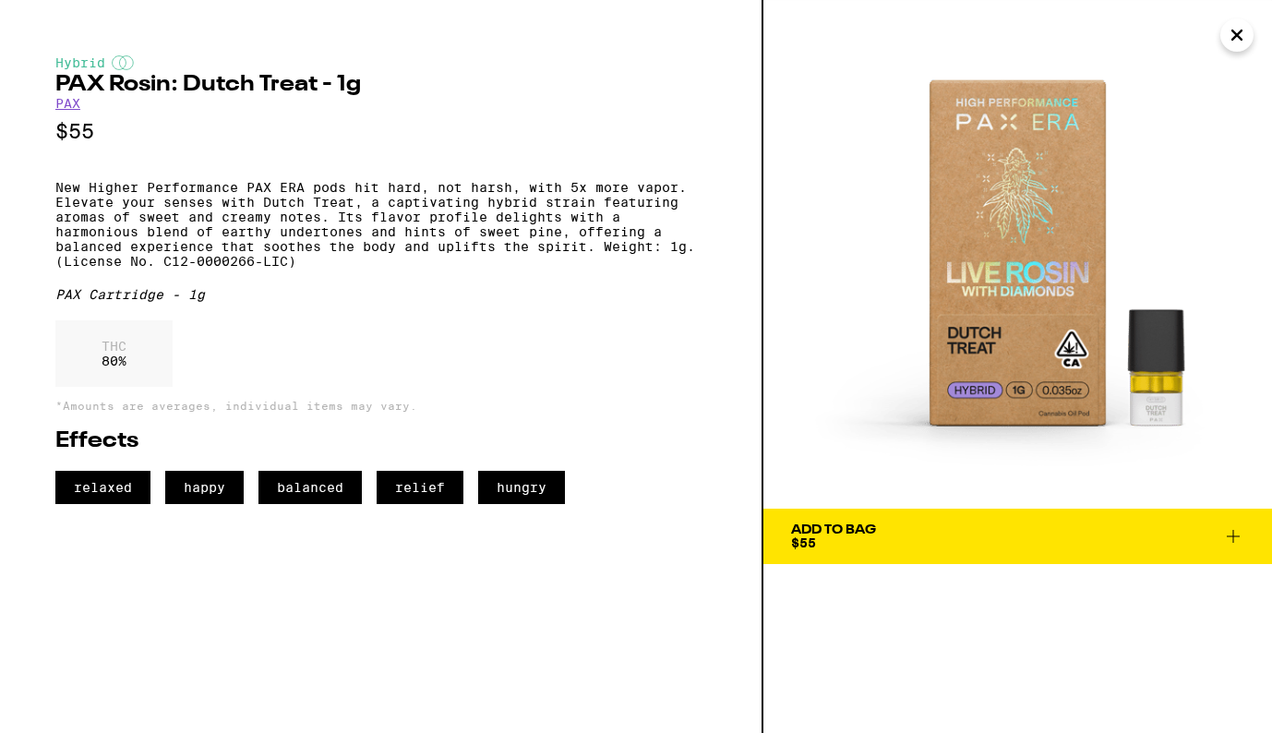
drag, startPoint x: 1046, startPoint y: 308, endPoint x: 689, endPoint y: 2, distance: 469.9
click at [0, 0] on div "Hybrid PAX Rosin: Dutch Treat - 1g PAX $55 New Higher Performance PAX ERA pods …" at bounding box center [636, 366] width 1272 height 733
click at [1235, 36] on icon "Close" at bounding box center [1236, 34] width 9 height 9
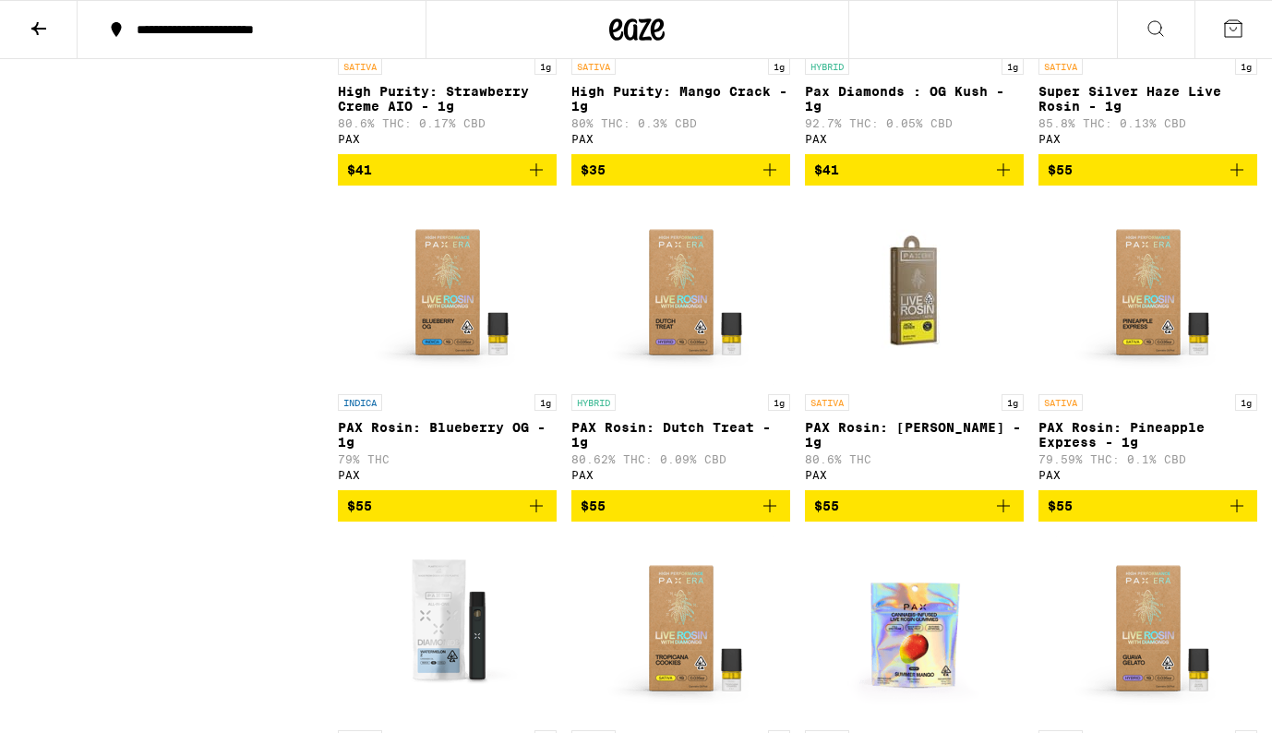
click at [43, 27] on icon at bounding box center [38, 28] width 15 height 13
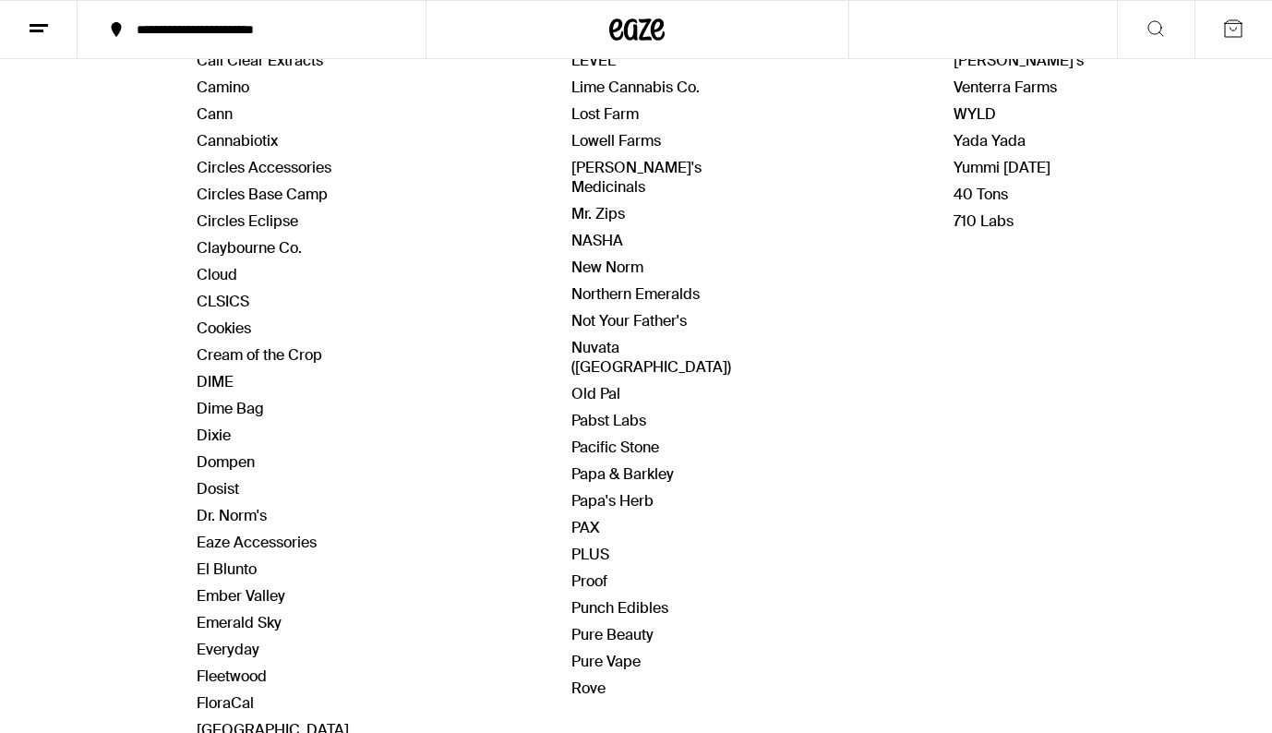
scroll to position [690, 0]
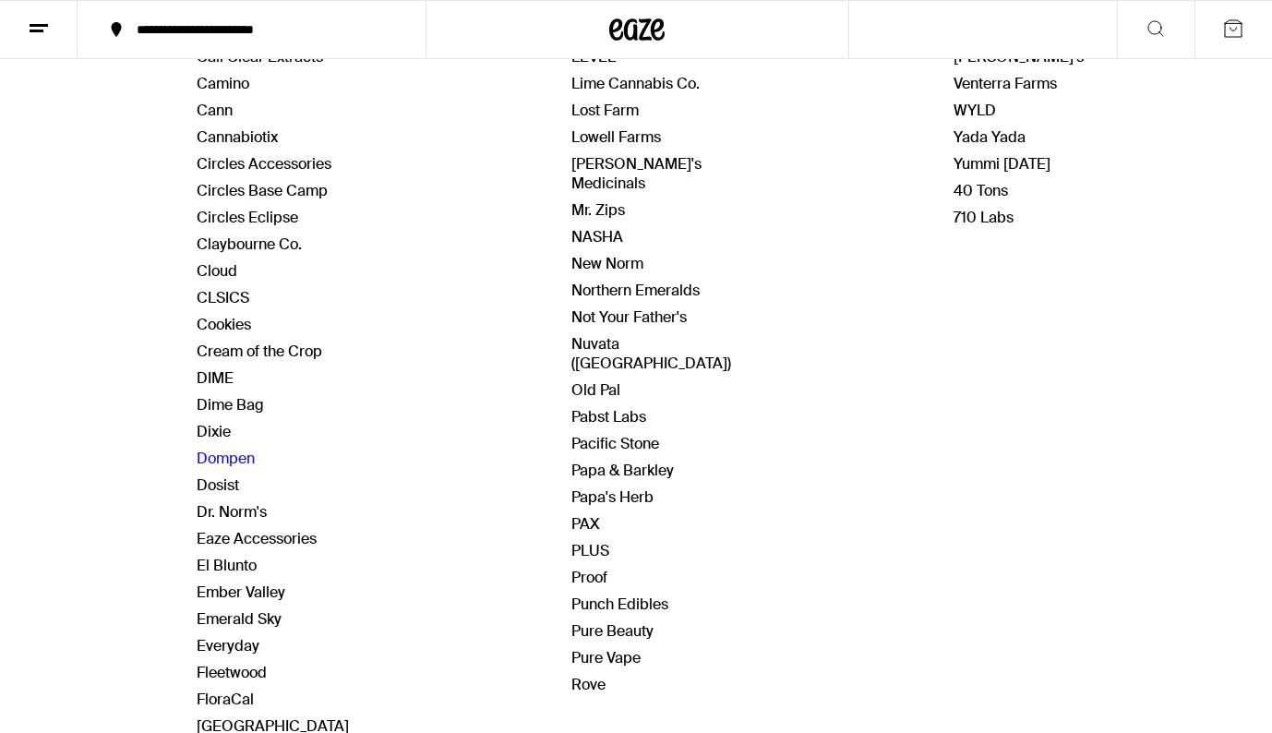
click at [244, 458] on link "Dompen" at bounding box center [226, 458] width 58 height 19
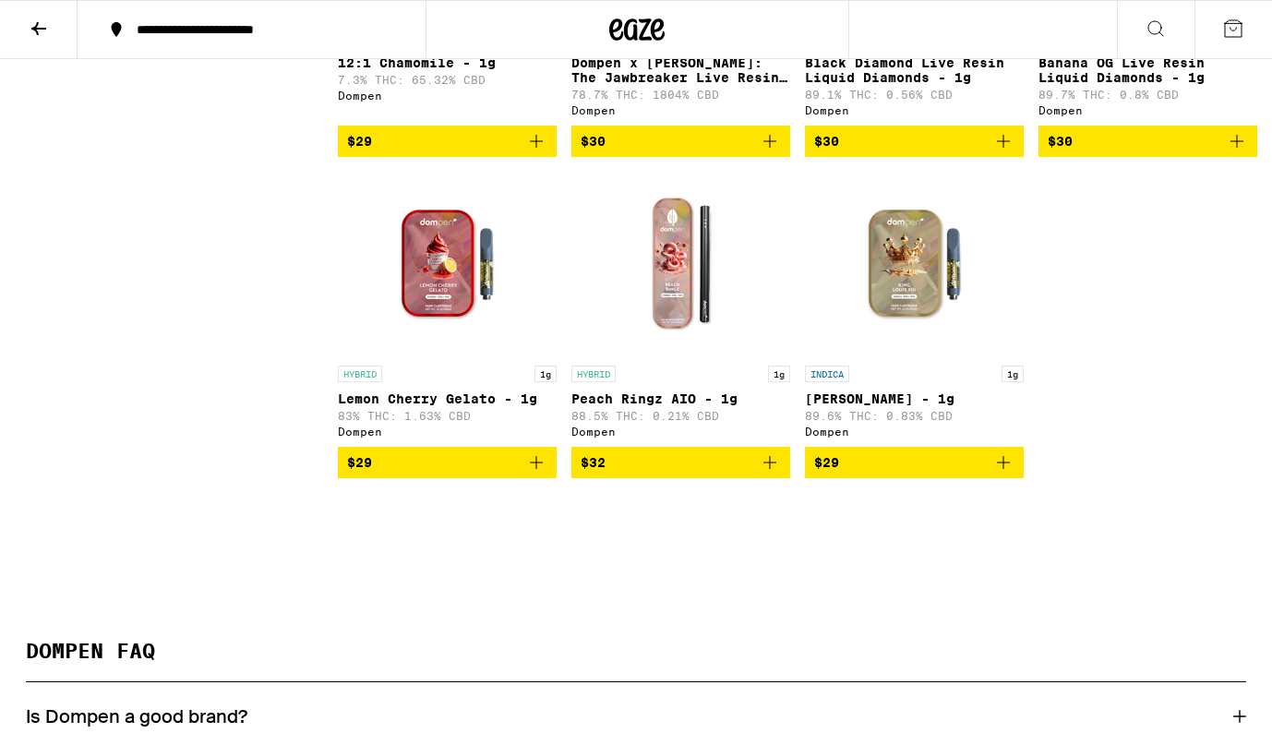
scroll to position [3792, 0]
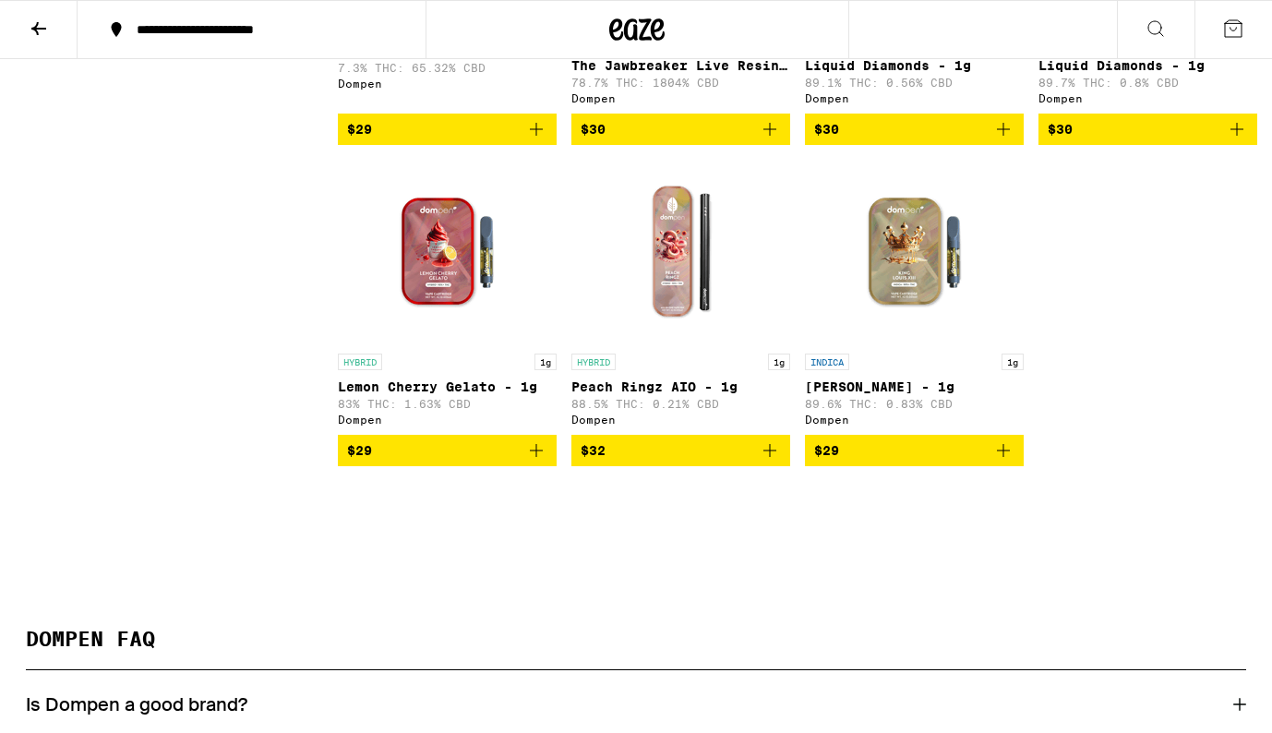
click at [428, 314] on img "Open page for Lemon Cherry Gelato - 1g from Dompen" at bounding box center [447, 252] width 185 height 185
click at [438, 336] on img "Open page for Lemon Cherry Gelato - 1g from Dompen" at bounding box center [447, 252] width 185 height 185
click at [447, 426] on div "HYBRID 1g Lemon Cherry Gelato - 1g 83% THC: 1.63% CBD Dompen" at bounding box center [447, 390] width 219 height 72
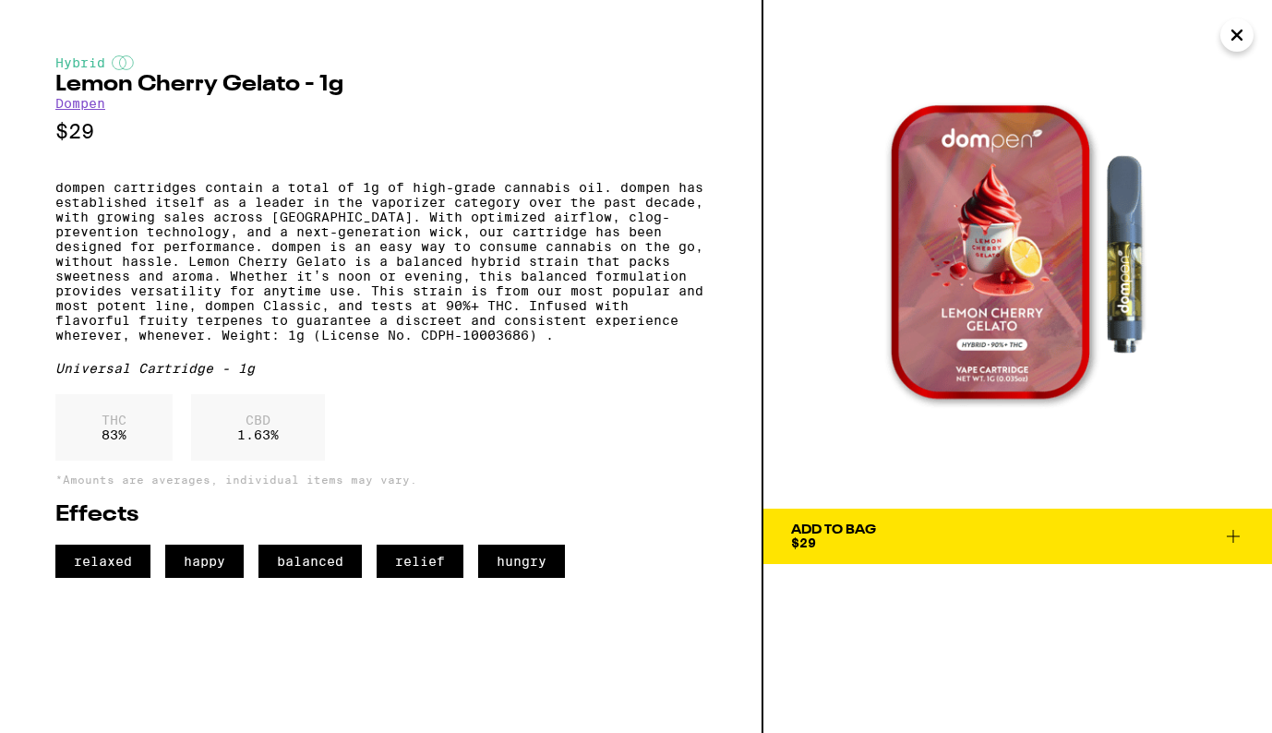
drag, startPoint x: 1003, startPoint y: 324, endPoint x: 720, endPoint y: 2, distance: 429.0
click at [0, 0] on div "Hybrid Lemon Cherry Gelato - 1g Dompen $29 dompen cartridges contain a total of…" at bounding box center [636, 366] width 1272 height 733
click at [1236, 42] on icon "Close" at bounding box center [1237, 35] width 22 height 28
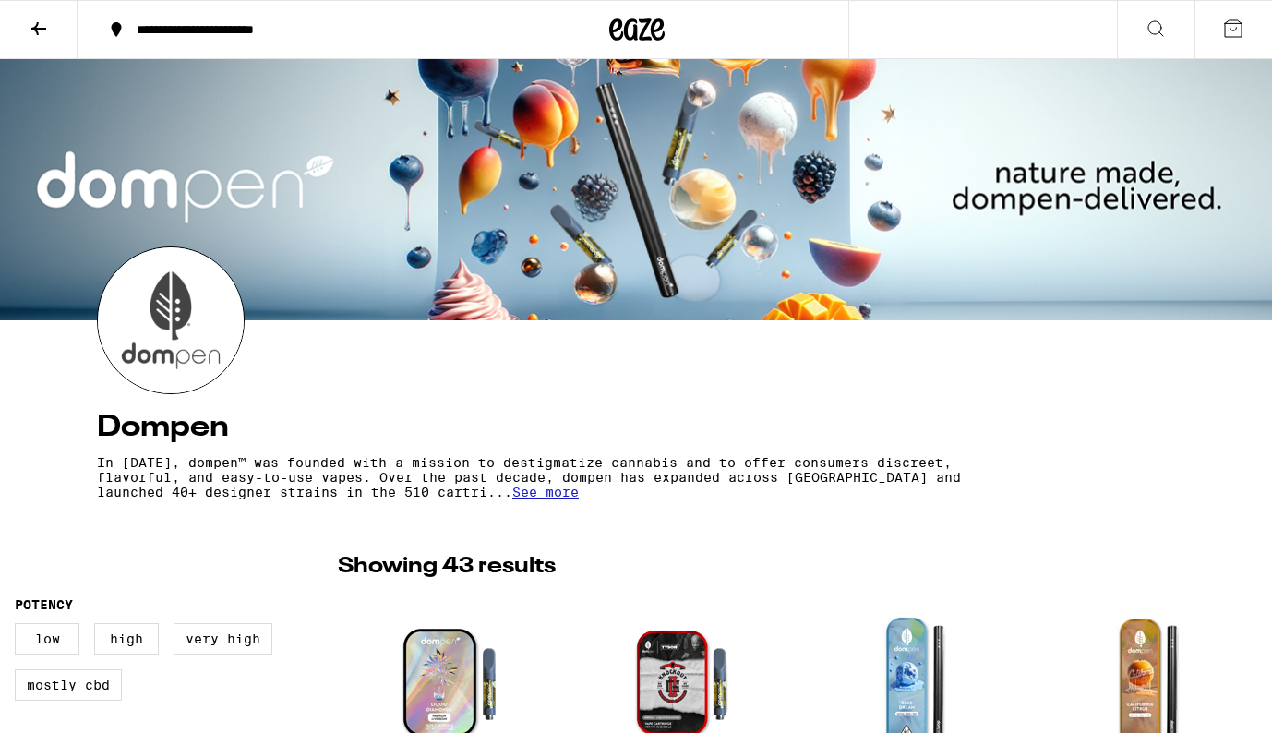
click at [40, 27] on icon at bounding box center [38, 28] width 15 height 13
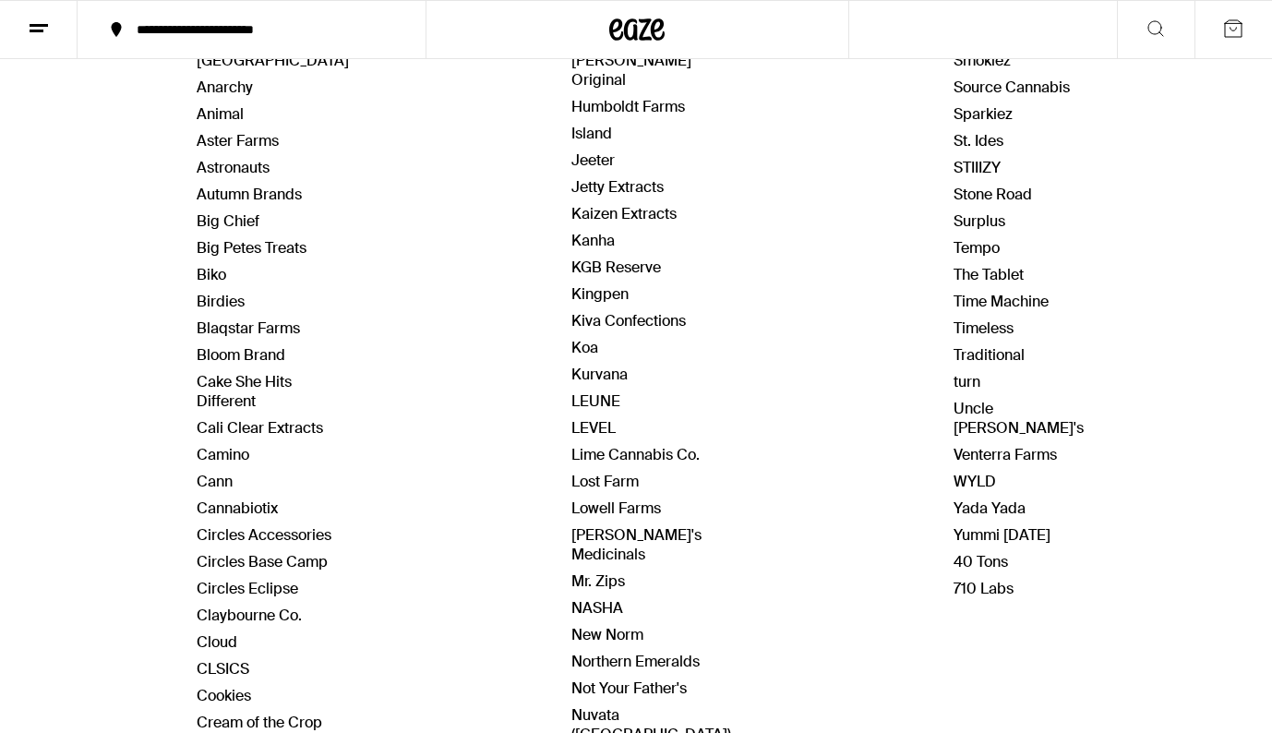
scroll to position [327, 0]
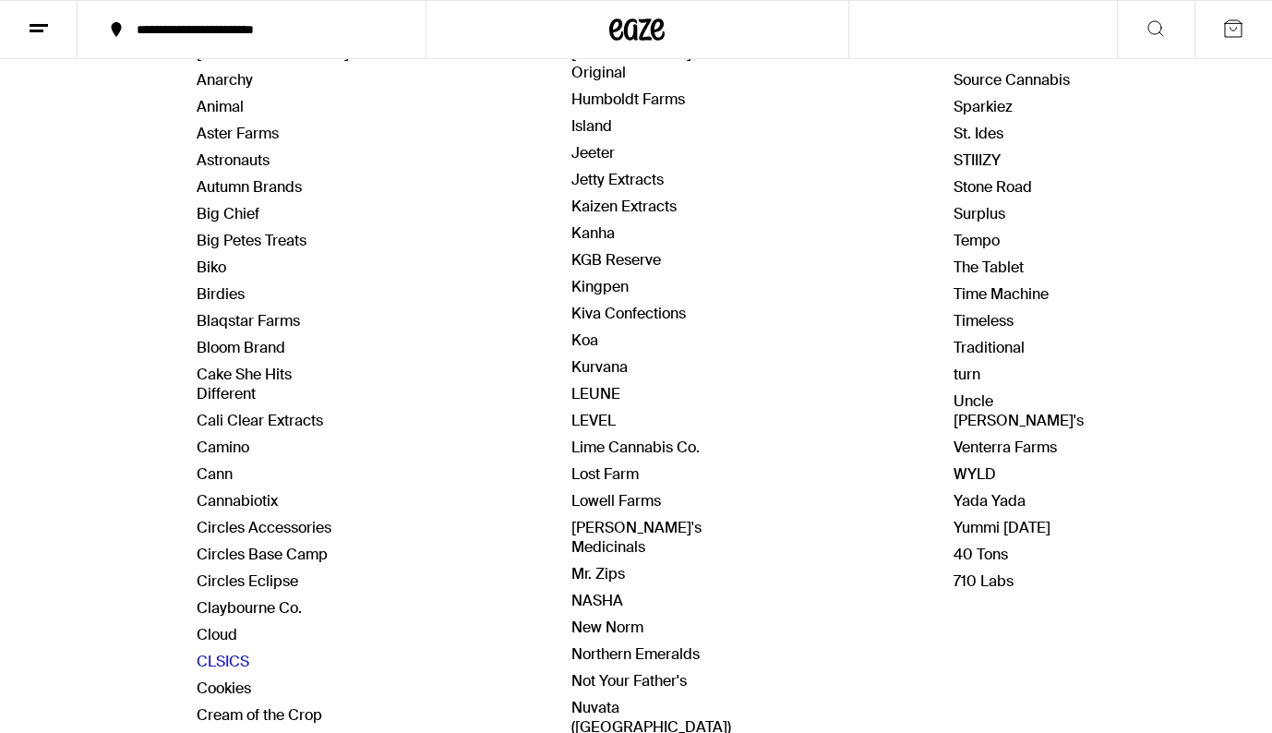
click at [220, 661] on link "CLSICS" at bounding box center [223, 661] width 53 height 19
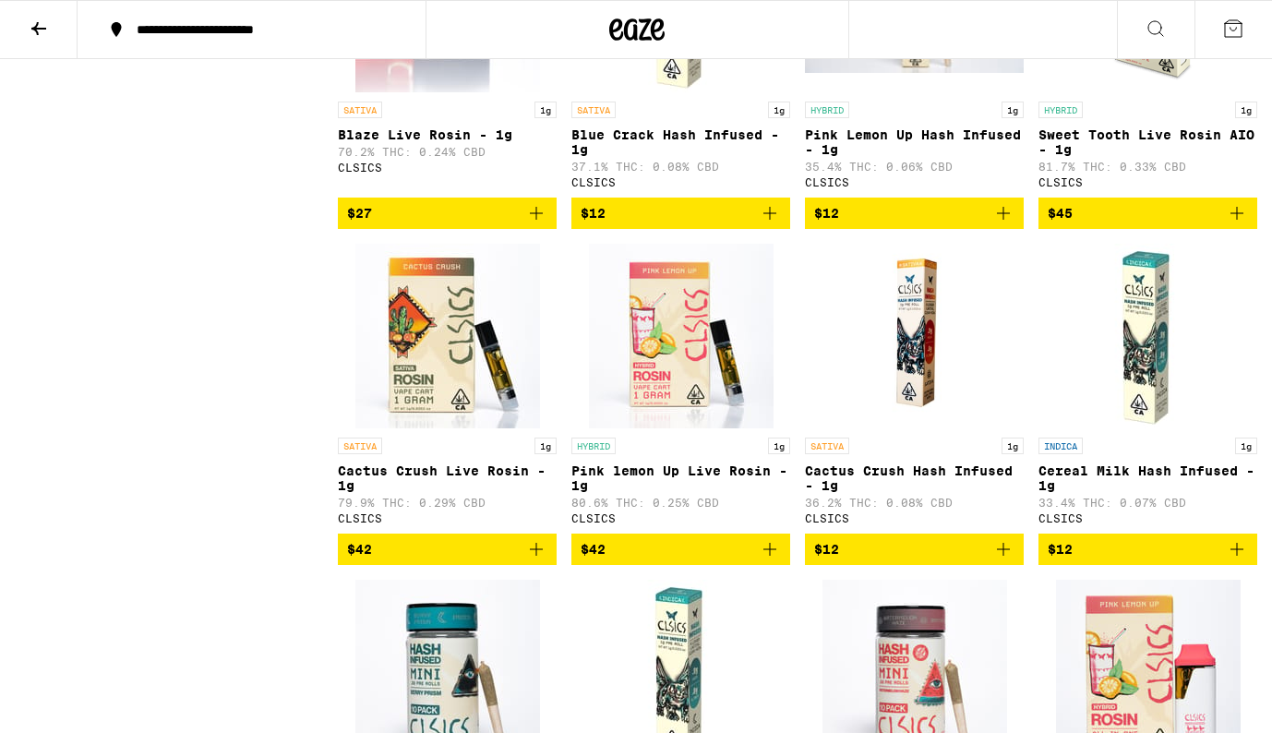
scroll to position [2989, 0]
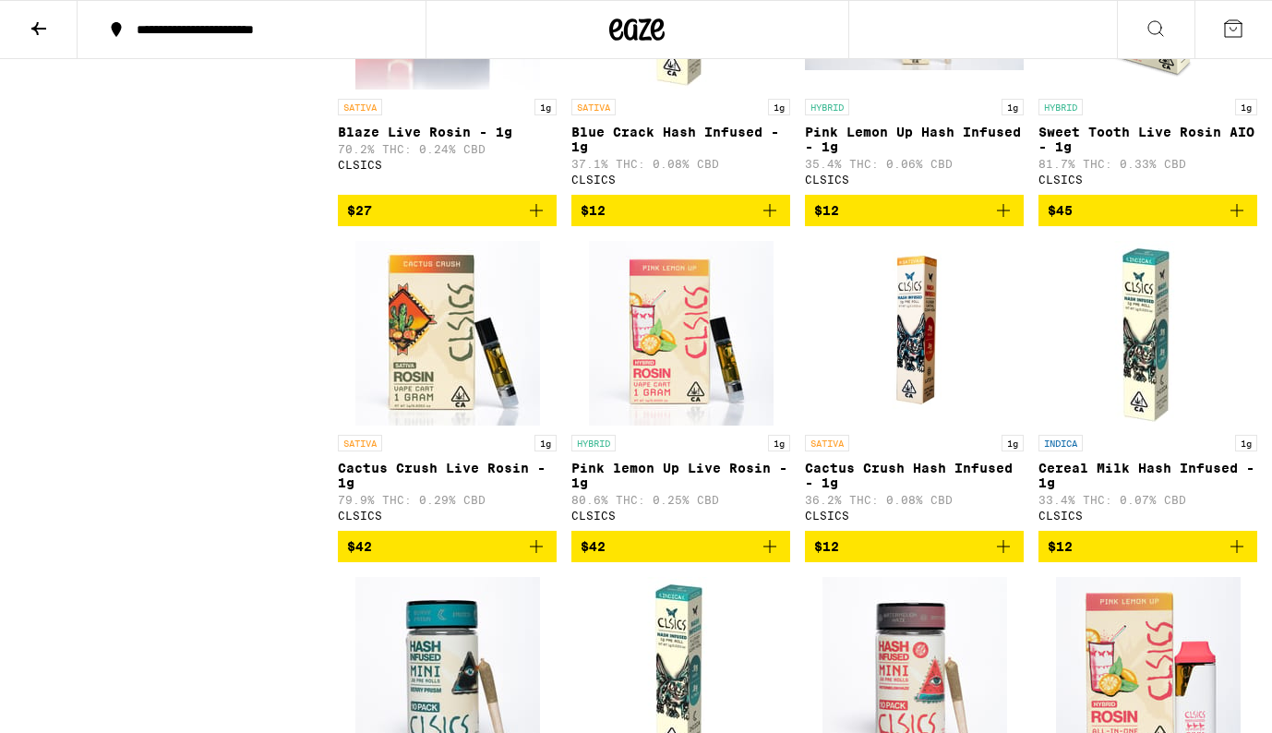
click at [689, 426] on img "Open page for Pink lemon Up Live Rosin - 1g from CLSICS" at bounding box center [681, 333] width 185 height 185
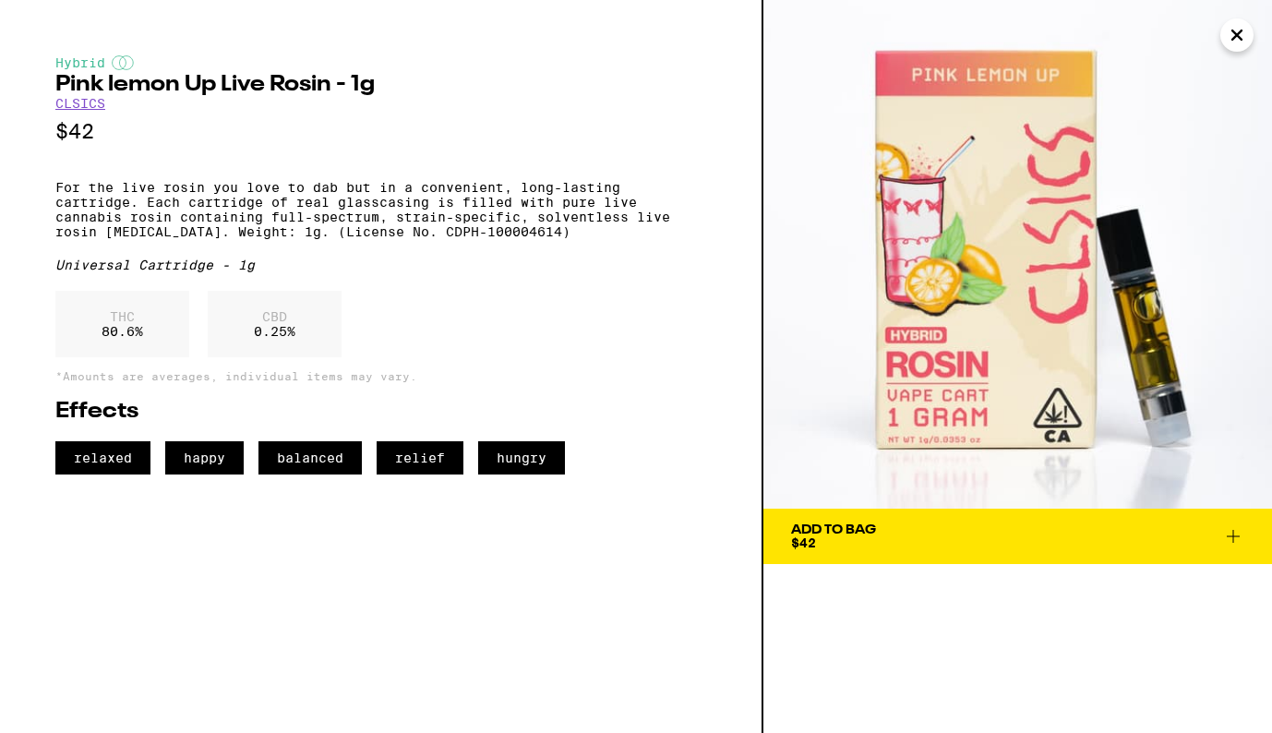
click at [1237, 39] on icon "Close" at bounding box center [1237, 35] width 22 height 28
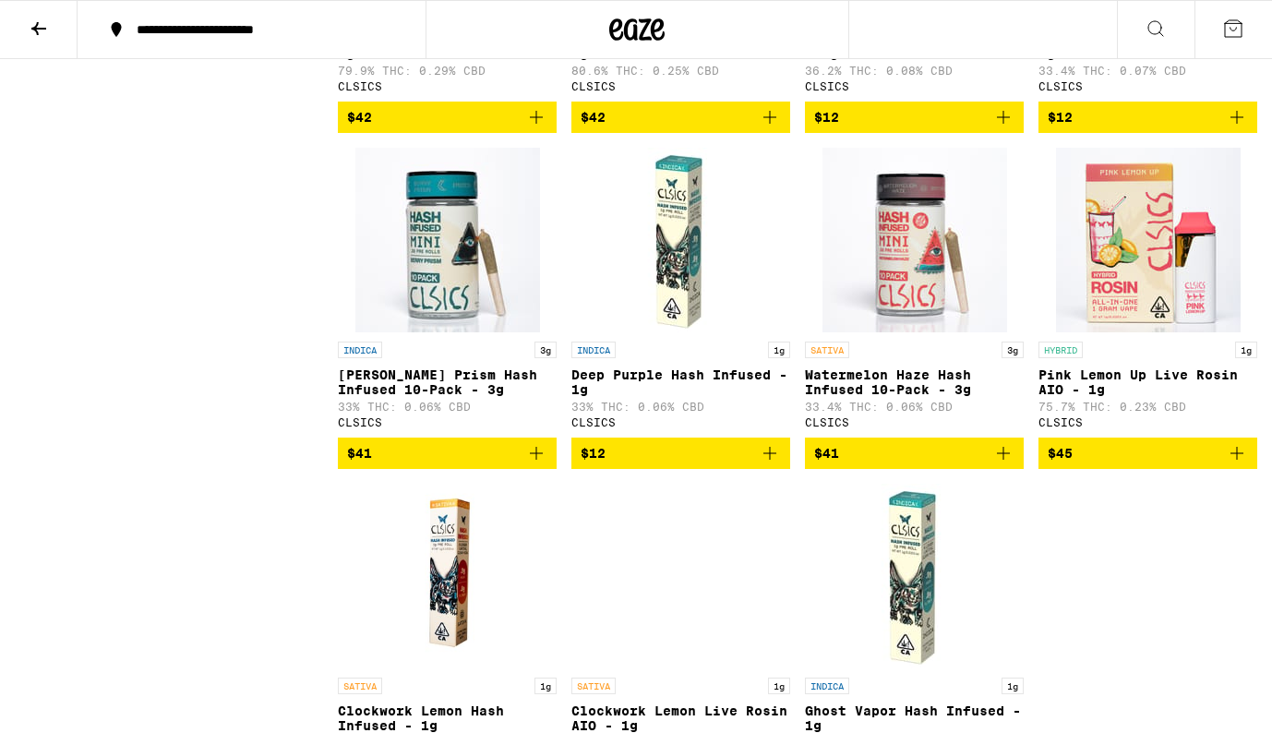
scroll to position [3406, 0]
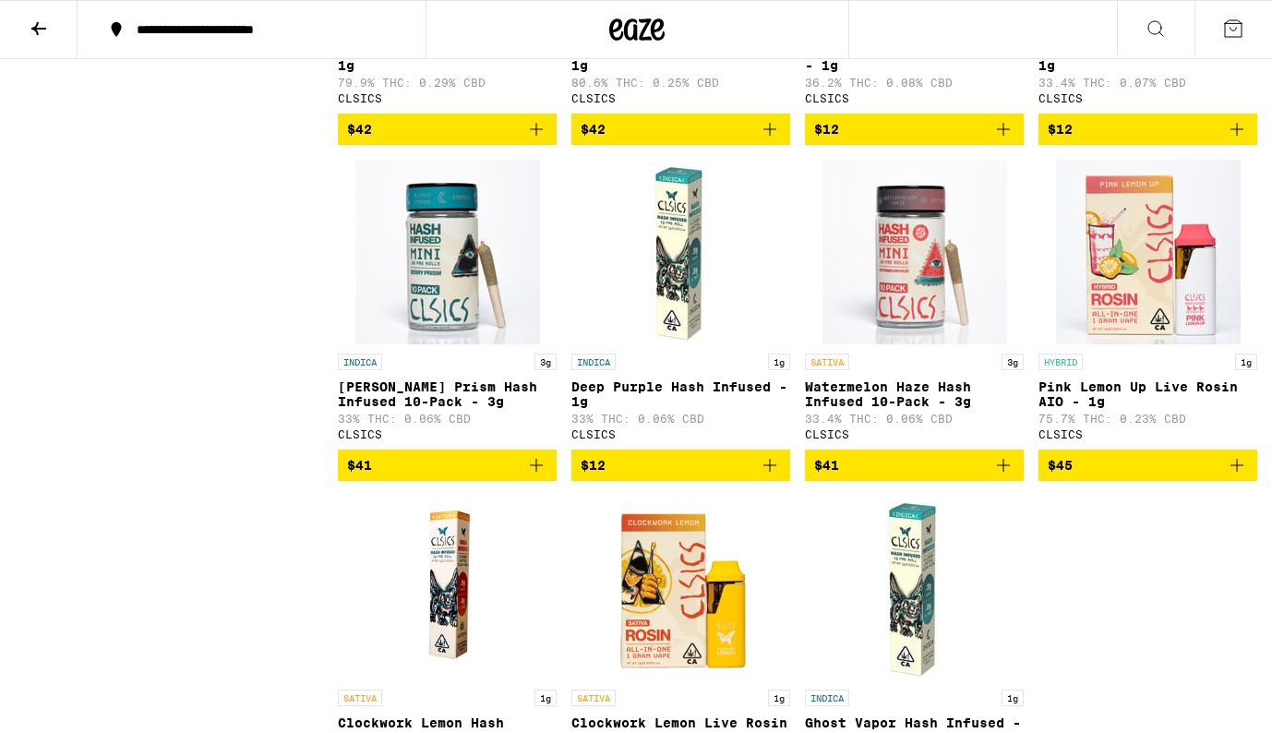
click at [1159, 344] on img "Open page for Pink Lemon Up Live Rosin AIO - 1g from CLSICS" at bounding box center [1148, 252] width 185 height 185
